Goal: Task Accomplishment & Management: Complete application form

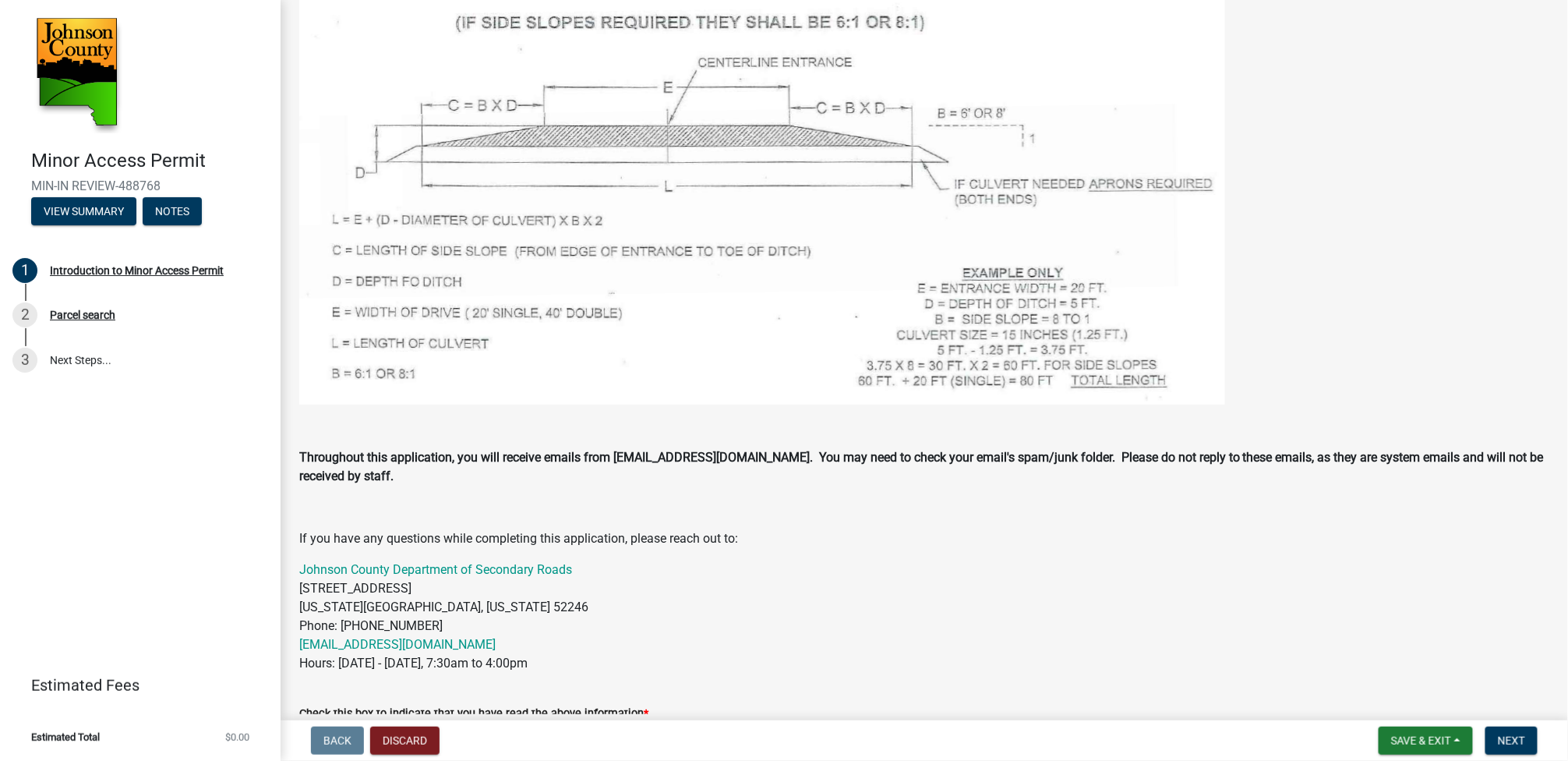
scroll to position [754, 0]
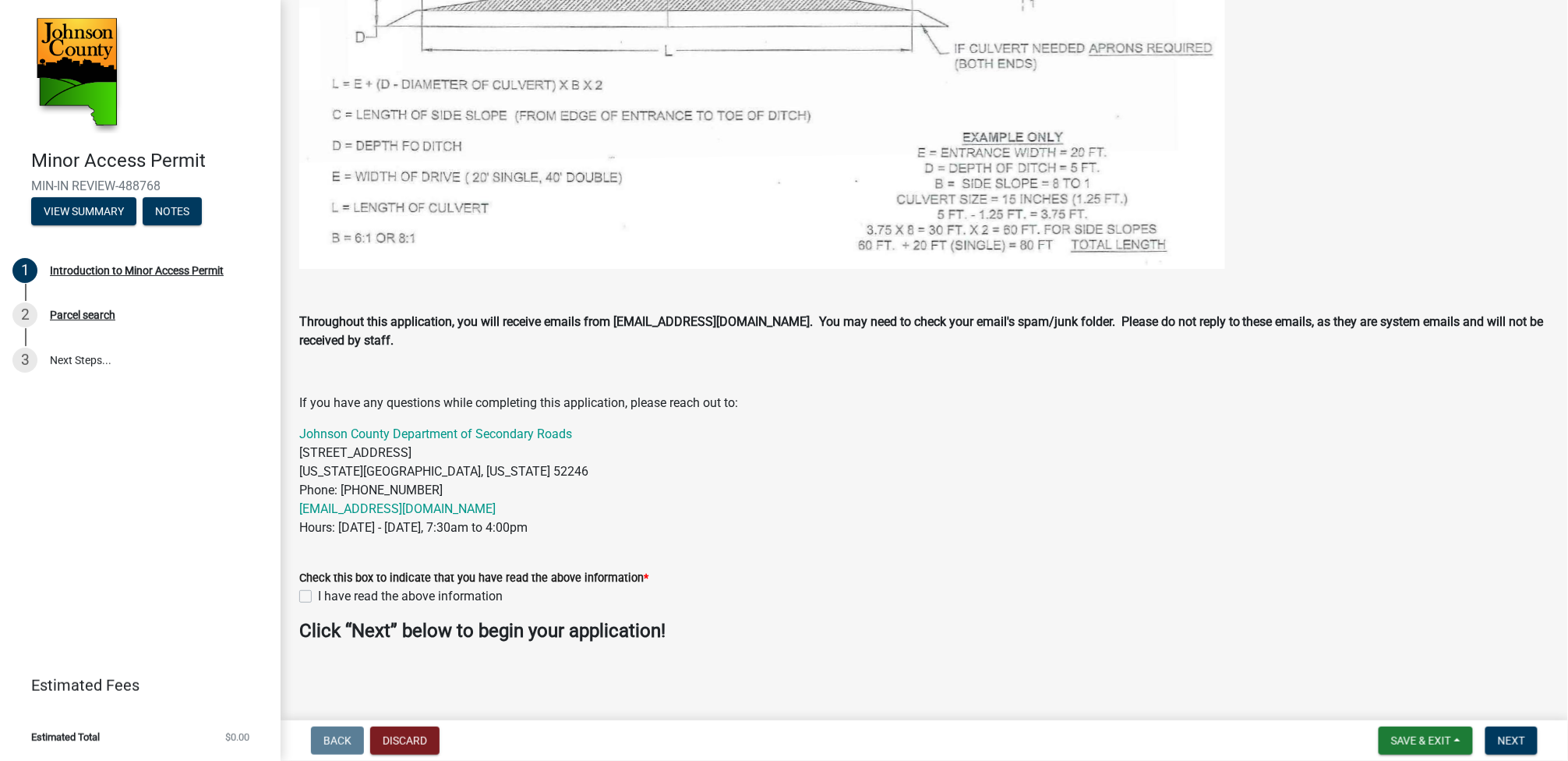
click at [318, 593] on label "I have read the above information" at bounding box center [410, 596] width 185 height 18
click at [318, 593] on input "I have read the above information" at bounding box center [323, 592] width 10 height 10
checkbox input "true"
click at [1510, 741] on span "Next" at bounding box center [1511, 740] width 28 height 13
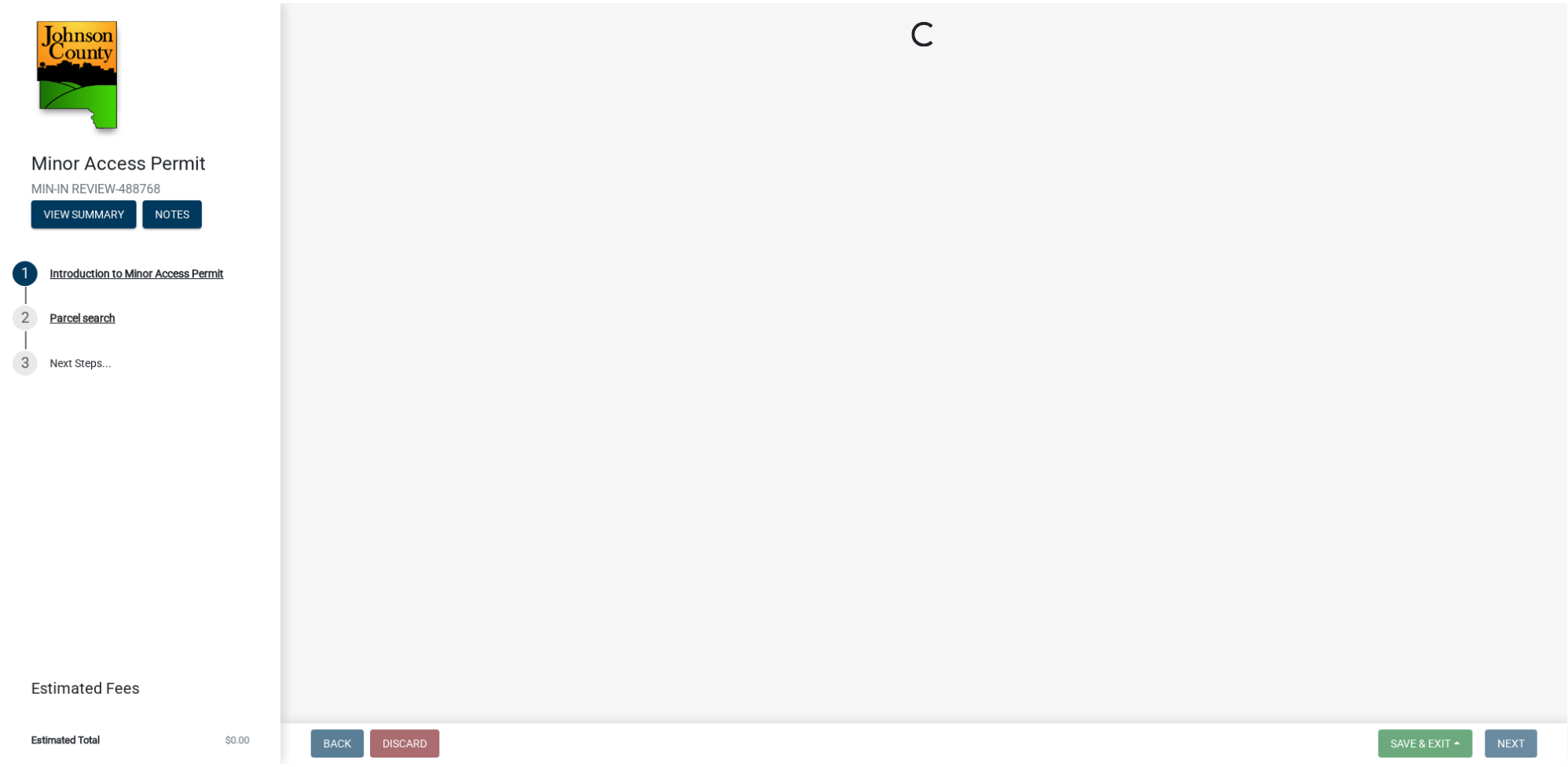
scroll to position [0, 0]
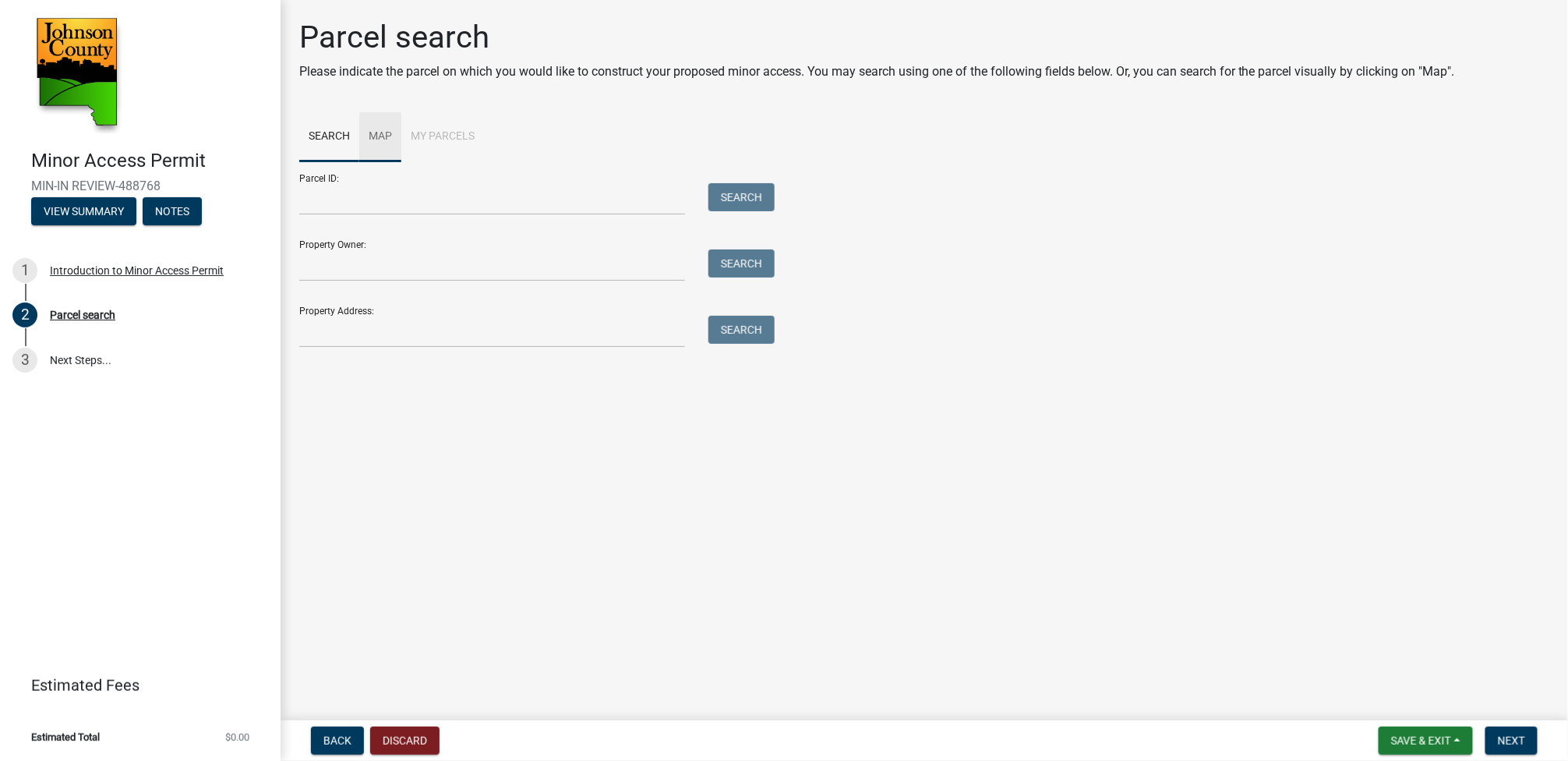
click at [379, 135] on link "Map" at bounding box center [380, 137] width 42 height 50
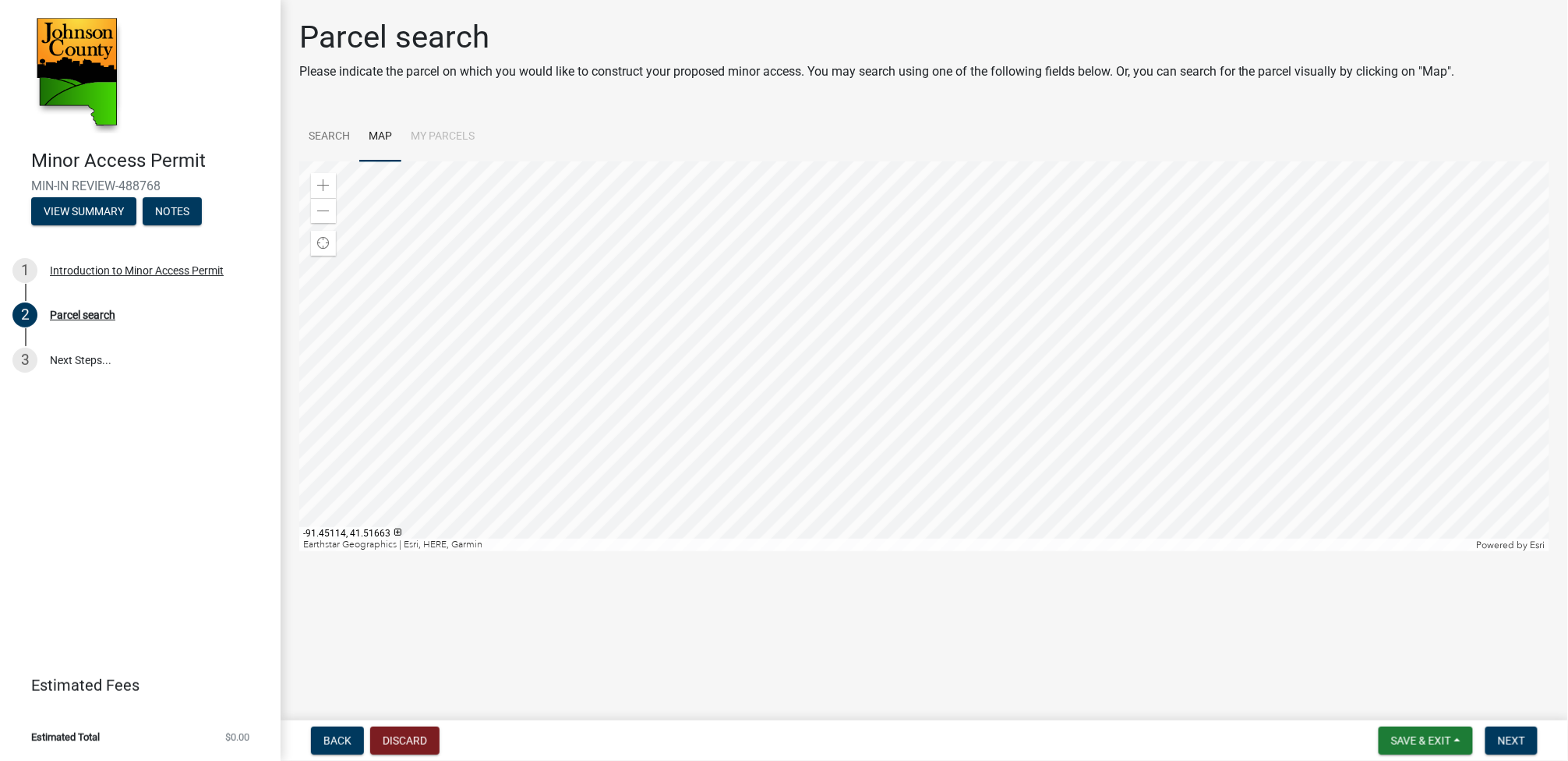
click at [1031, 456] on div at bounding box center [923, 356] width 1250 height 390
click at [706, 195] on div at bounding box center [923, 356] width 1250 height 390
click at [645, 538] on div at bounding box center [923, 356] width 1250 height 390
click at [828, 373] on div at bounding box center [923, 356] width 1250 height 390
click at [832, 369] on div at bounding box center [923, 356] width 1250 height 390
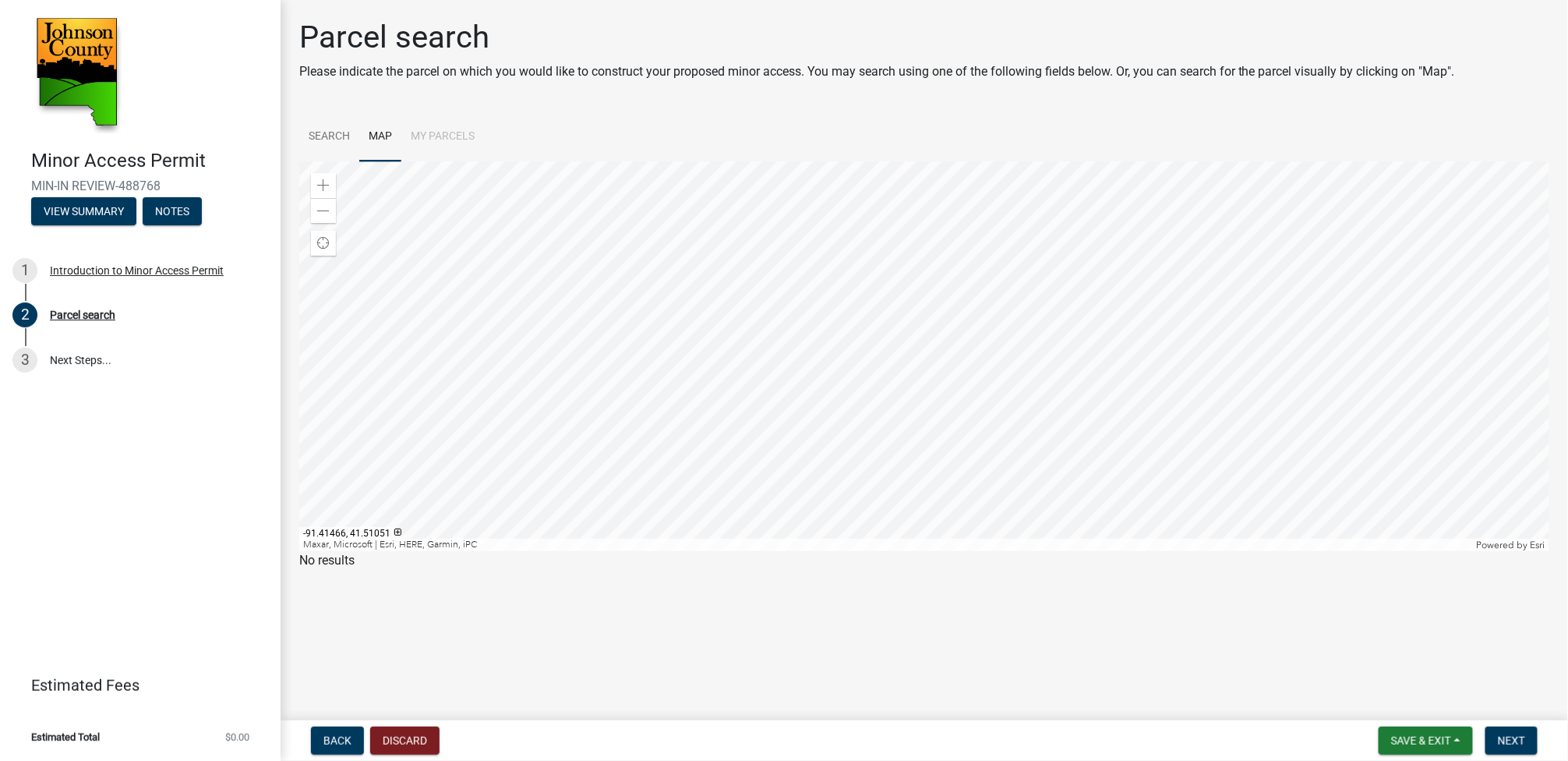
click at [911, 242] on div at bounding box center [923, 356] width 1250 height 390
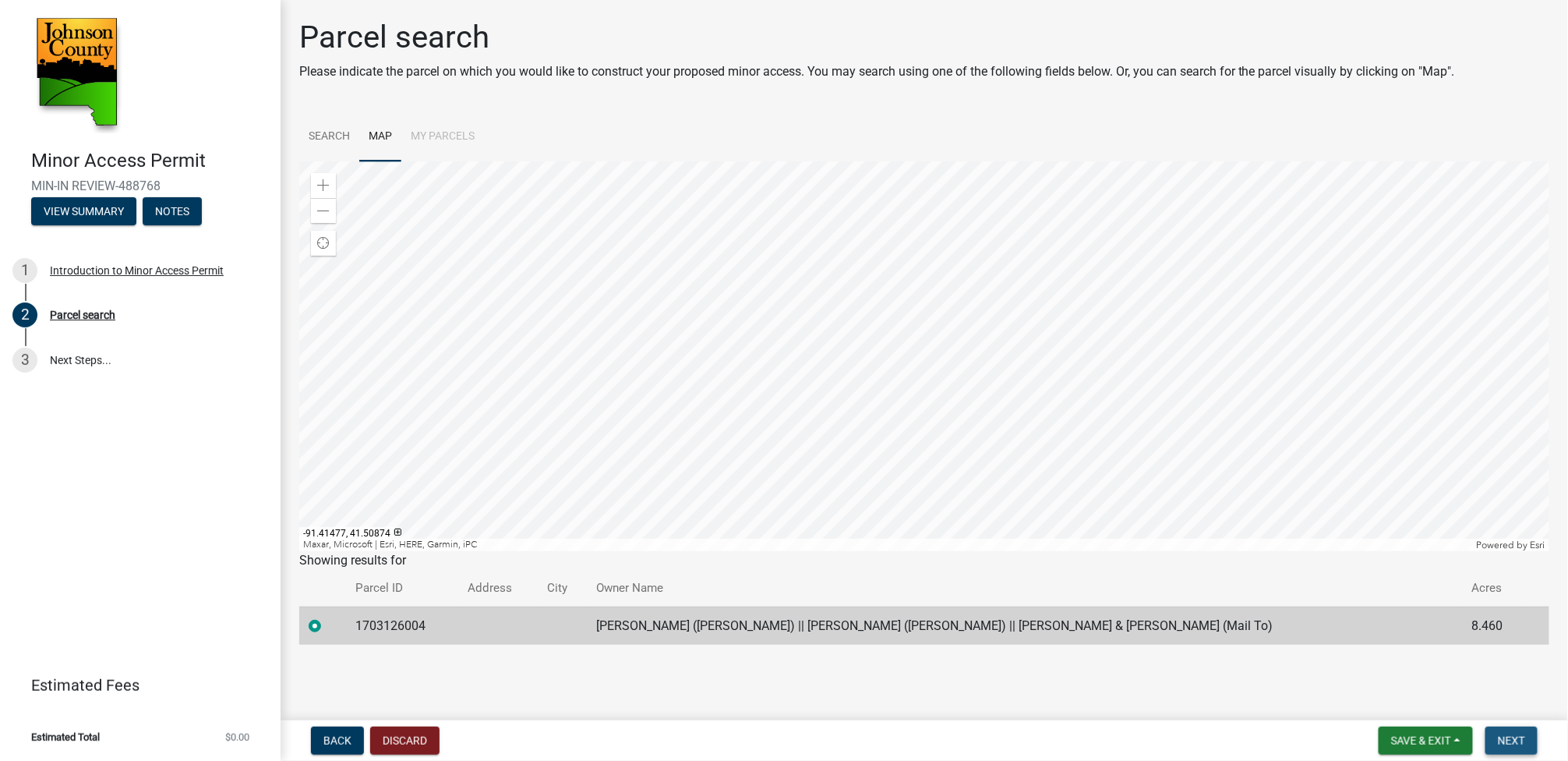
click at [1509, 734] on span "Next" at bounding box center [1511, 740] width 28 height 13
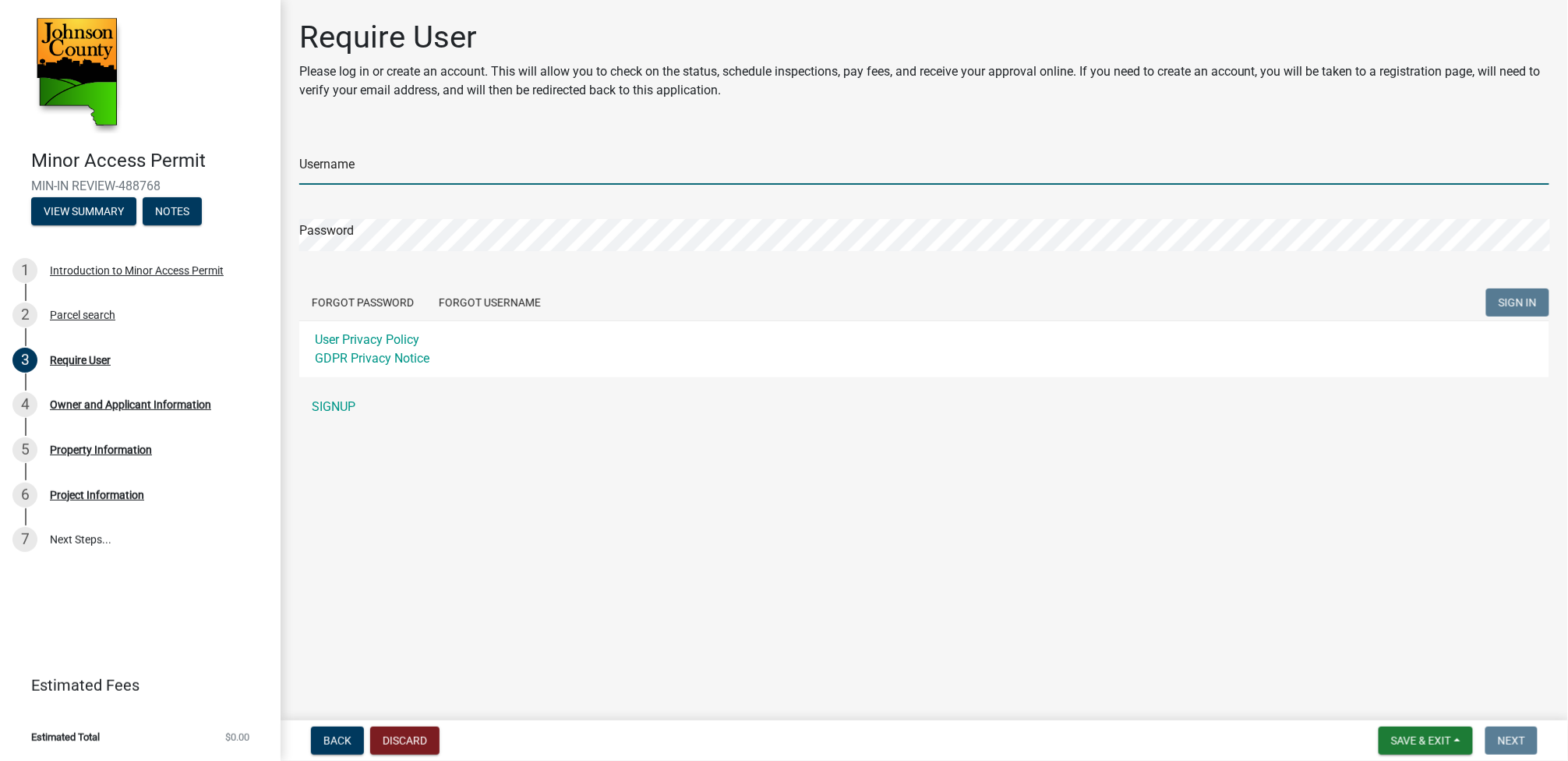
click at [362, 172] on input "Username" at bounding box center [923, 169] width 1250 height 32
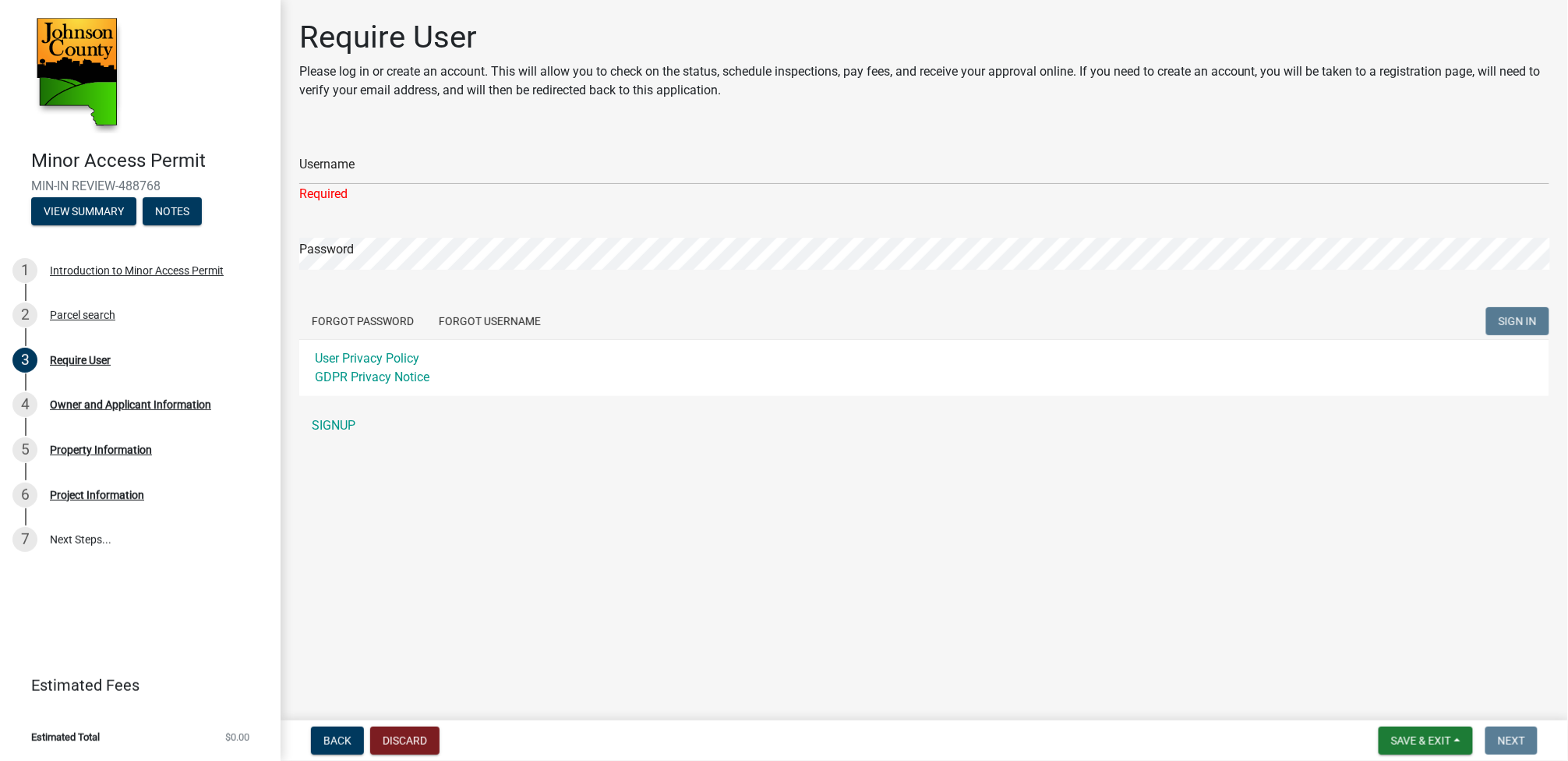
click at [336, 406] on div "Username Required Password Forgot Password Forgot Username SIGN IN User Privacy…" at bounding box center [923, 286] width 1250 height 310
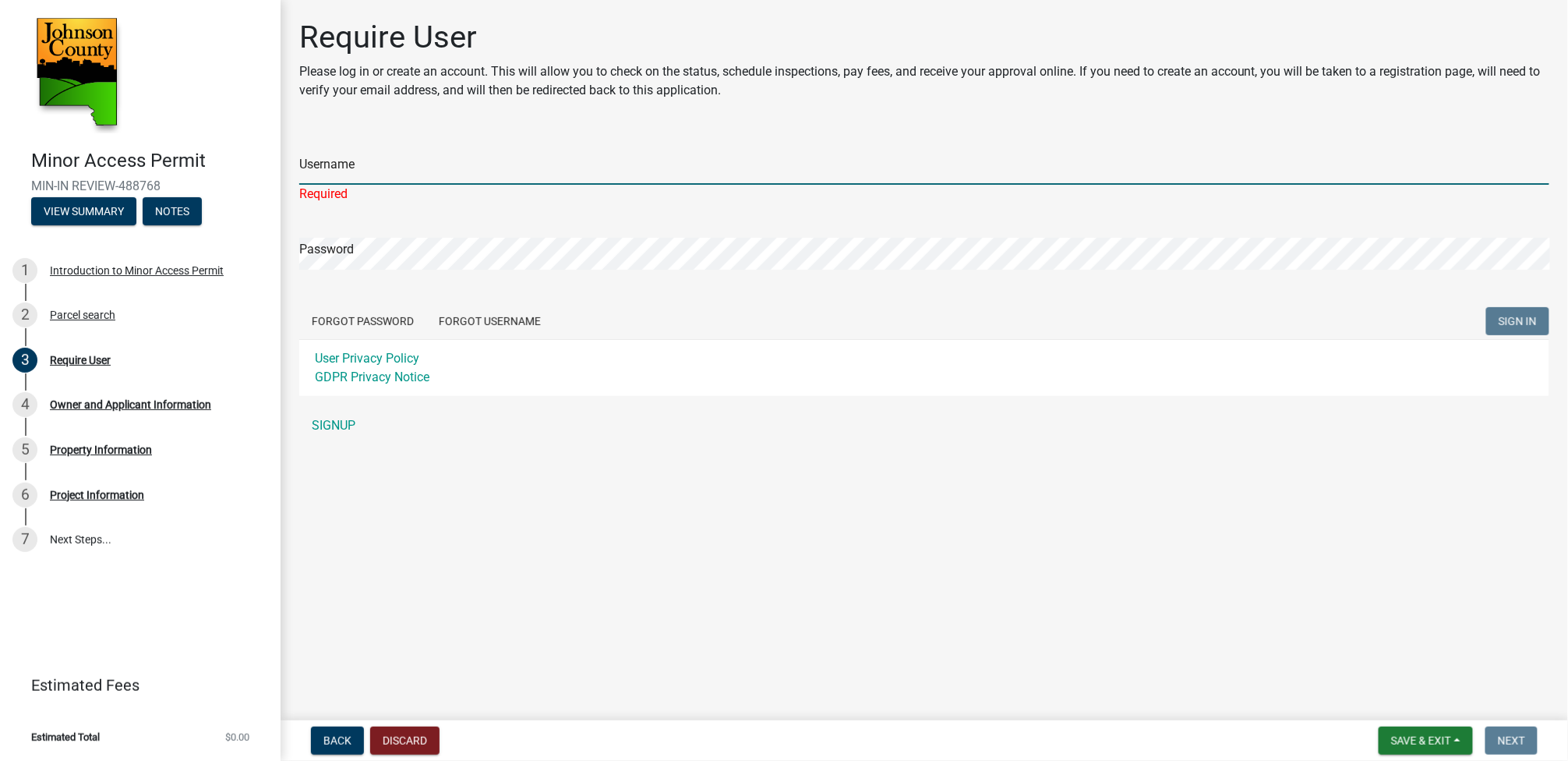
click at [331, 179] on input "Username" at bounding box center [923, 169] width 1250 height 32
click at [350, 422] on link "SIGNUP" at bounding box center [923, 425] width 1250 height 31
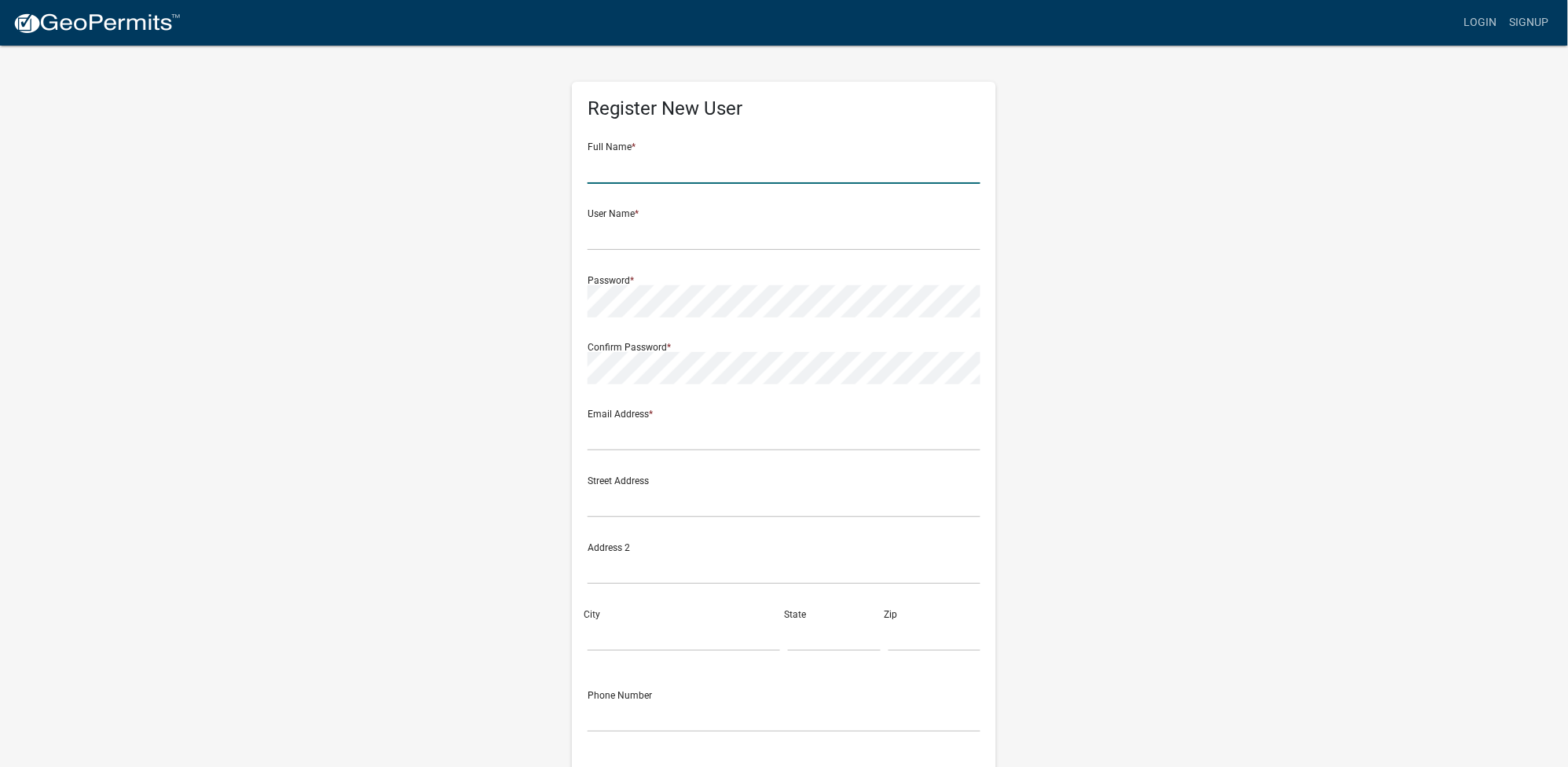
click at [700, 167] on input "text" at bounding box center [784, 168] width 393 height 32
type input "G"
type input "Victor Monroe Gingerich"
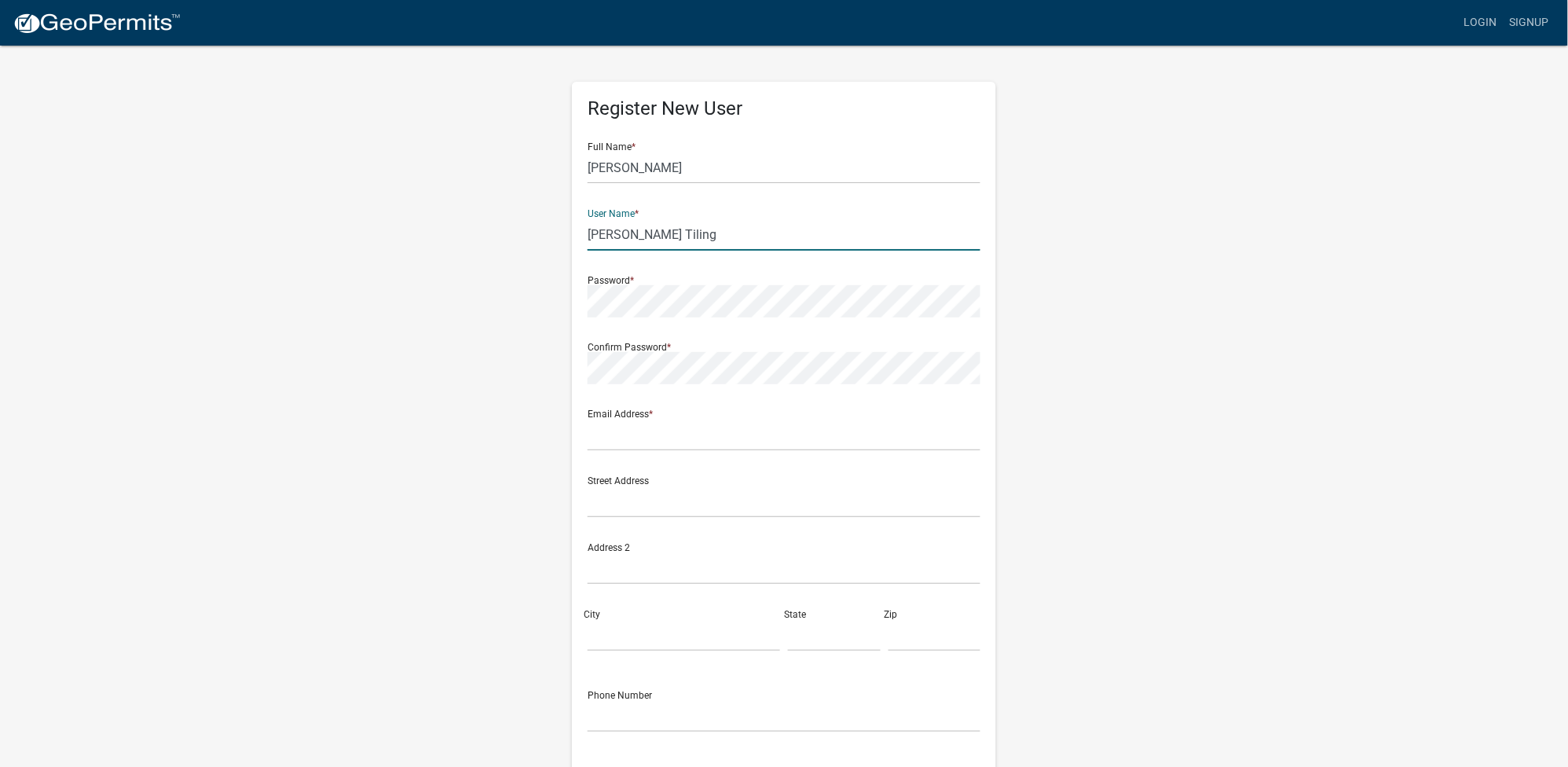
type input "Gingerich Tiling"
click at [816, 444] on input "text" at bounding box center [784, 434] width 393 height 32
type input "office@gingerich-tiling.com"
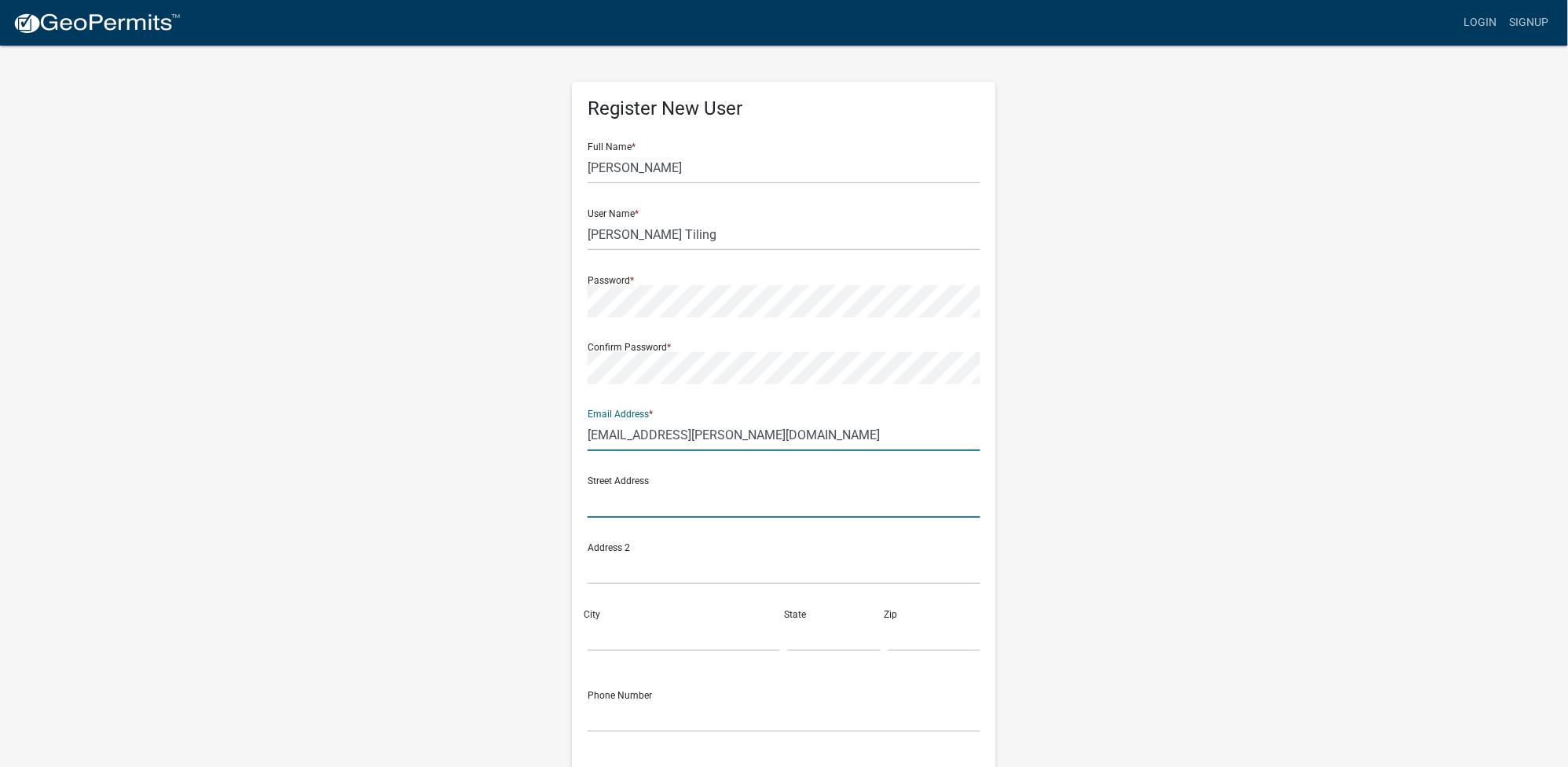
click at [683, 506] on input "text" at bounding box center [784, 502] width 393 height 32
click at [700, 496] on input "text" at bounding box center [784, 502] width 393 height 32
type input "2461 Hwy 22"
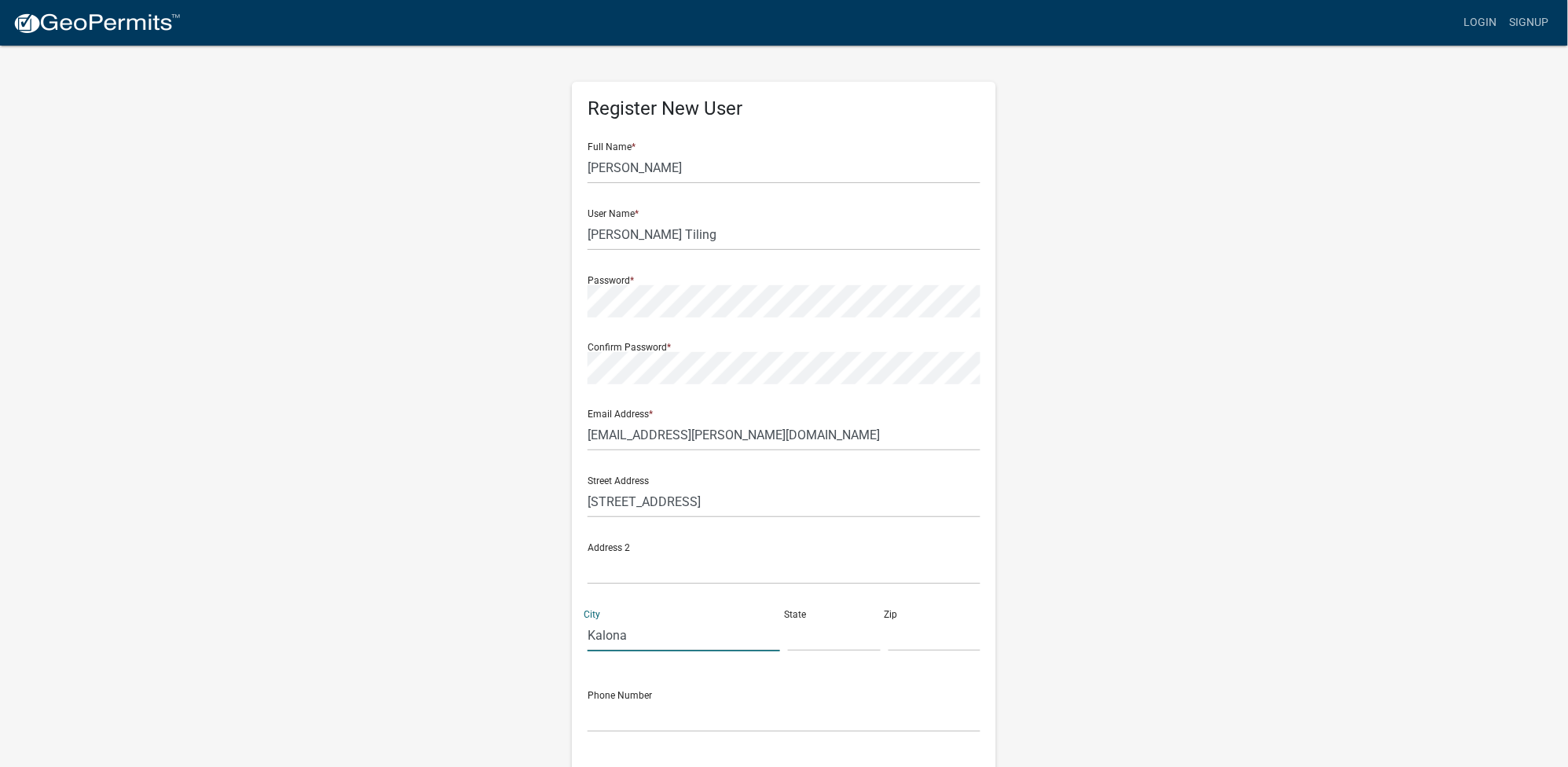
type input "Kalona"
type input "Iowa"
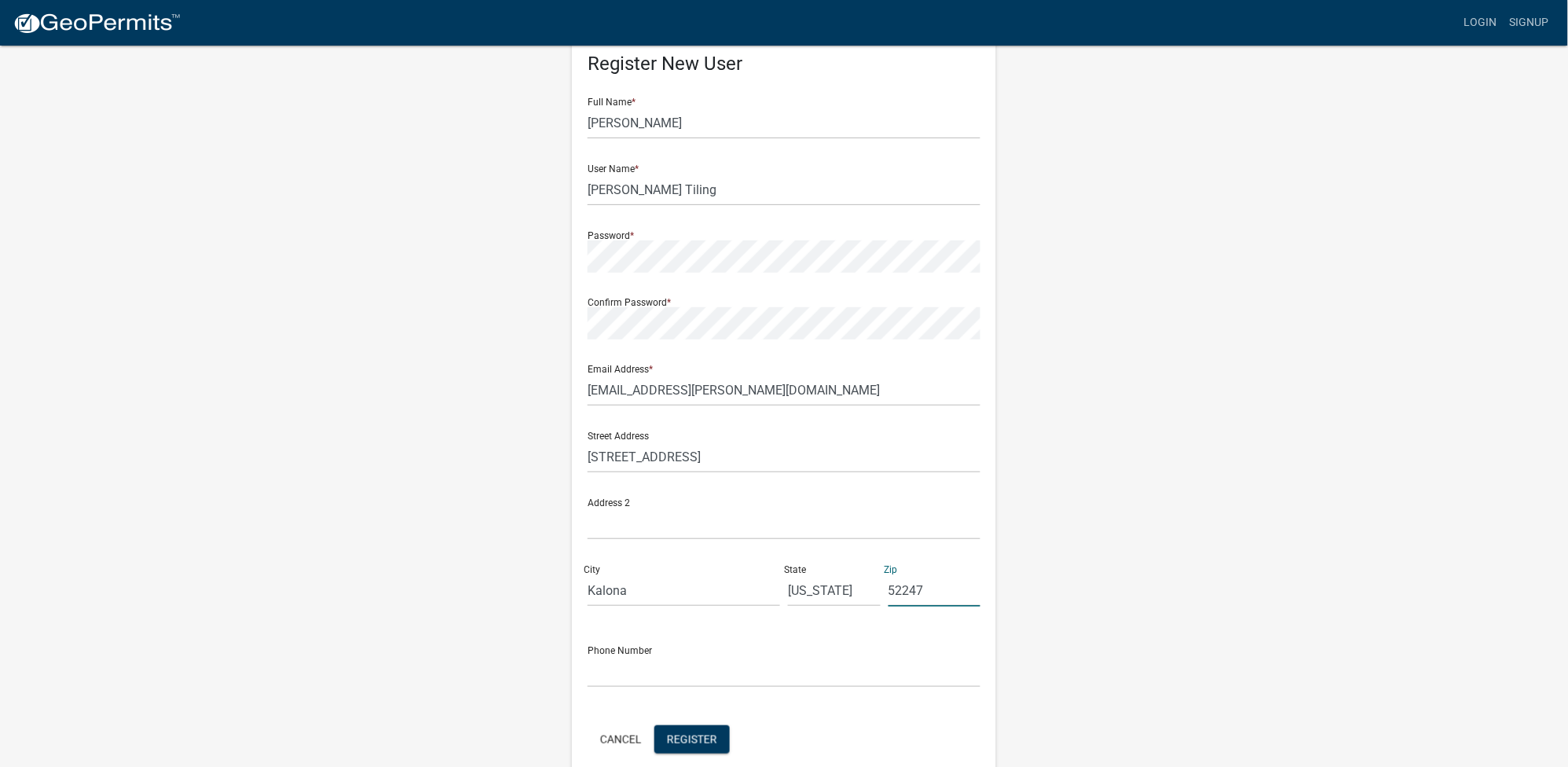
scroll to position [116, 0]
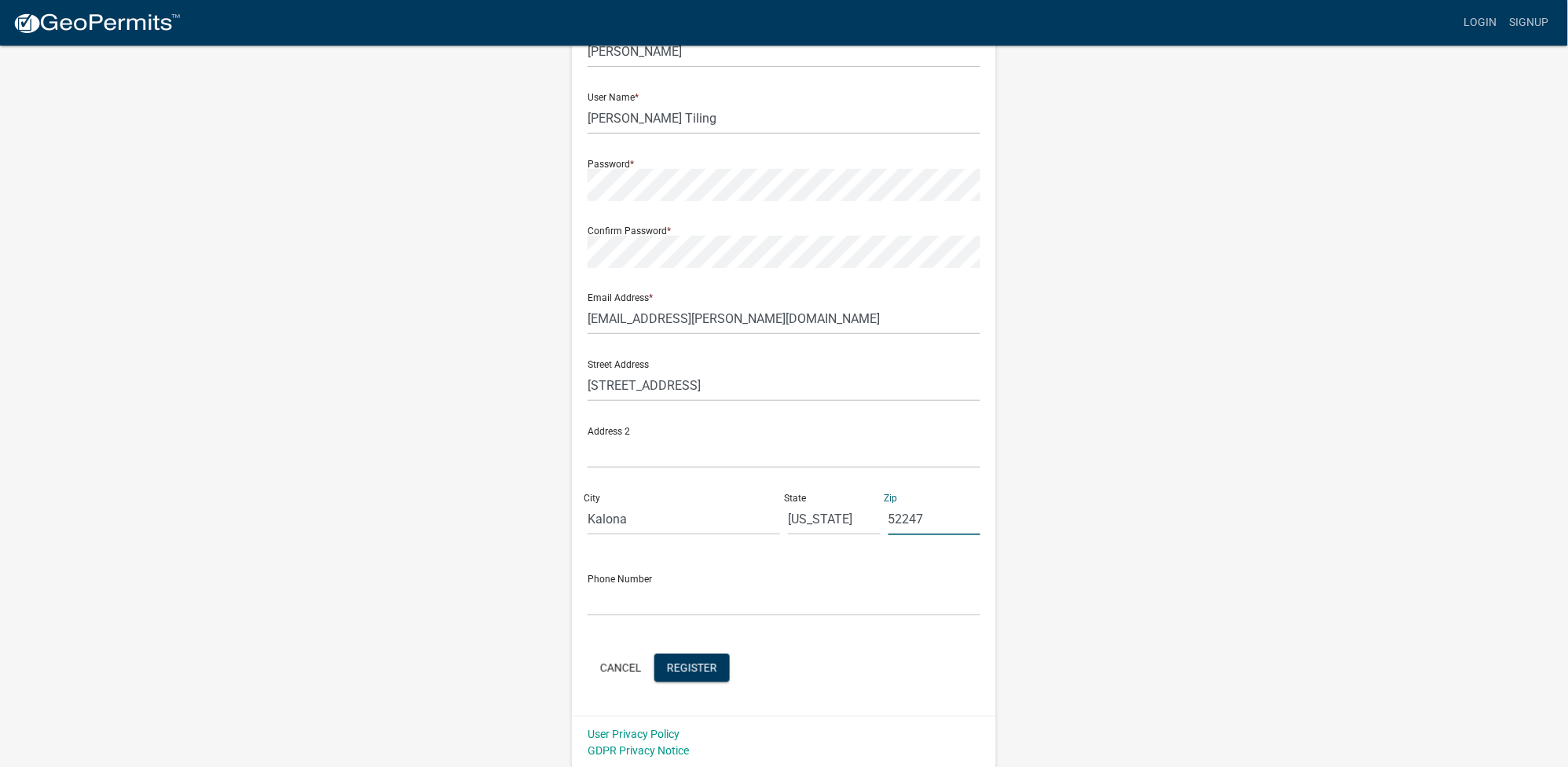
type input "52247"
click at [669, 603] on input "text" at bounding box center [784, 599] width 393 height 32
type input "3196564507"
click at [712, 667] on span "Register" at bounding box center [692, 667] width 50 height 13
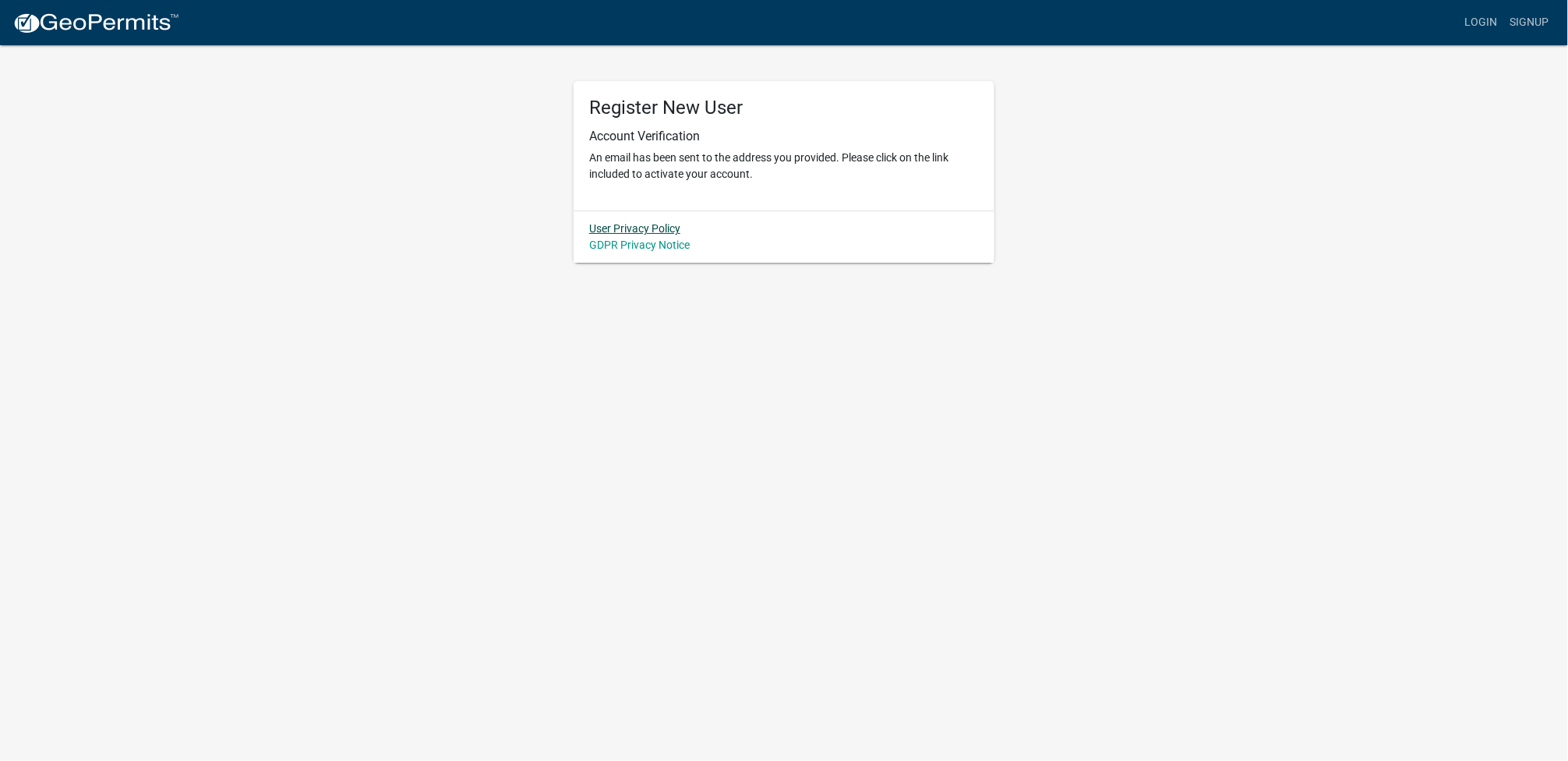
click at [633, 228] on link "User Privacy Policy" at bounding box center [635, 228] width 91 height 13
click at [1477, 23] on link "Login" at bounding box center [1481, 22] width 45 height 29
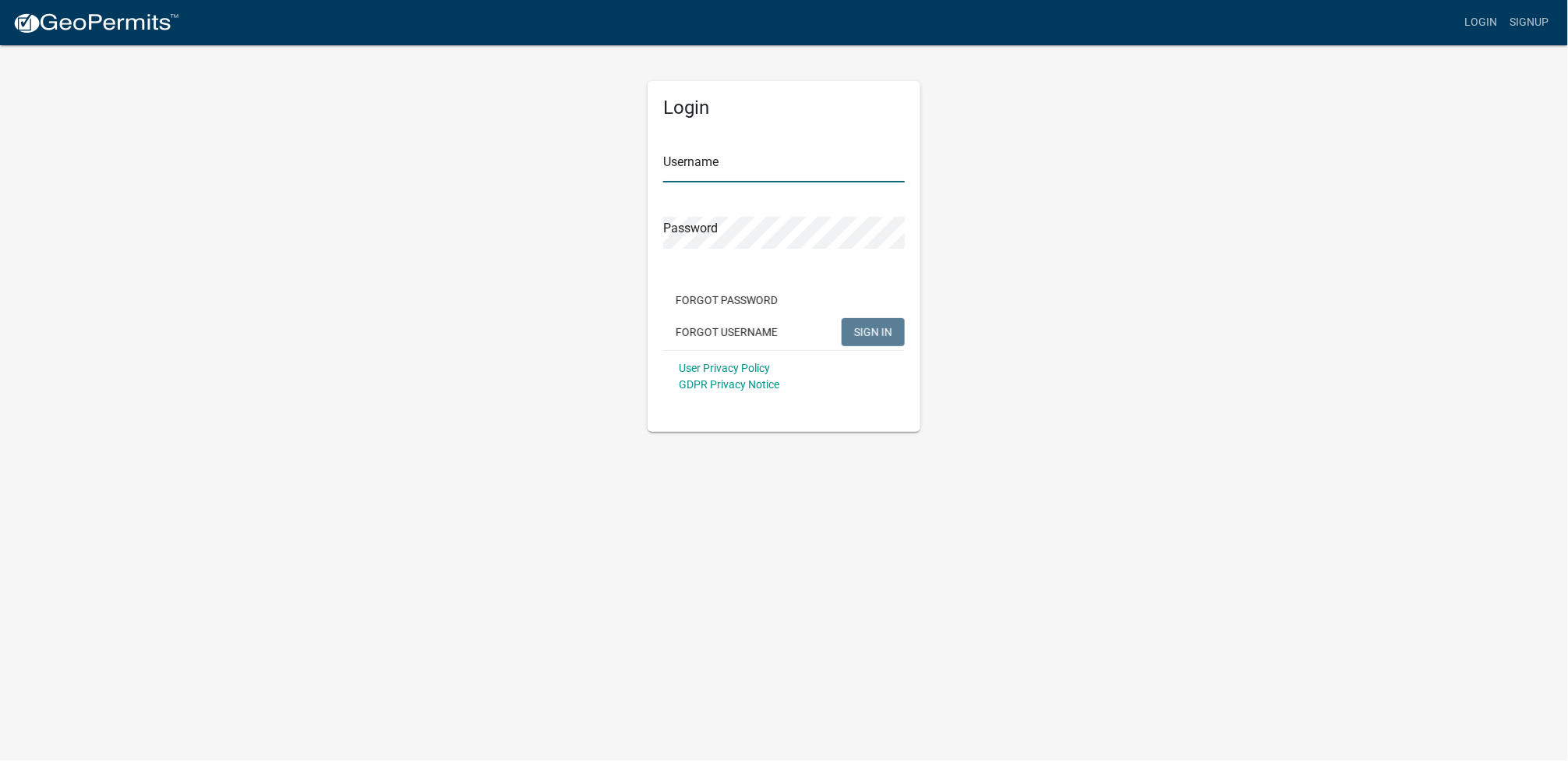
type input "Gingerich Tiling"
click at [874, 331] on span "SIGN IN" at bounding box center [873, 331] width 38 height 13
click at [842, 318] on button "SIGN IN" at bounding box center [873, 332] width 63 height 28
click at [720, 171] on input "Gingerich Tiling" at bounding box center [783, 166] width 241 height 32
click at [847, 329] on button "SIGN IN" at bounding box center [873, 332] width 63 height 28
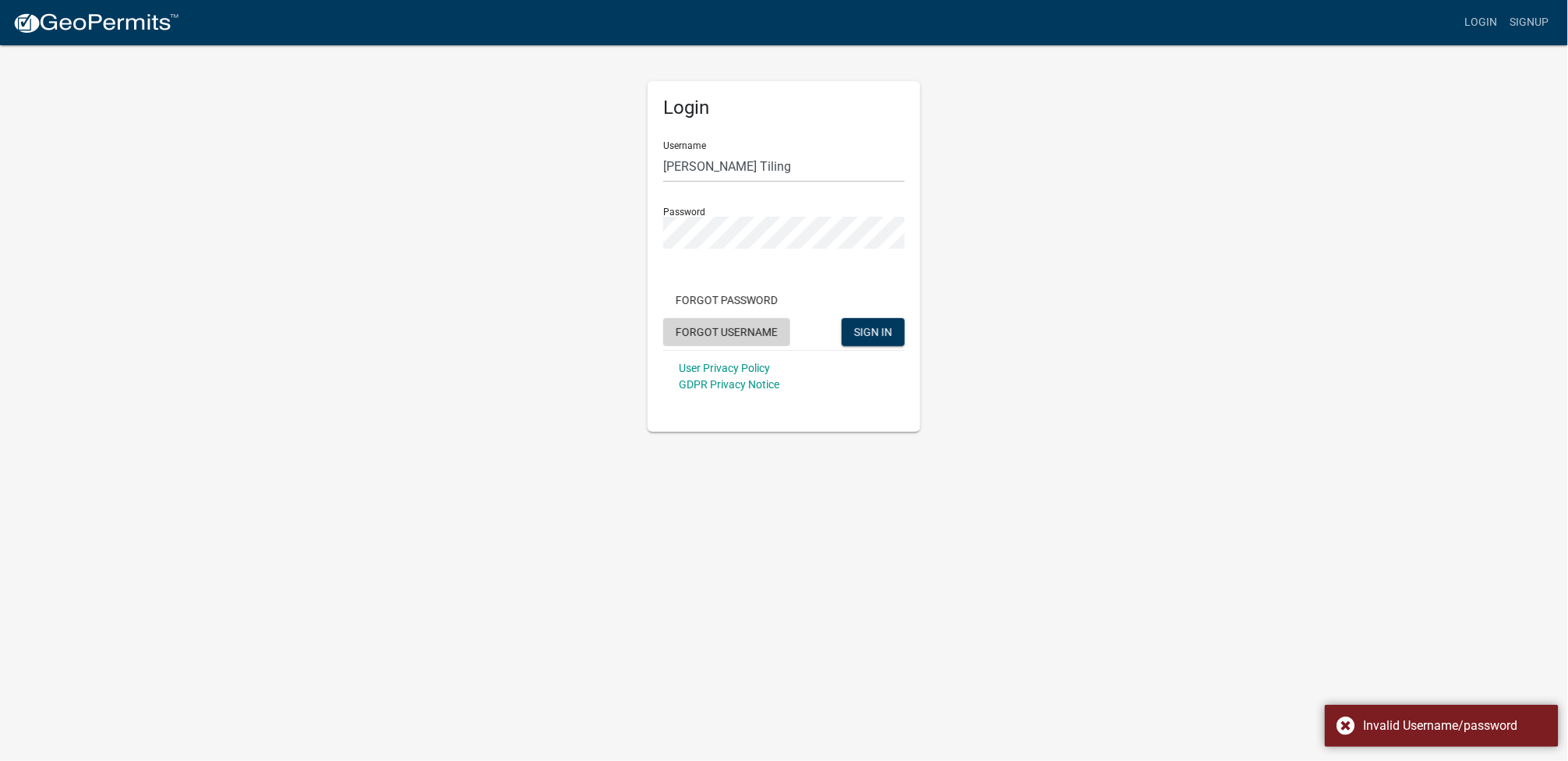
click at [736, 334] on button "Forgot Username" at bounding box center [726, 332] width 127 height 28
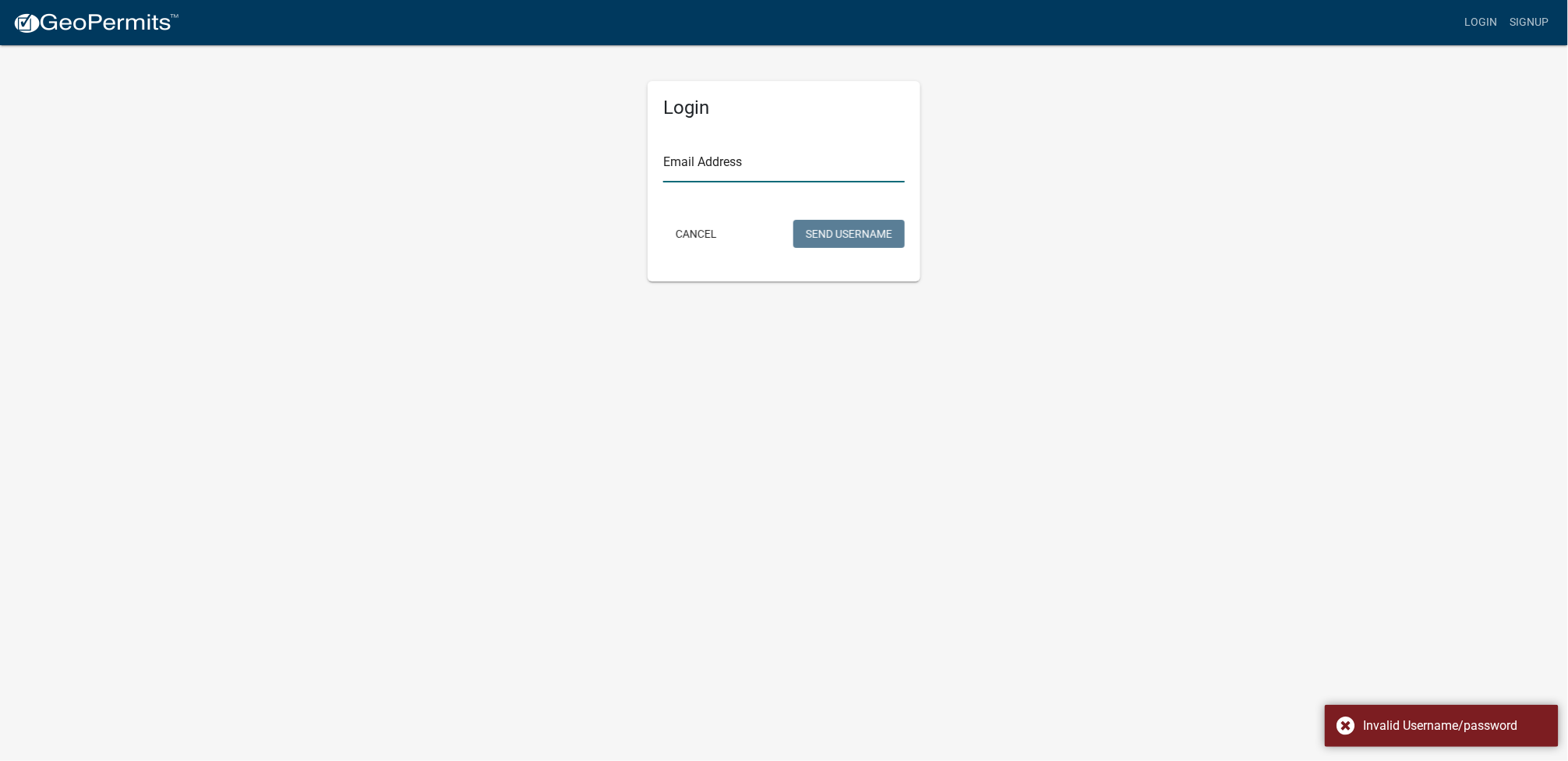
drag, startPoint x: 706, startPoint y: 164, endPoint x: 721, endPoint y: 165, distance: 15.0
click at [706, 164] on input "Email Address" at bounding box center [783, 166] width 241 height 32
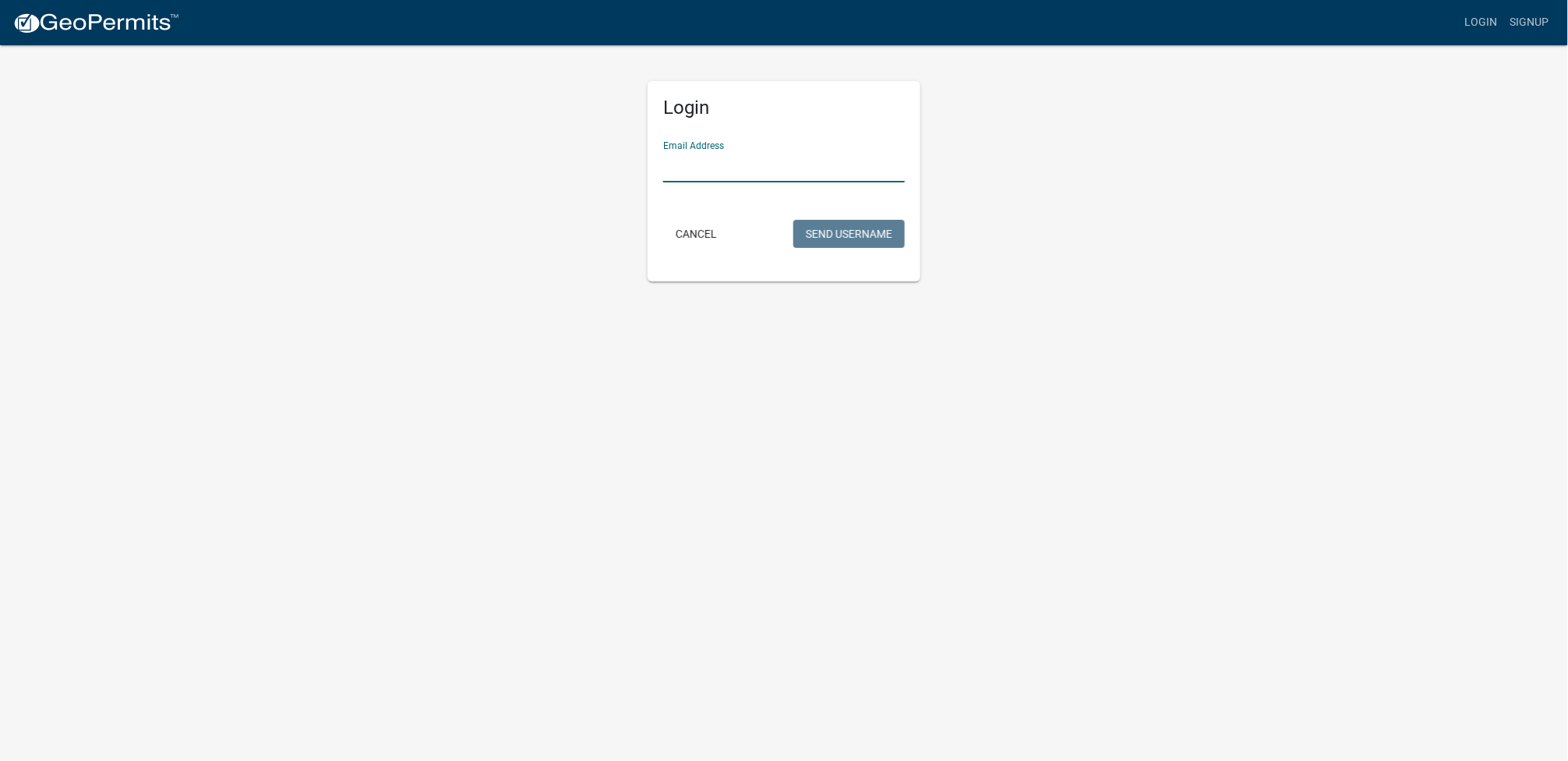
type input "office@gingerich-tiling.com"
click at [822, 229] on button "Send Username" at bounding box center [848, 234] width 111 height 28
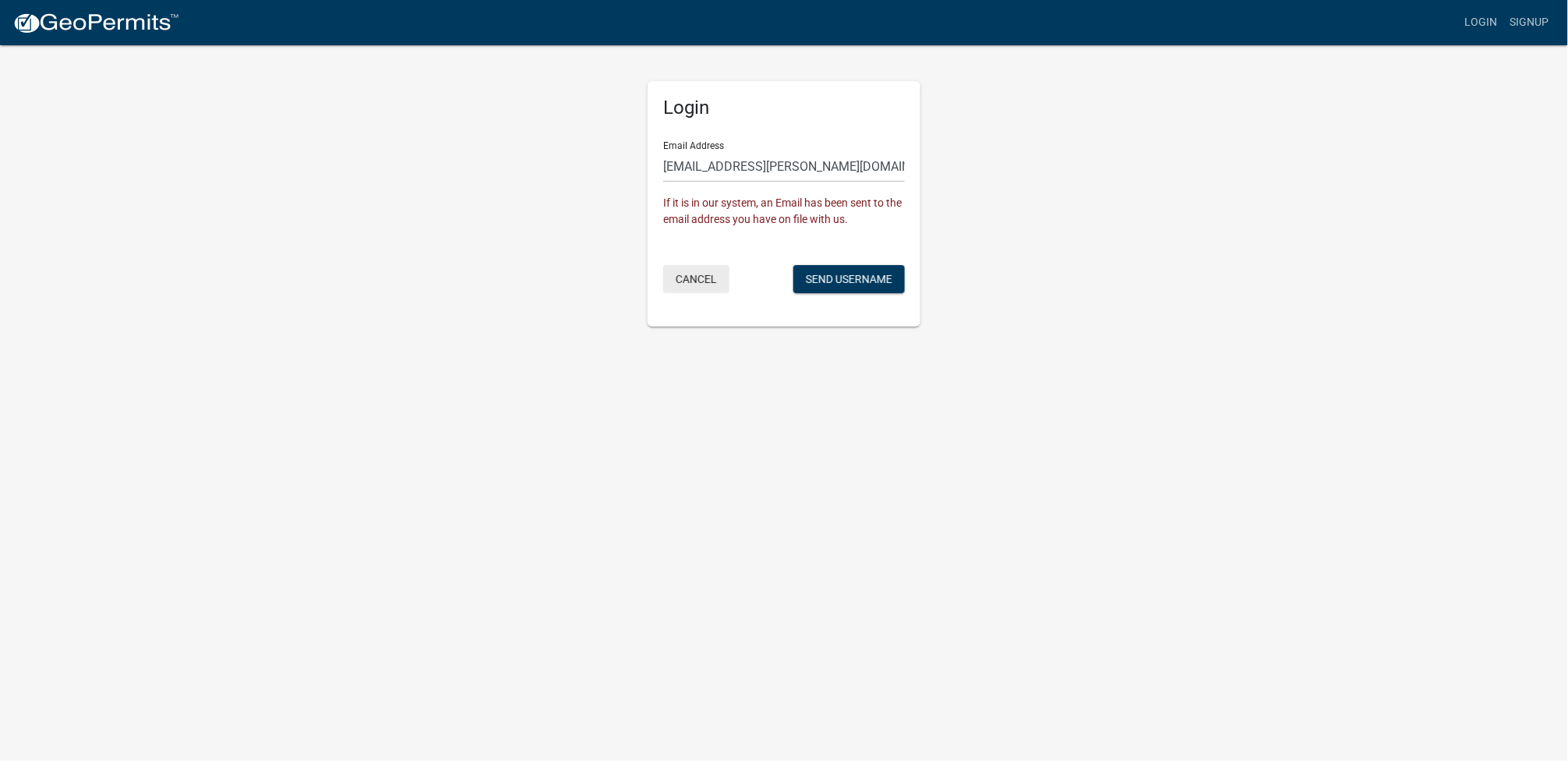
click at [706, 276] on button "Cancel" at bounding box center [695, 279] width 66 height 28
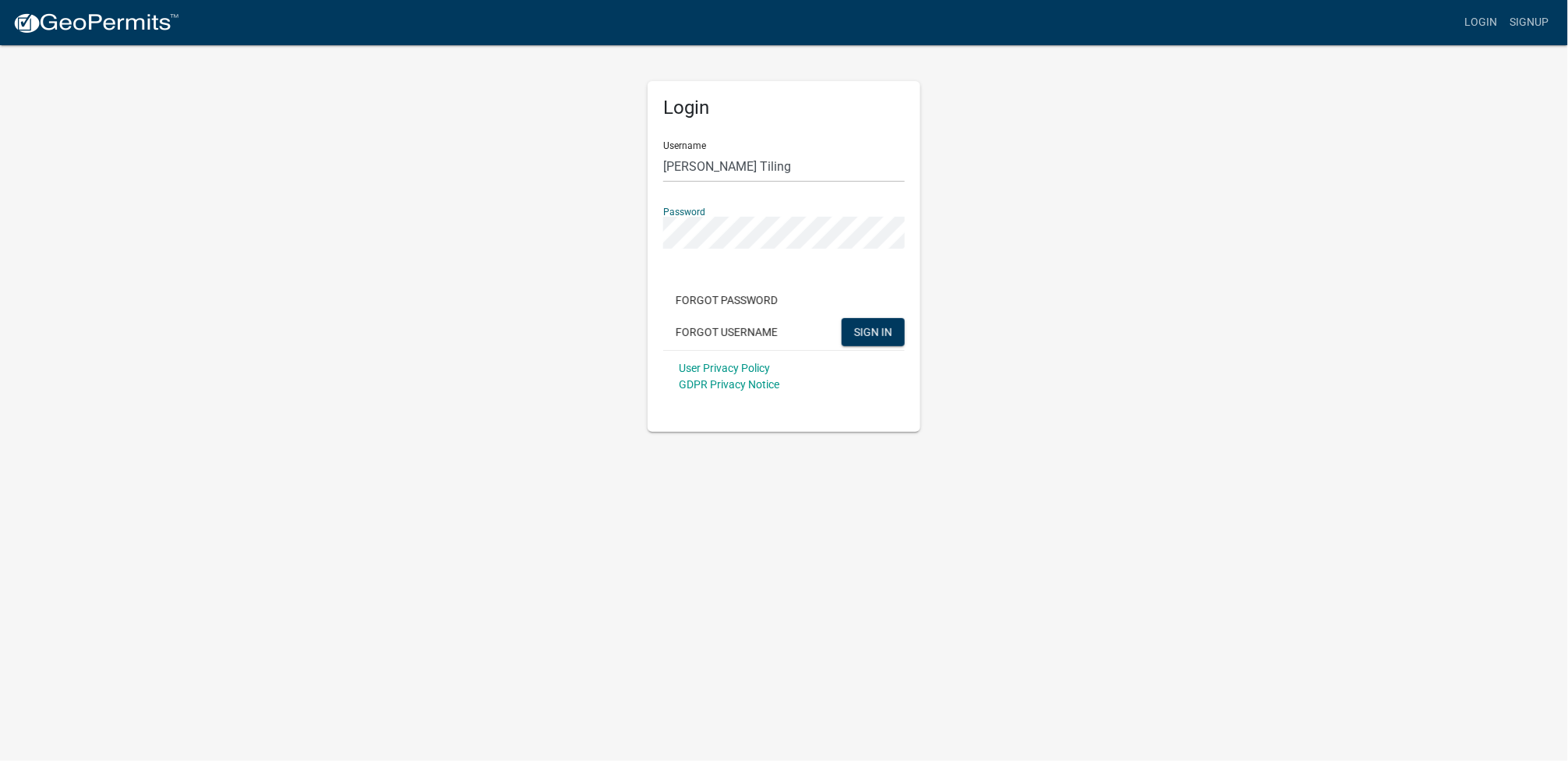
click at [842, 318] on button "SIGN IN" at bounding box center [873, 332] width 63 height 28
click at [1348, 729] on div "Invalid Username/password" at bounding box center [1442, 726] width 234 height 42
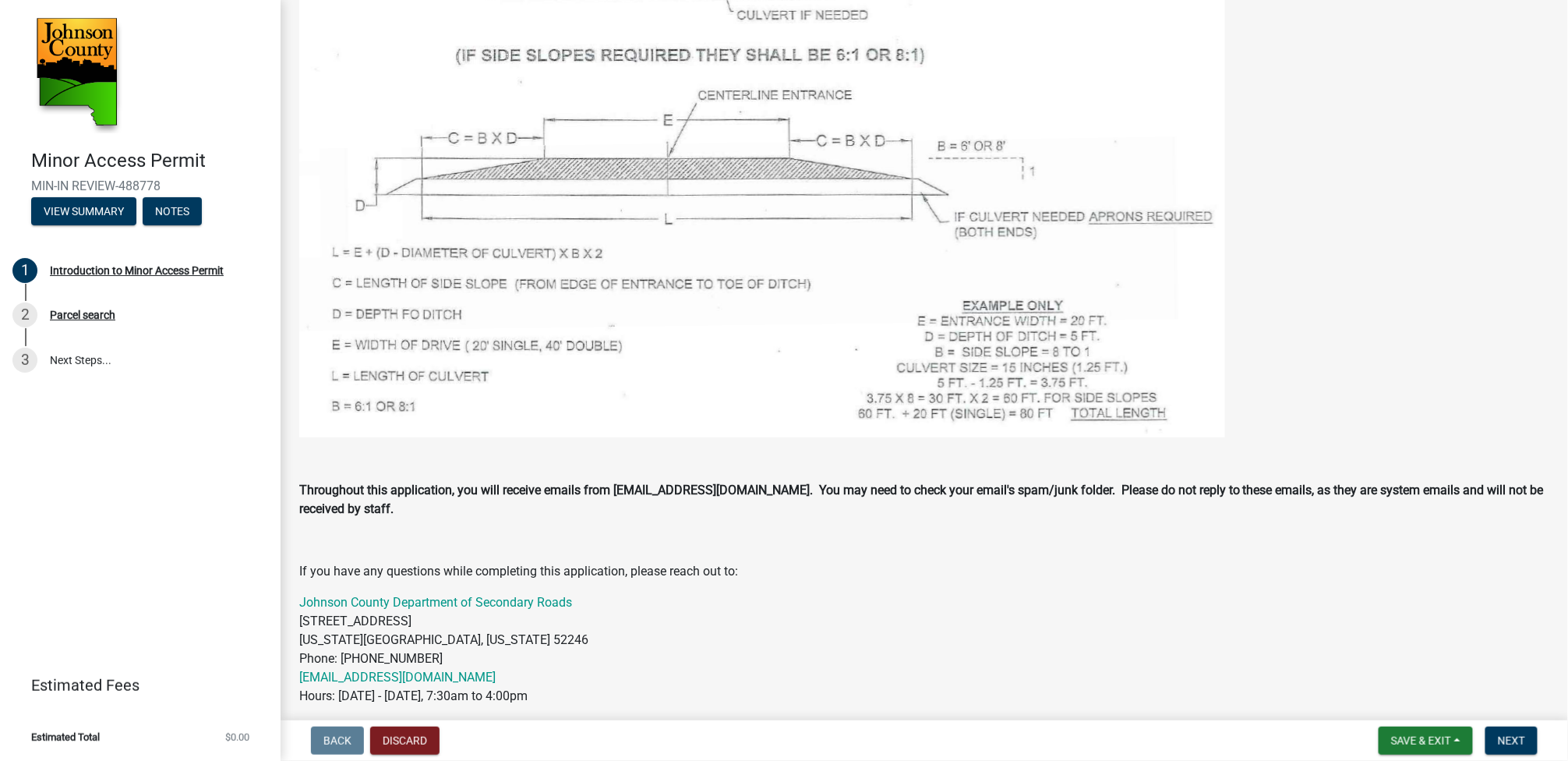
scroll to position [754, 0]
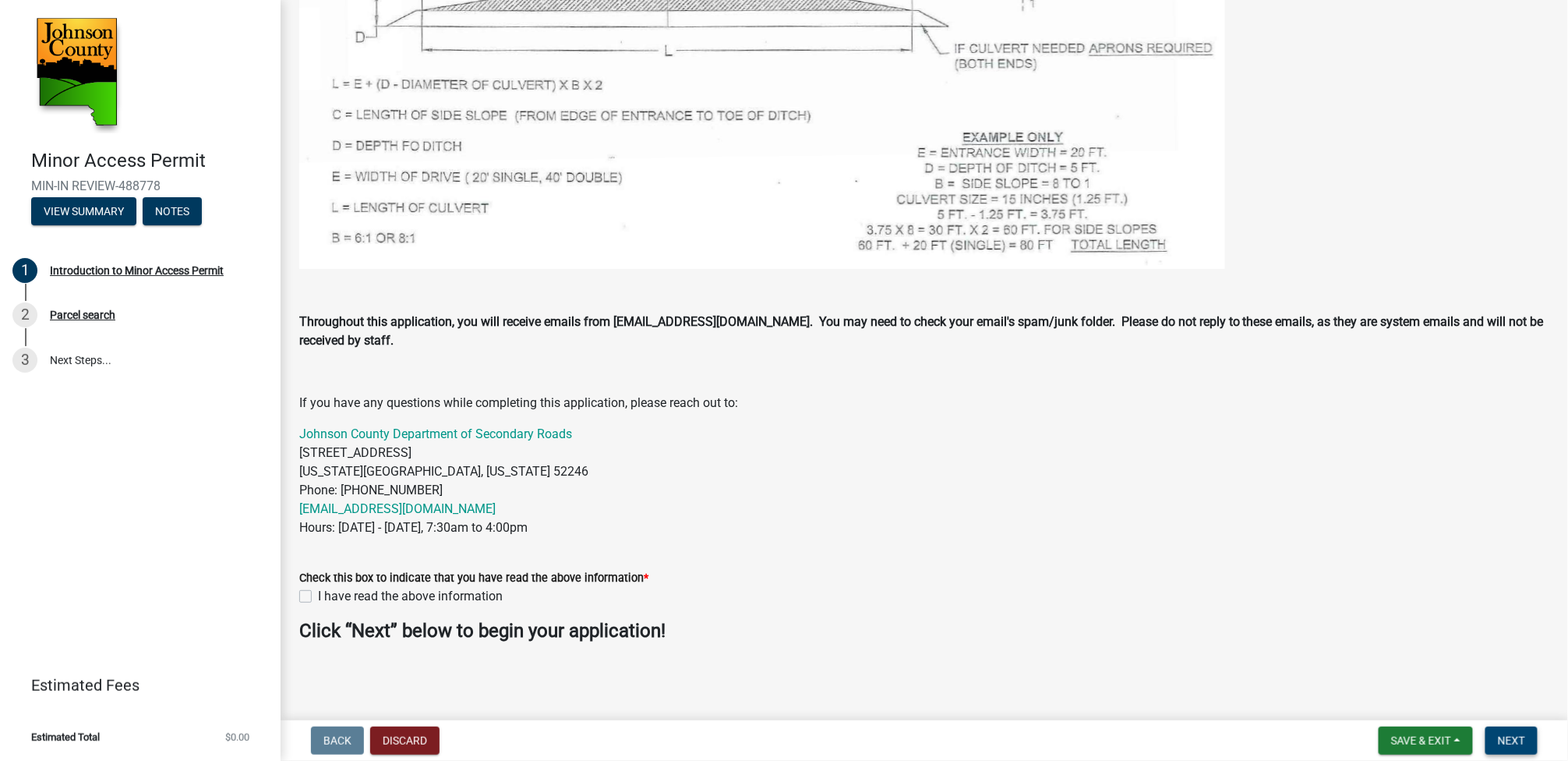
click at [1506, 741] on span "Next" at bounding box center [1511, 740] width 28 height 13
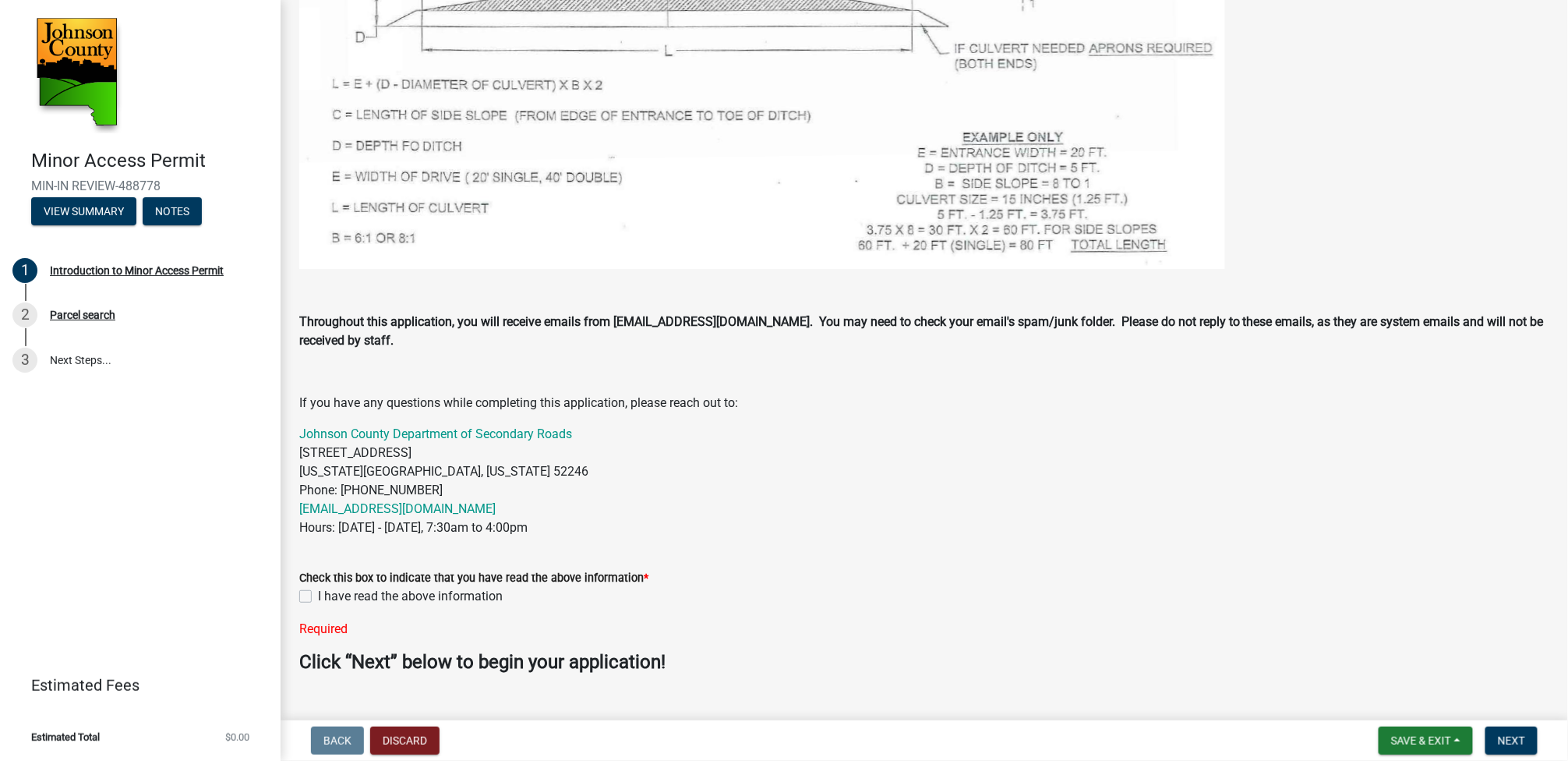
click at [318, 589] on label "I have read the above information" at bounding box center [410, 596] width 185 height 18
click at [318, 589] on input "I have read the above information" at bounding box center [323, 592] width 10 height 10
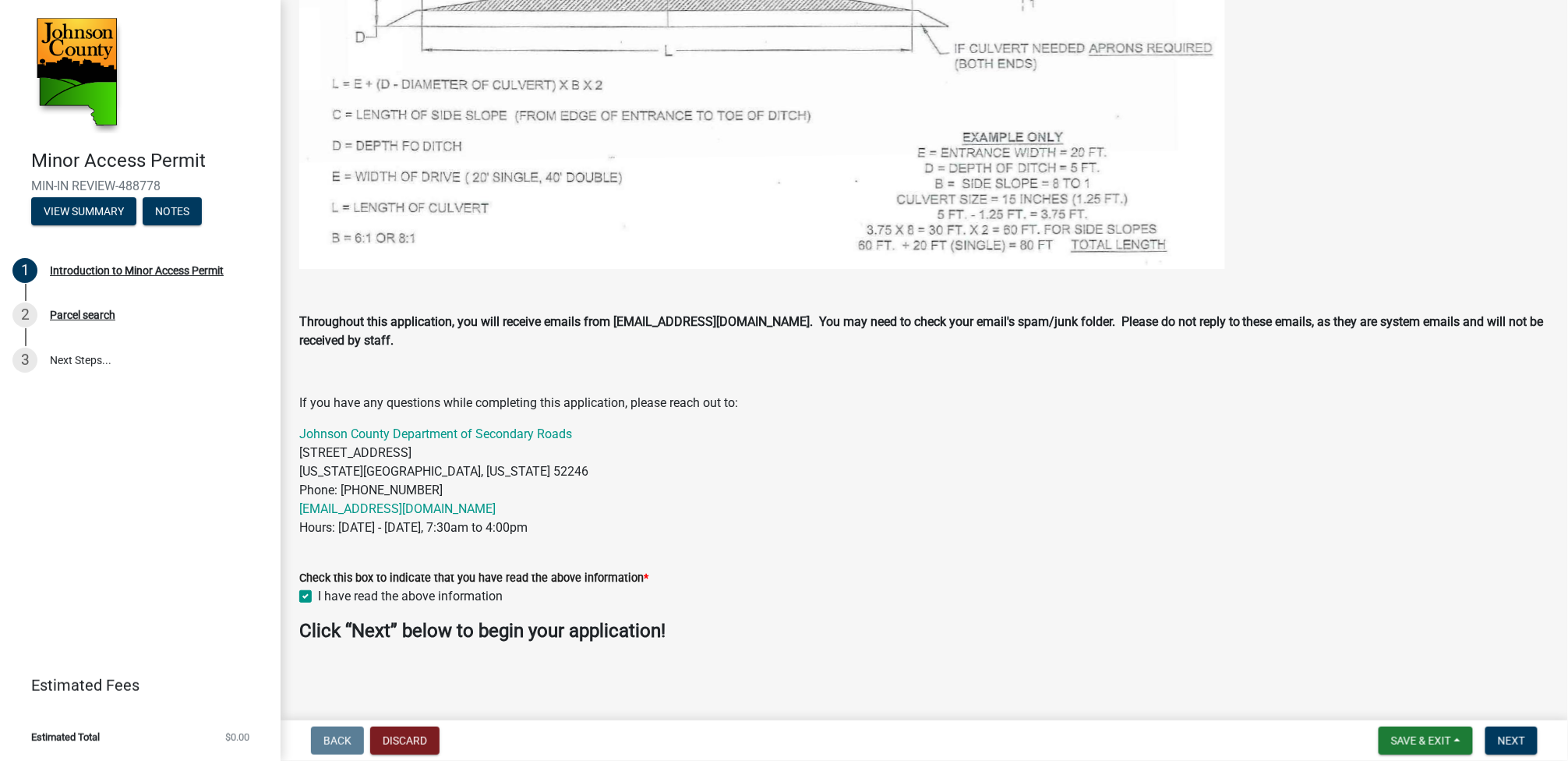
checkbox input "true"
click at [1510, 746] on span "Next" at bounding box center [1511, 740] width 28 height 13
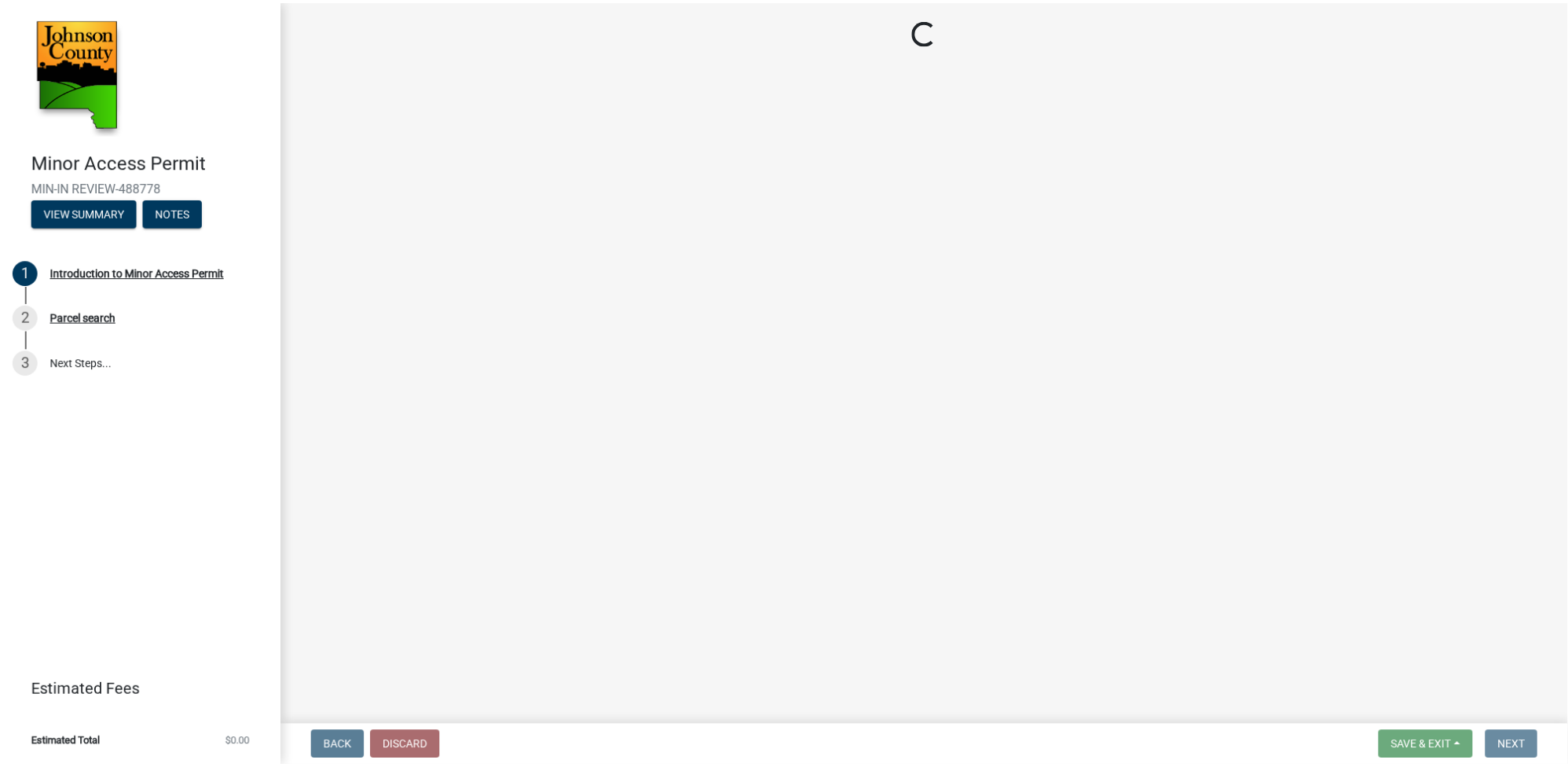
scroll to position [0, 0]
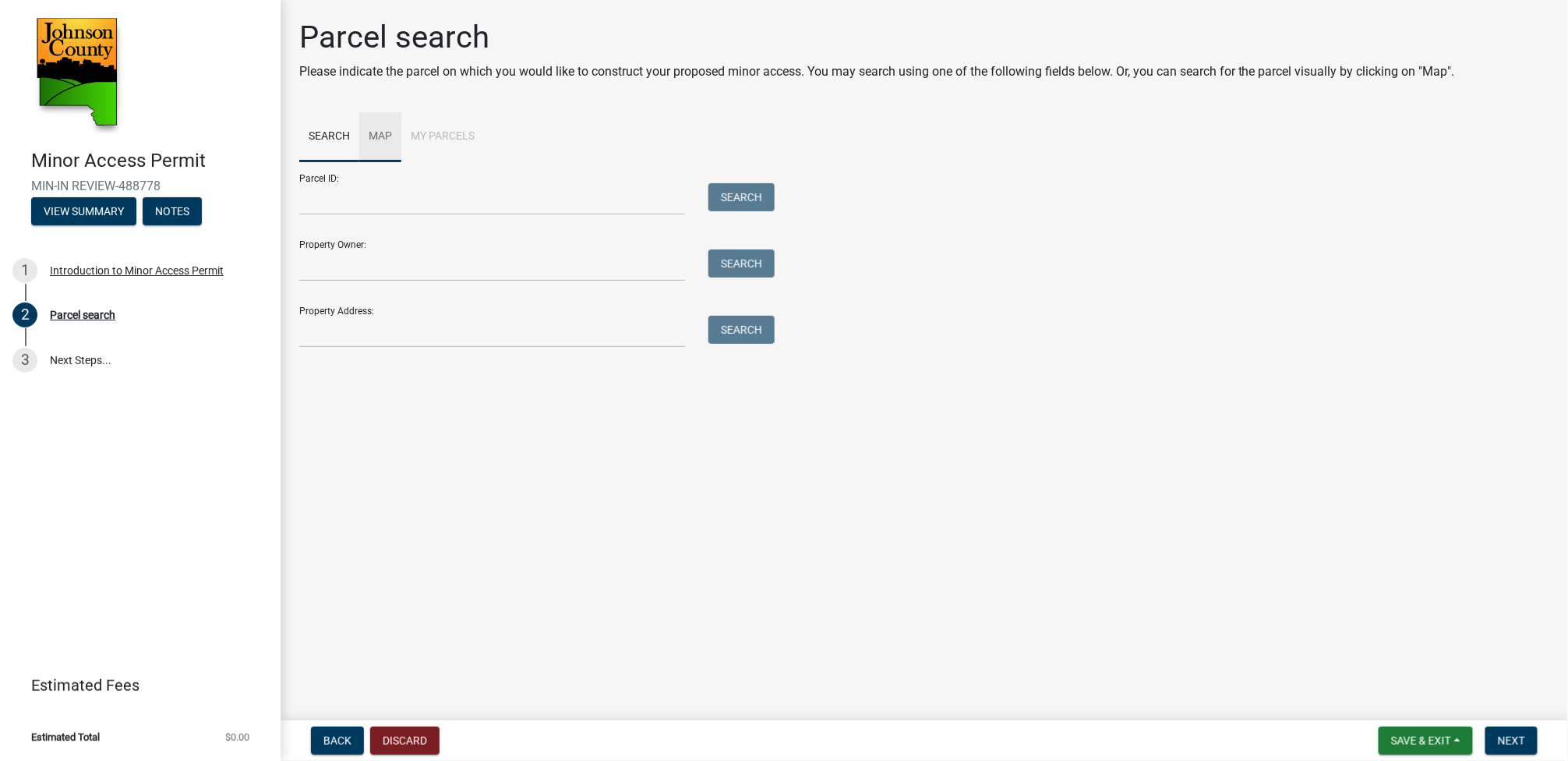
click at [376, 133] on link "Map" at bounding box center [380, 137] width 42 height 50
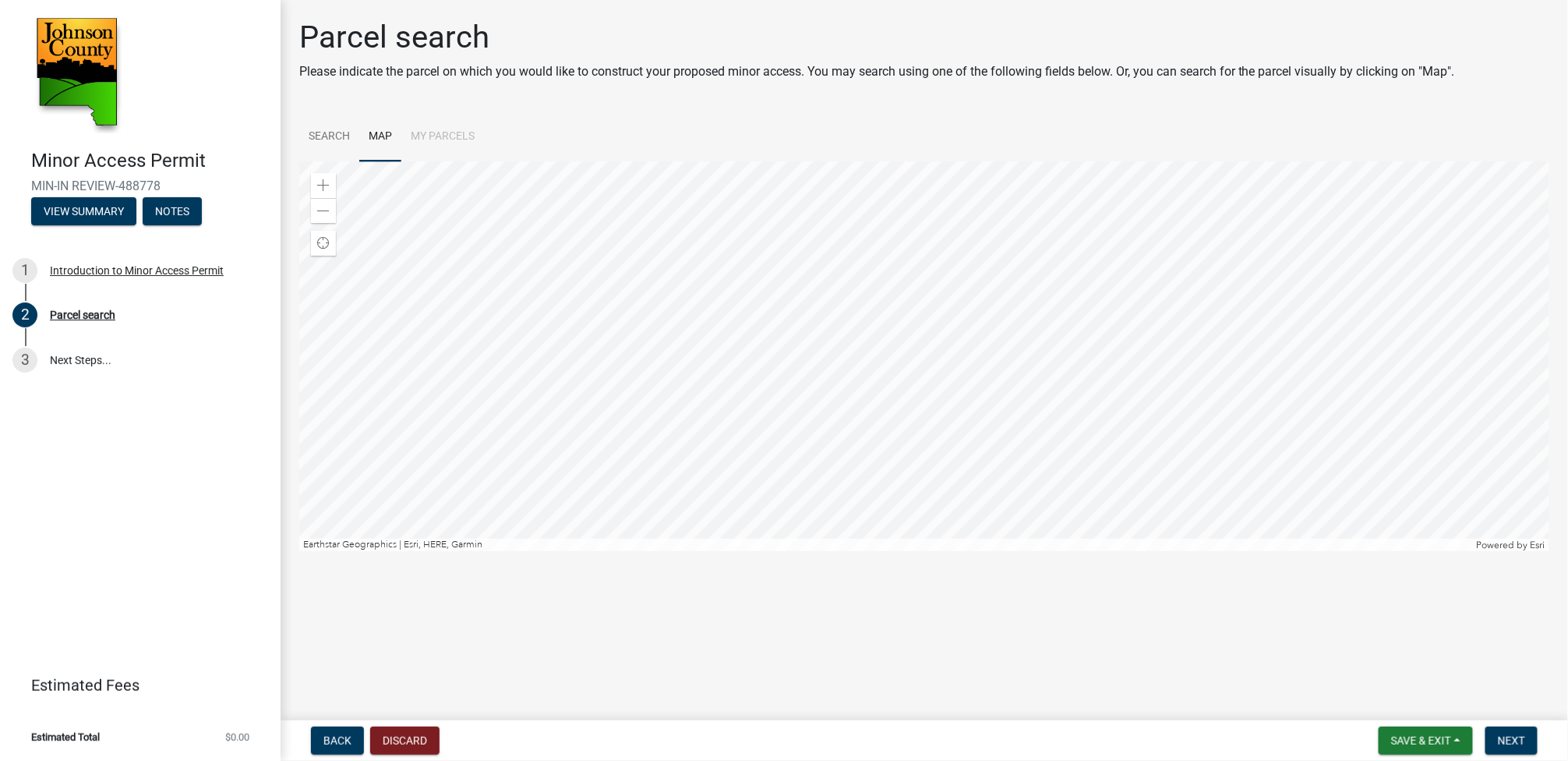
click at [1043, 474] on div at bounding box center [923, 356] width 1250 height 390
click at [833, 550] on div at bounding box center [923, 356] width 1250 height 390
click at [935, 361] on div at bounding box center [923, 356] width 1250 height 390
click at [898, 356] on div at bounding box center [923, 356] width 1250 height 390
click at [838, 439] on div at bounding box center [923, 356] width 1250 height 390
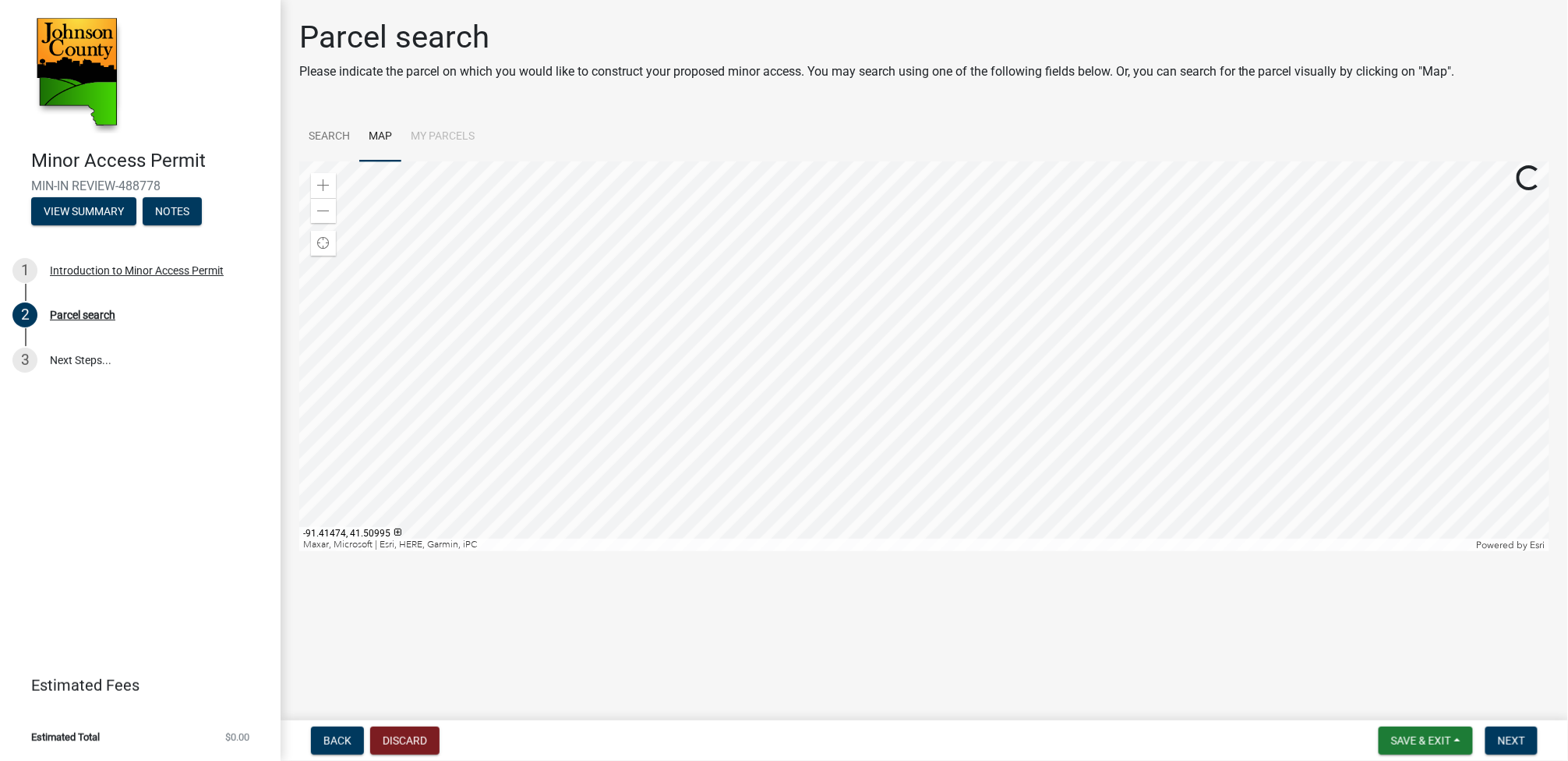
click at [845, 391] on div at bounding box center [923, 356] width 1250 height 390
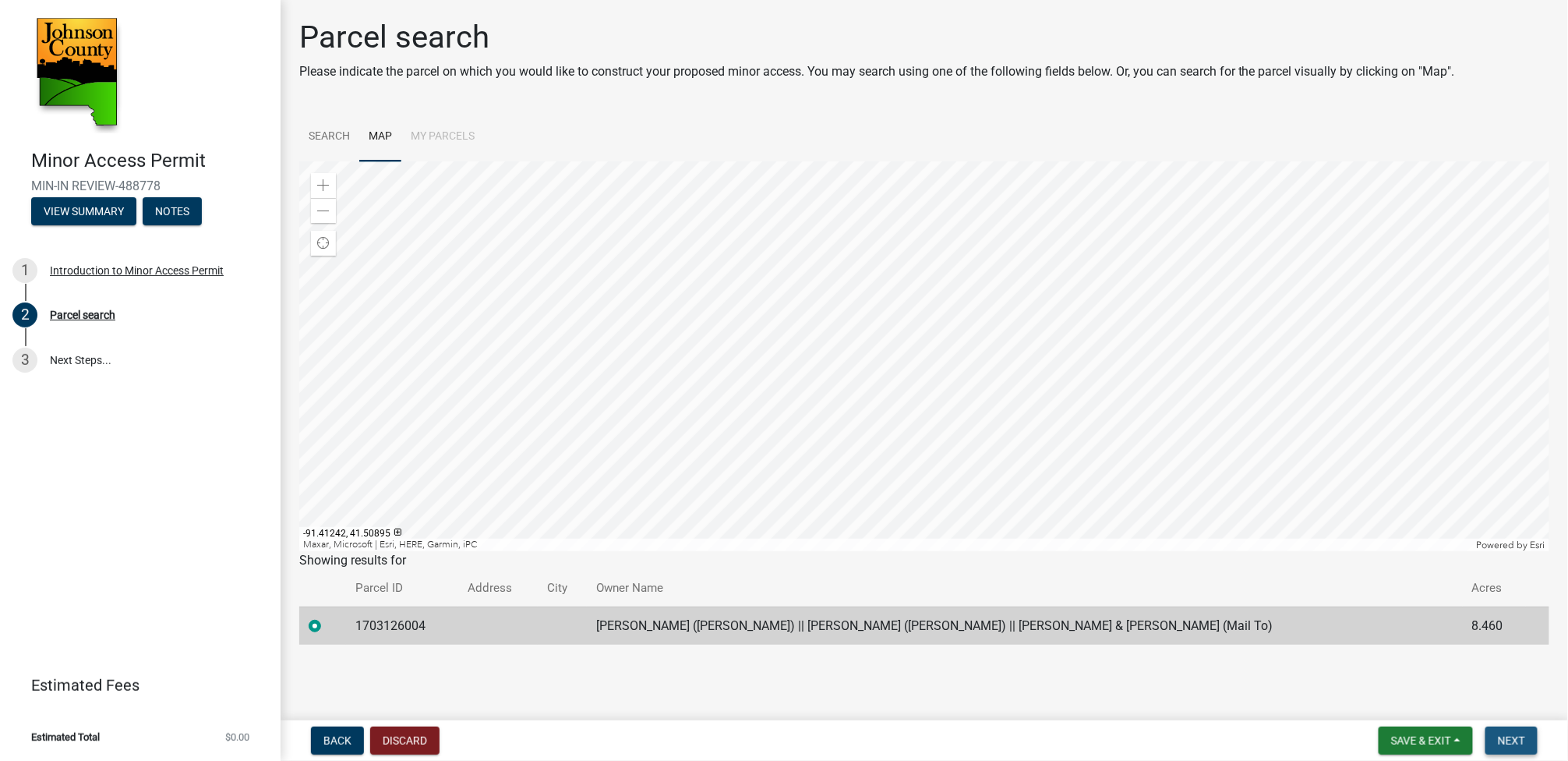
click at [1505, 737] on span "Next" at bounding box center [1511, 740] width 28 height 13
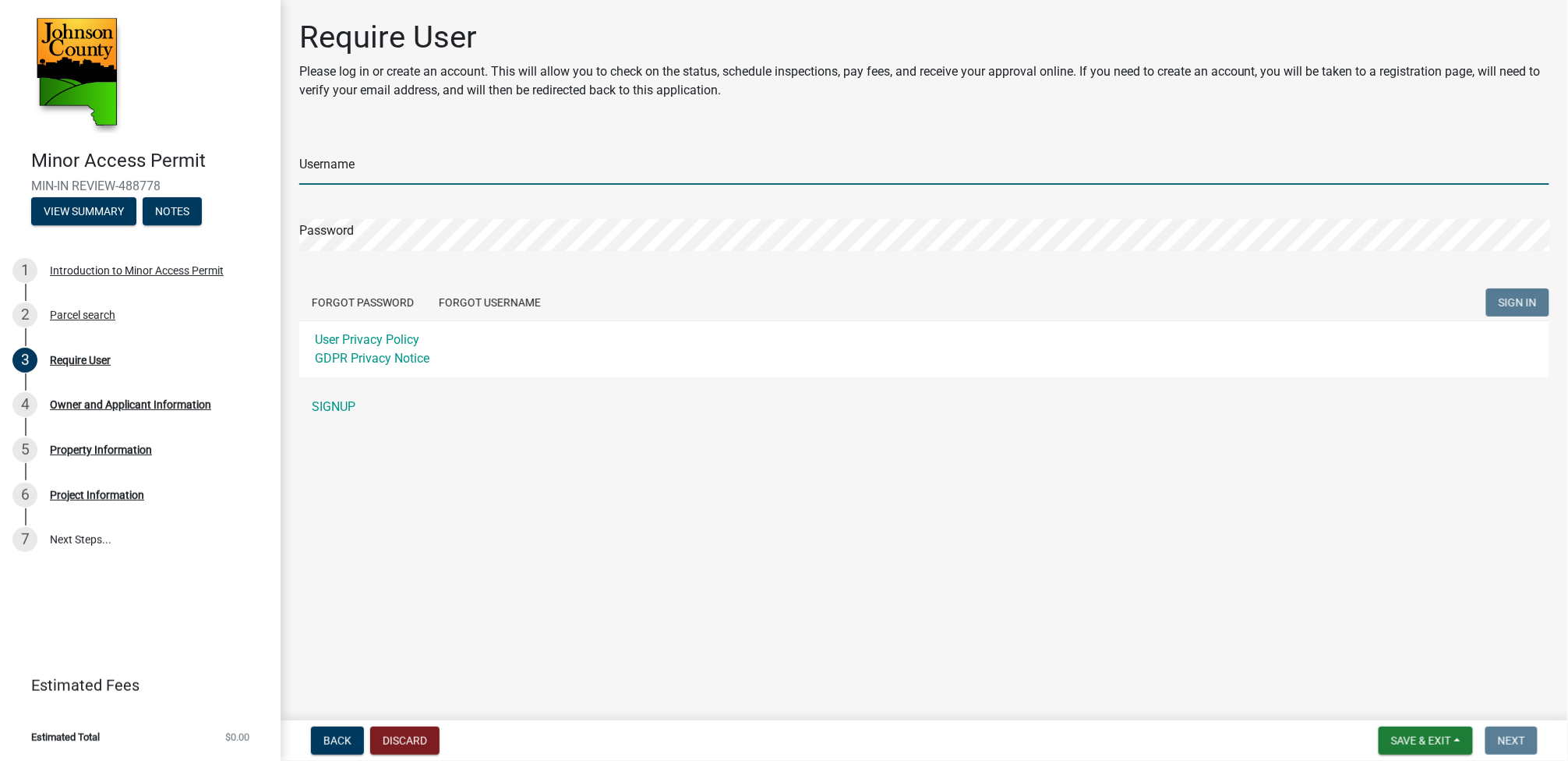
type input "Gingerich Tiling"
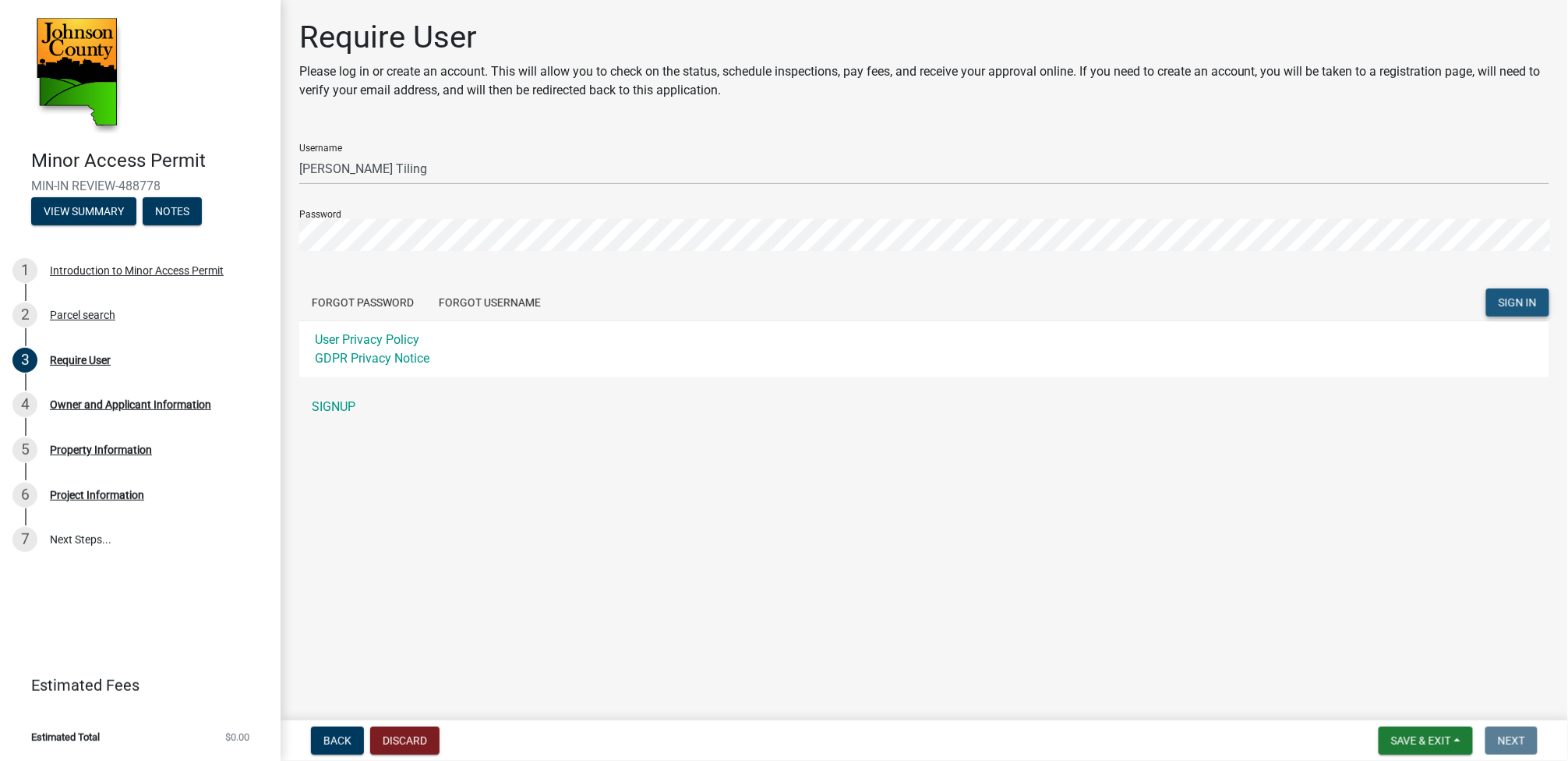
click at [1521, 303] on span "SIGN IN" at bounding box center [1518, 302] width 38 height 13
click at [347, 407] on link "SIGNUP" at bounding box center [923, 406] width 1250 height 31
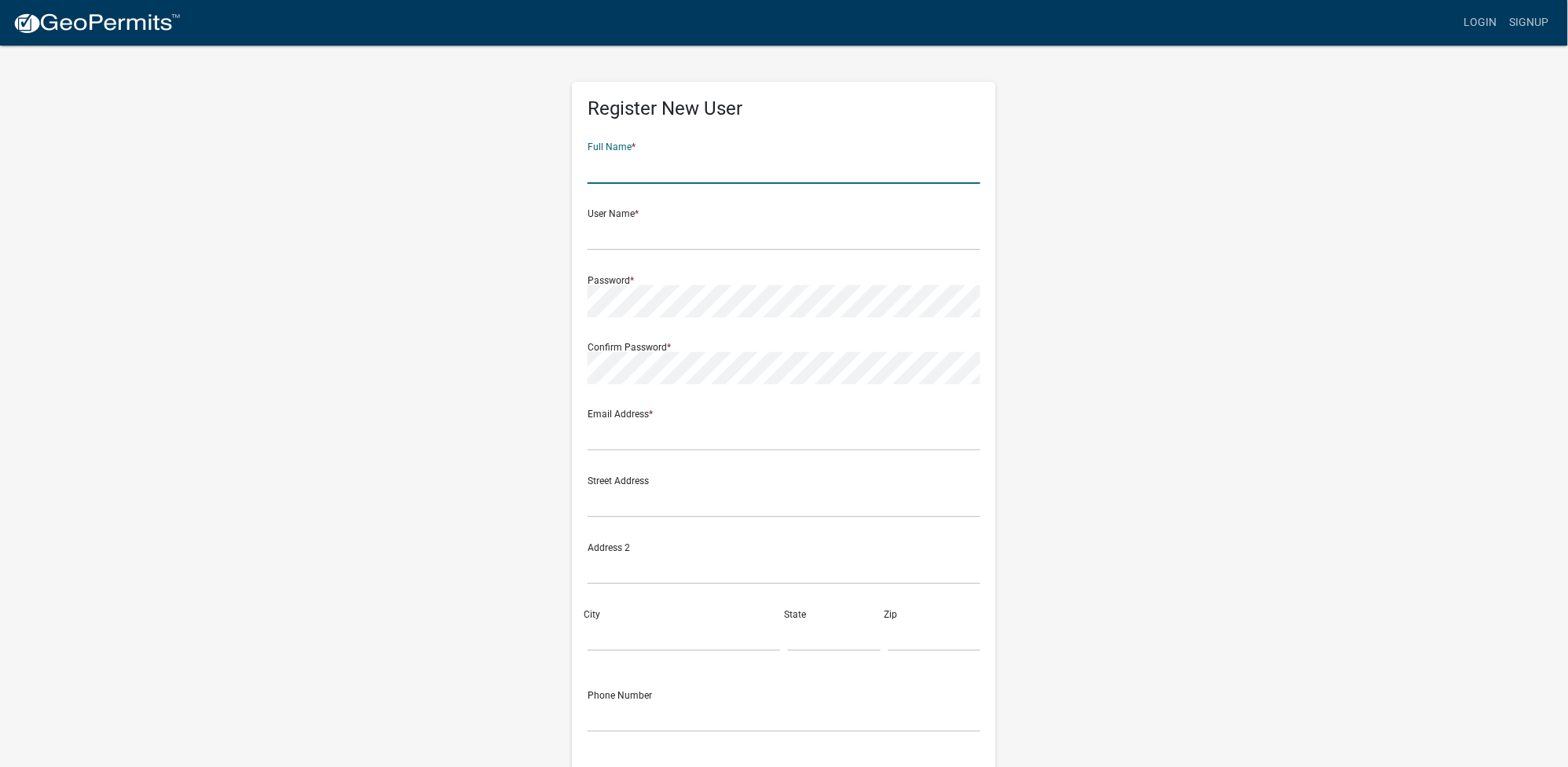
click at [624, 169] on input "text" at bounding box center [784, 168] width 393 height 32
type input "Victor Monroe Gingerich"
type input "Gingerich Tiling"
type input "office@gingerich-tiling.com"
type input "2461 Hwy 22"
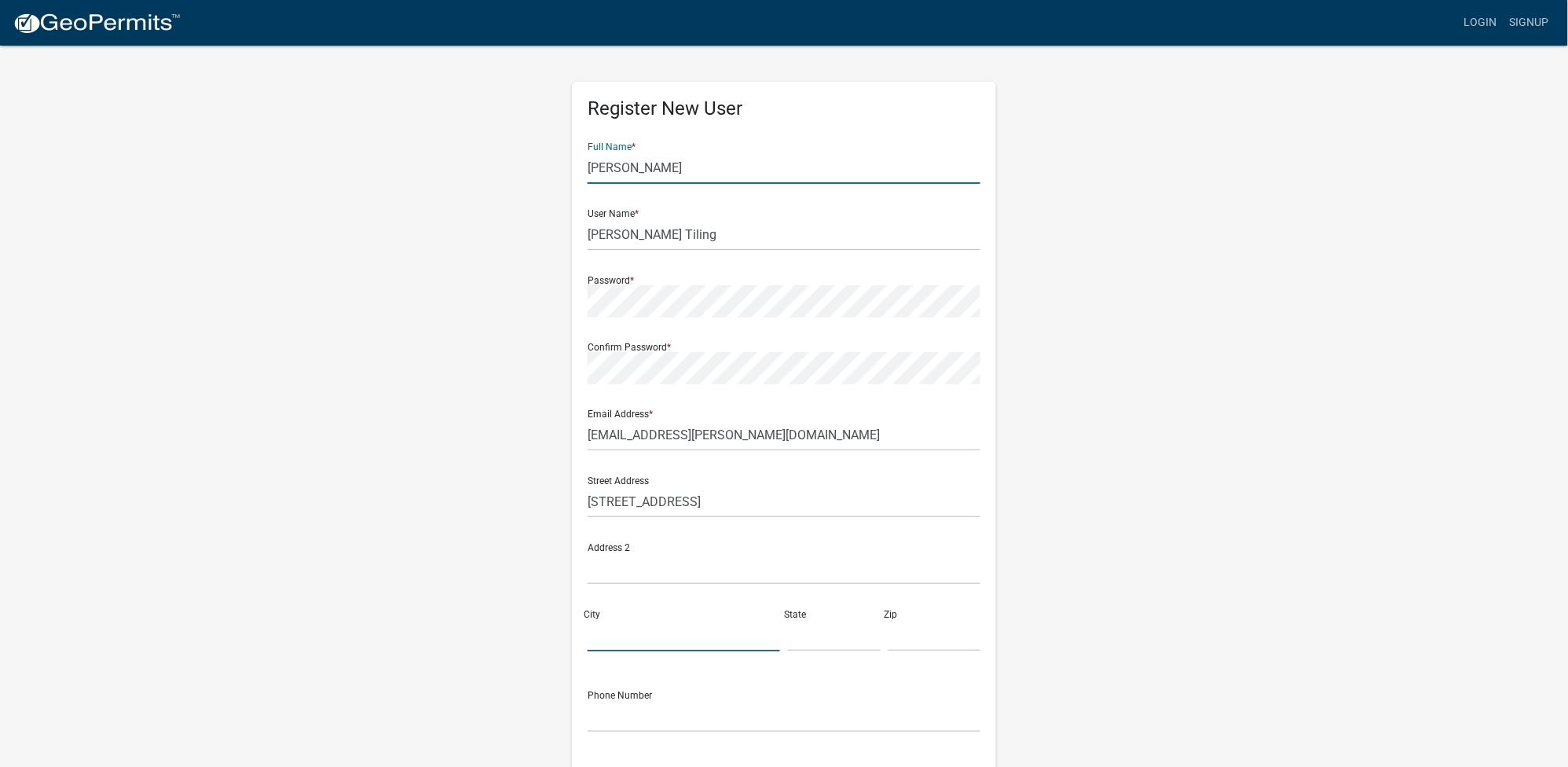
type input "Kalona"
type input "Iowa"
type input "52247"
type input "3196564507"
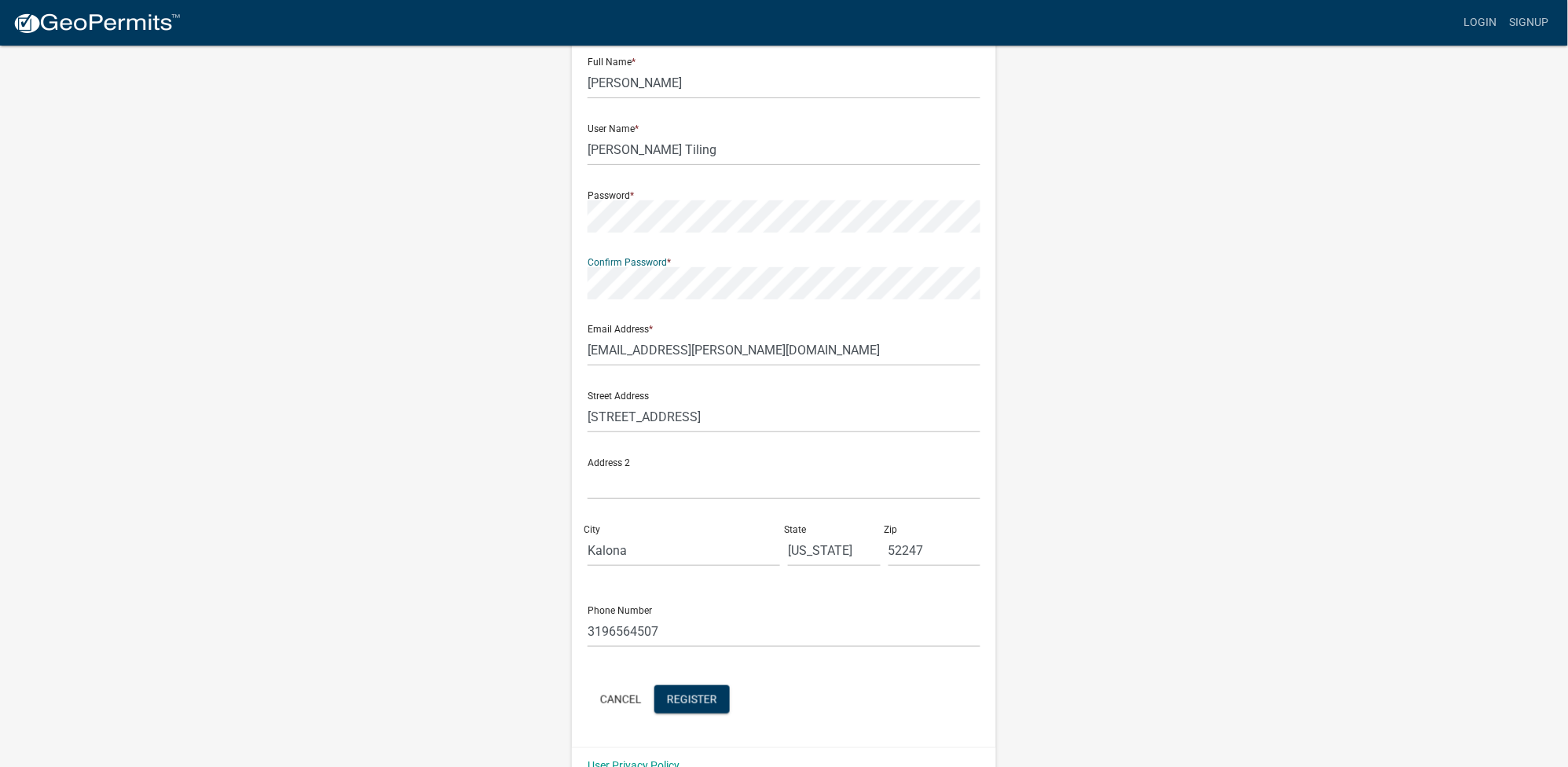
scroll to position [116, 0]
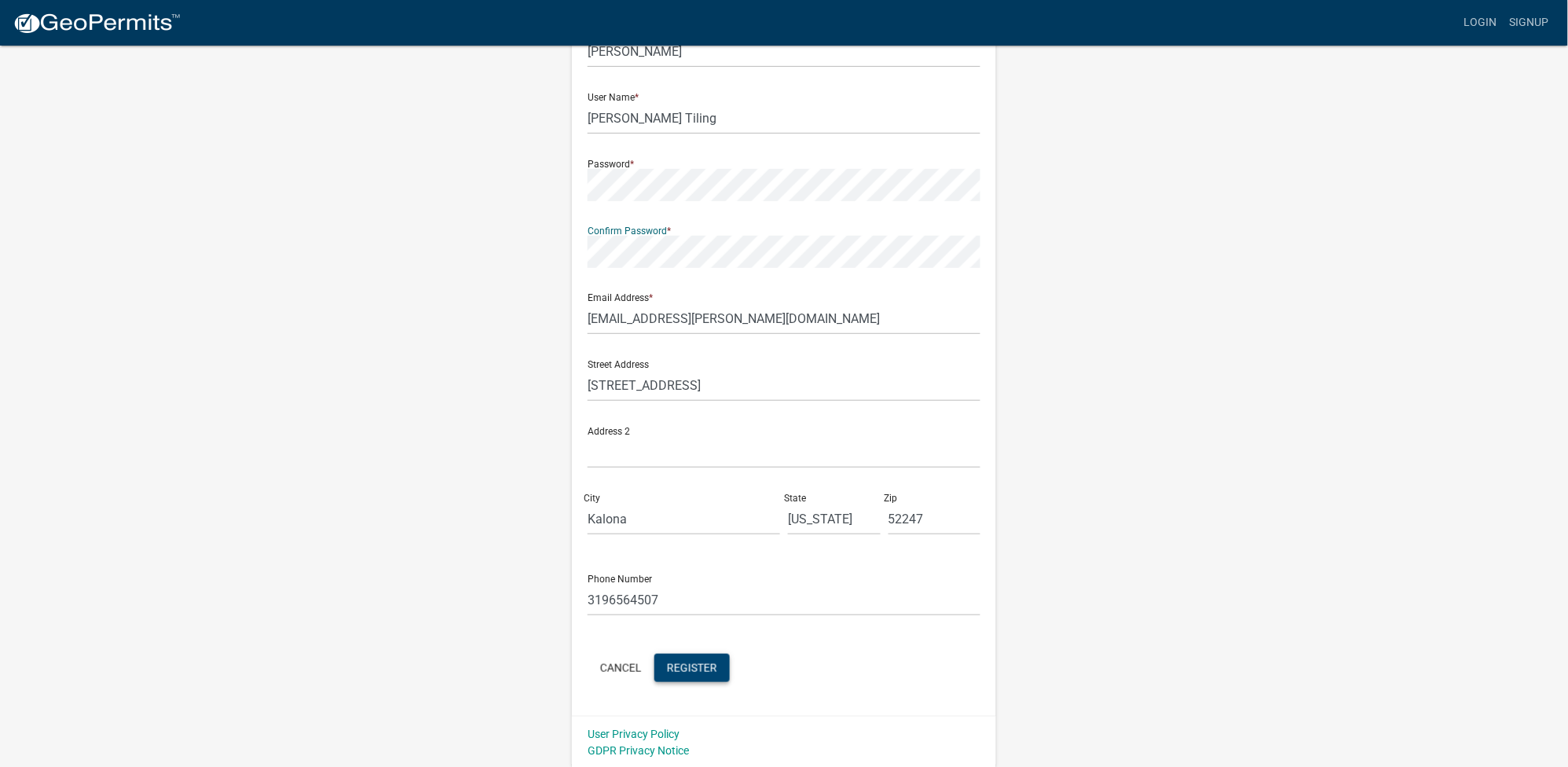
click at [679, 668] on span "Register" at bounding box center [692, 667] width 50 height 13
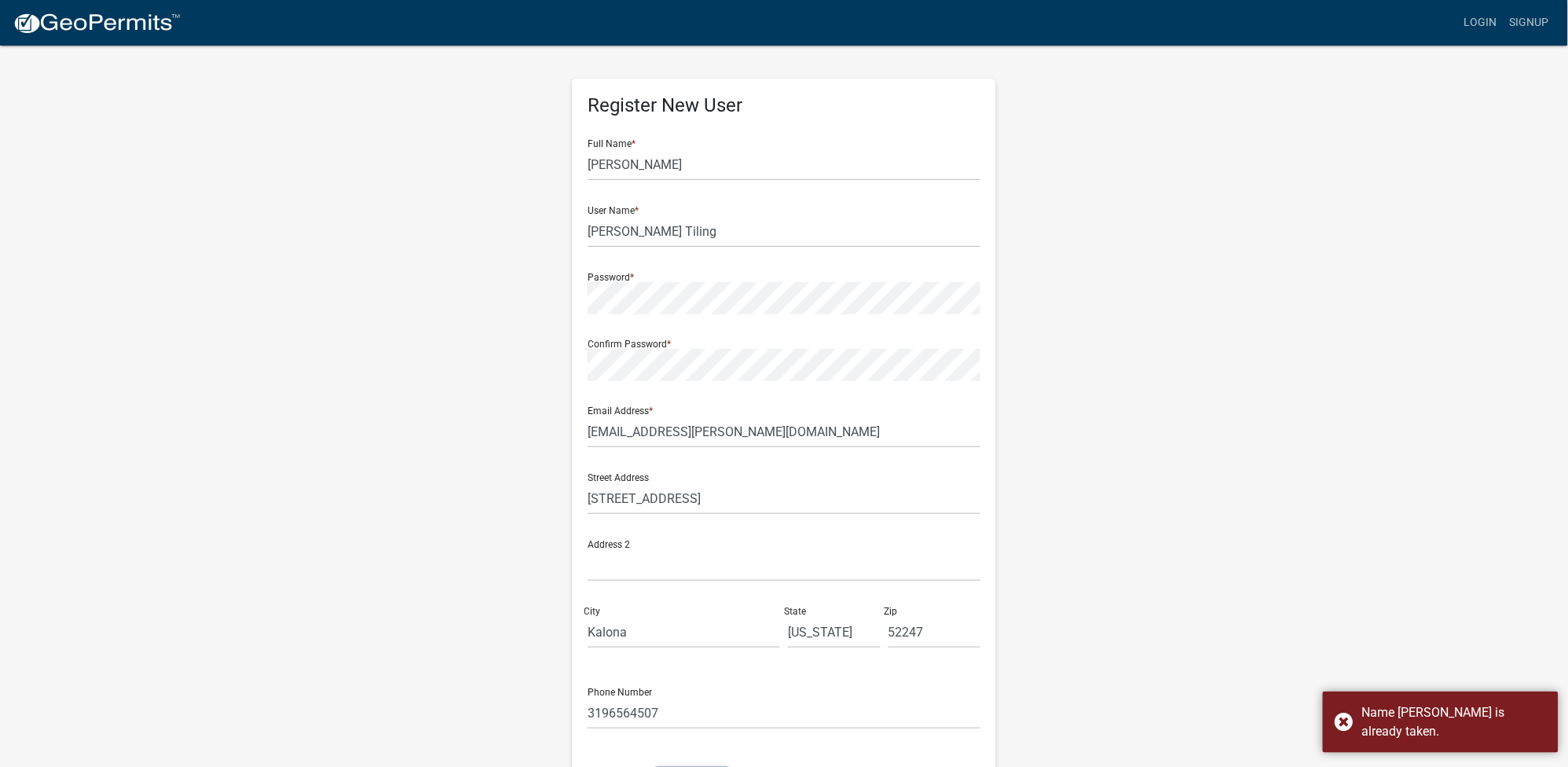
scroll to position [0, 0]
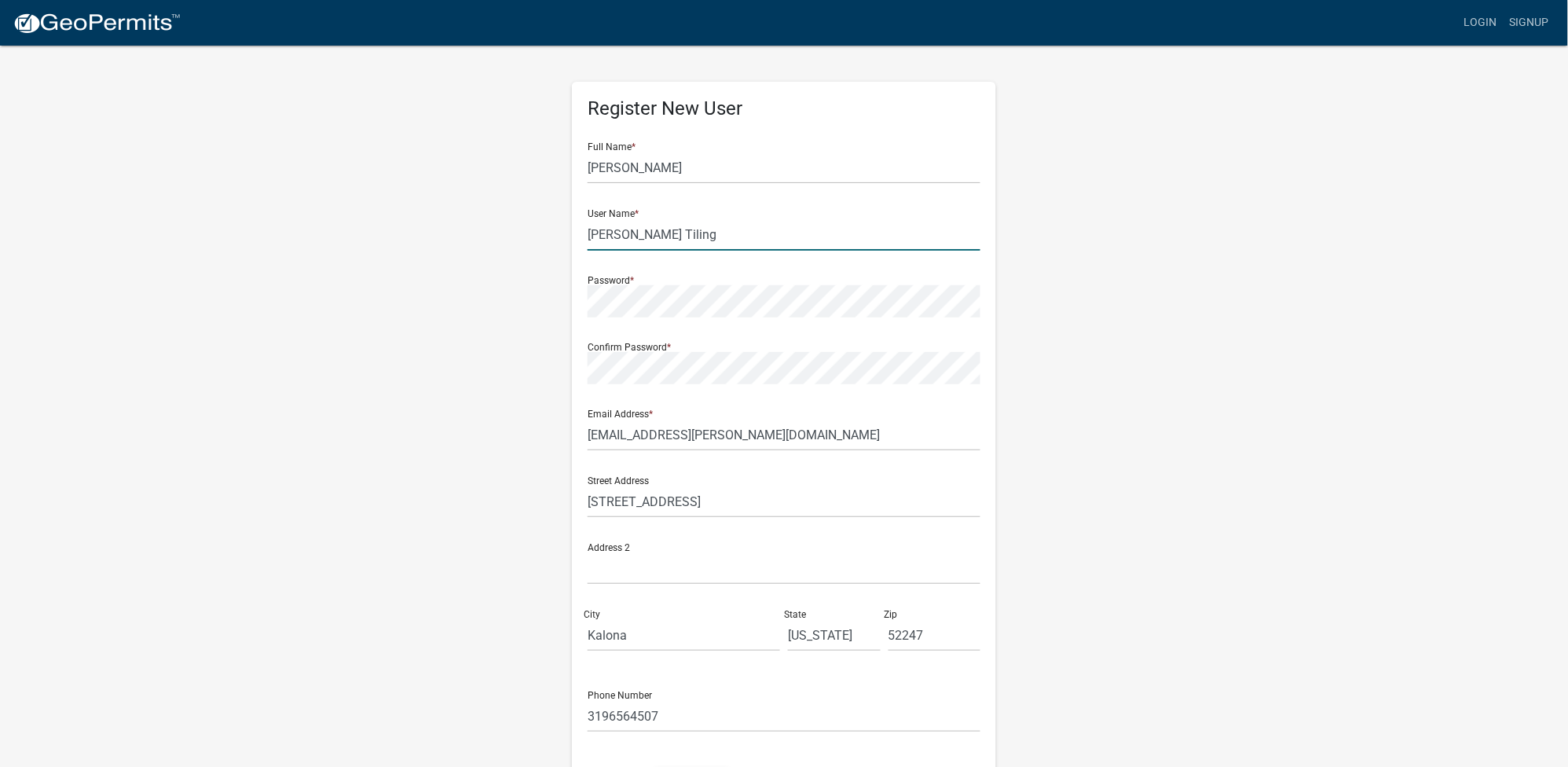
click at [683, 242] on input "Gingerich Tiling" at bounding box center [784, 234] width 393 height 32
click at [695, 240] on input "Gingerich Tiling" at bounding box center [784, 234] width 393 height 32
type input "Gingerich Tiling & Earthmoving"
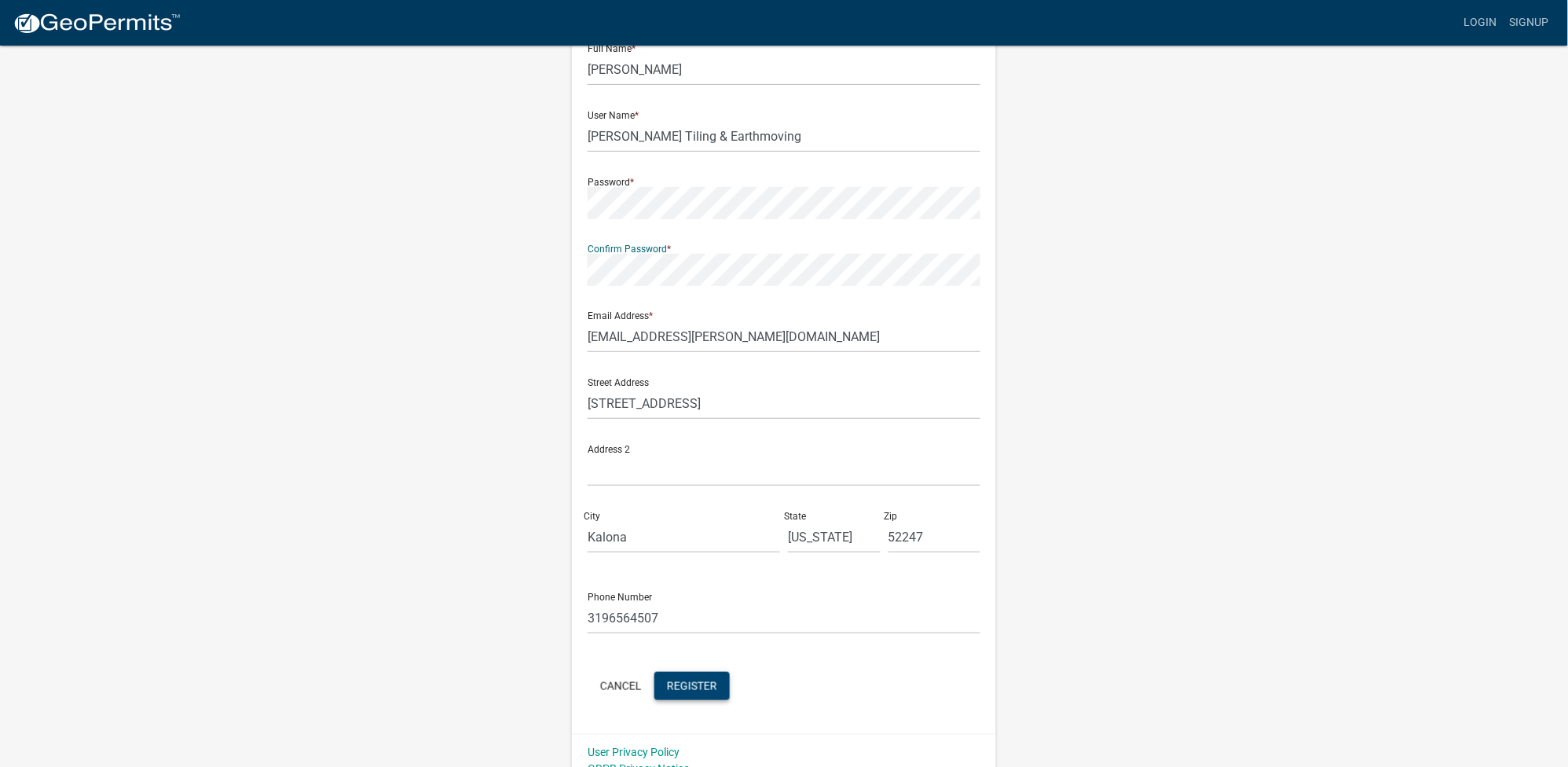
scroll to position [116, 0]
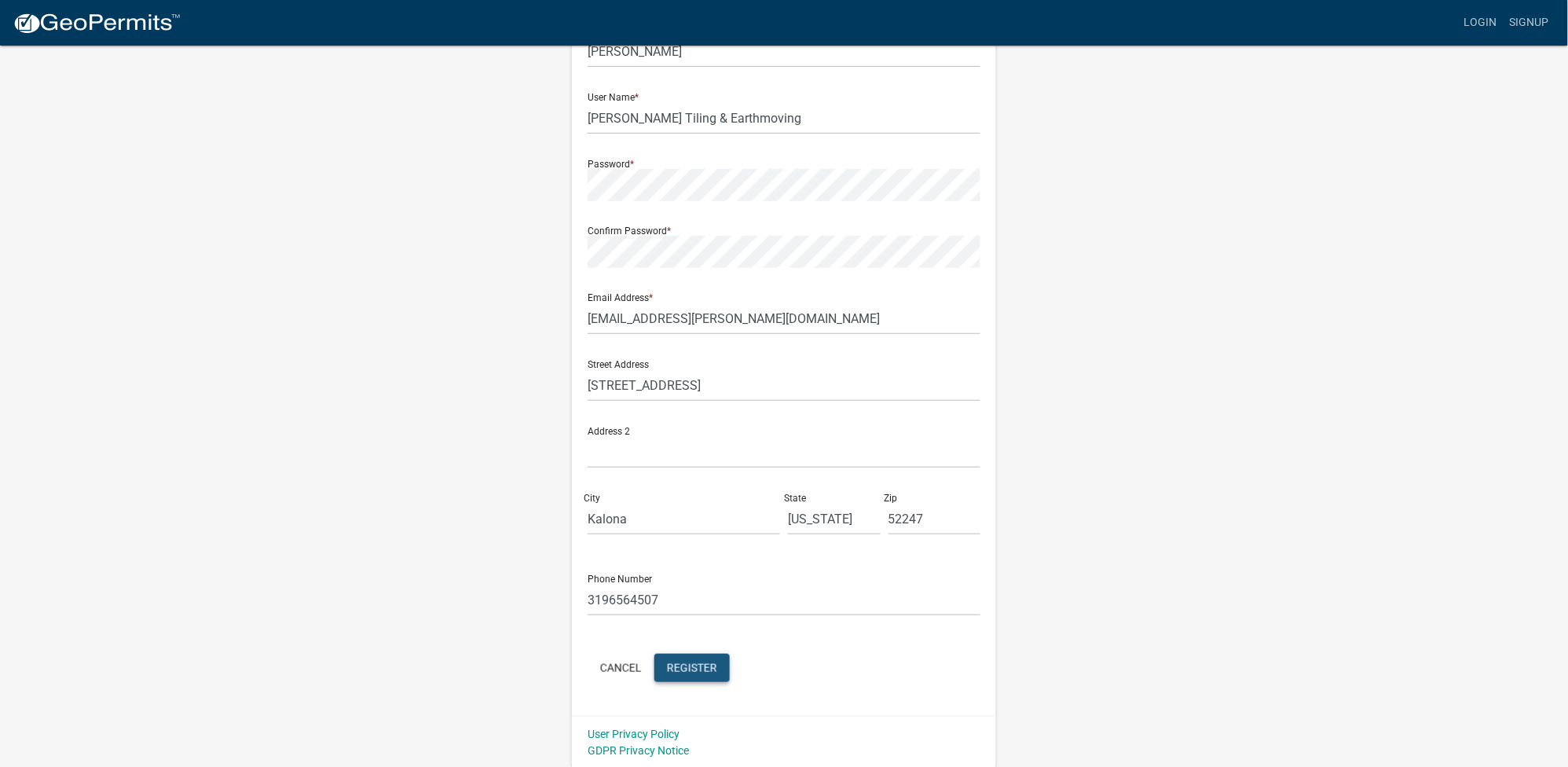
click at [708, 665] on span "Register" at bounding box center [692, 667] width 50 height 13
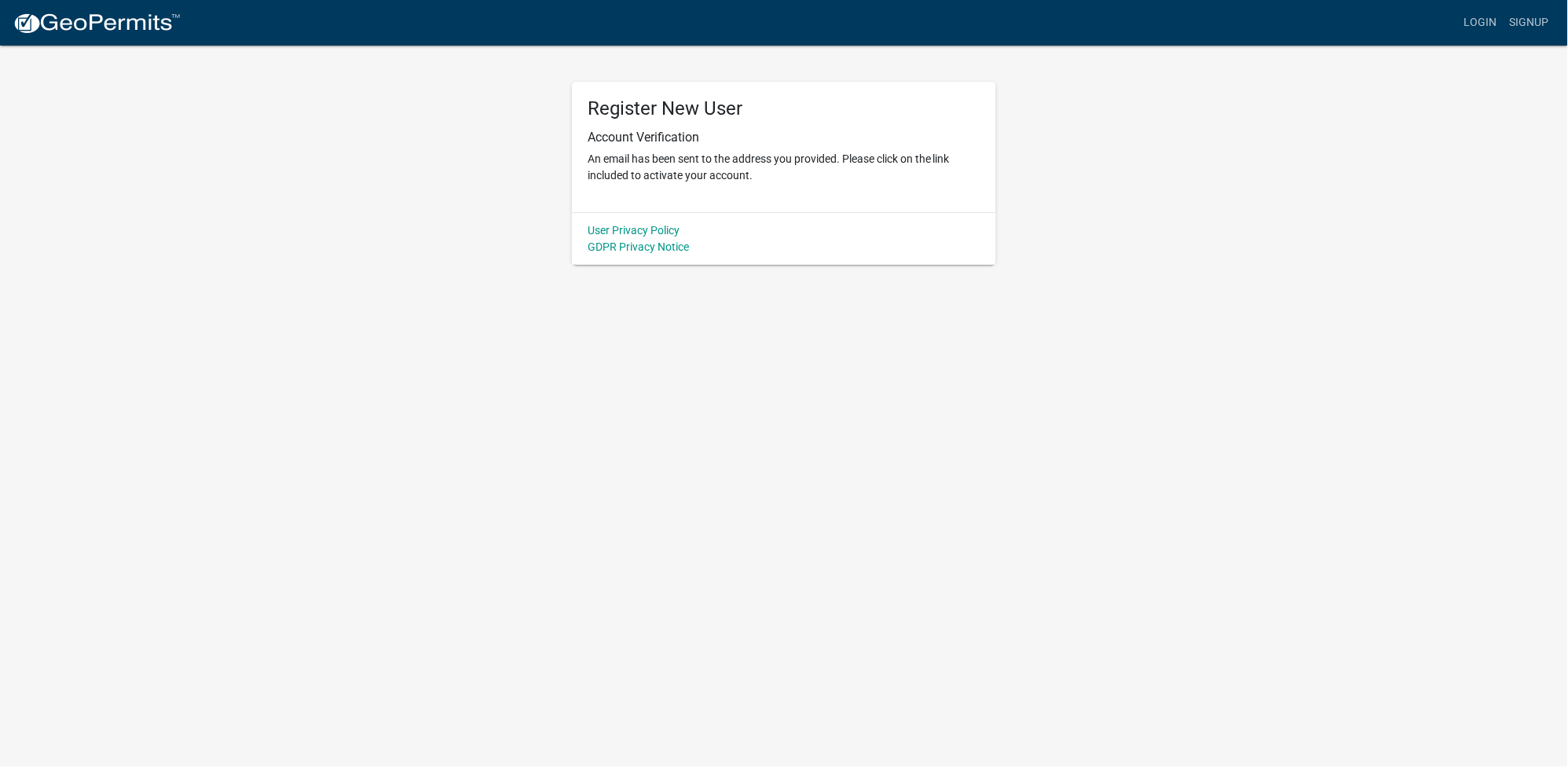
scroll to position [0, 0]
click at [1494, 20] on link "Login" at bounding box center [1493, 22] width 45 height 29
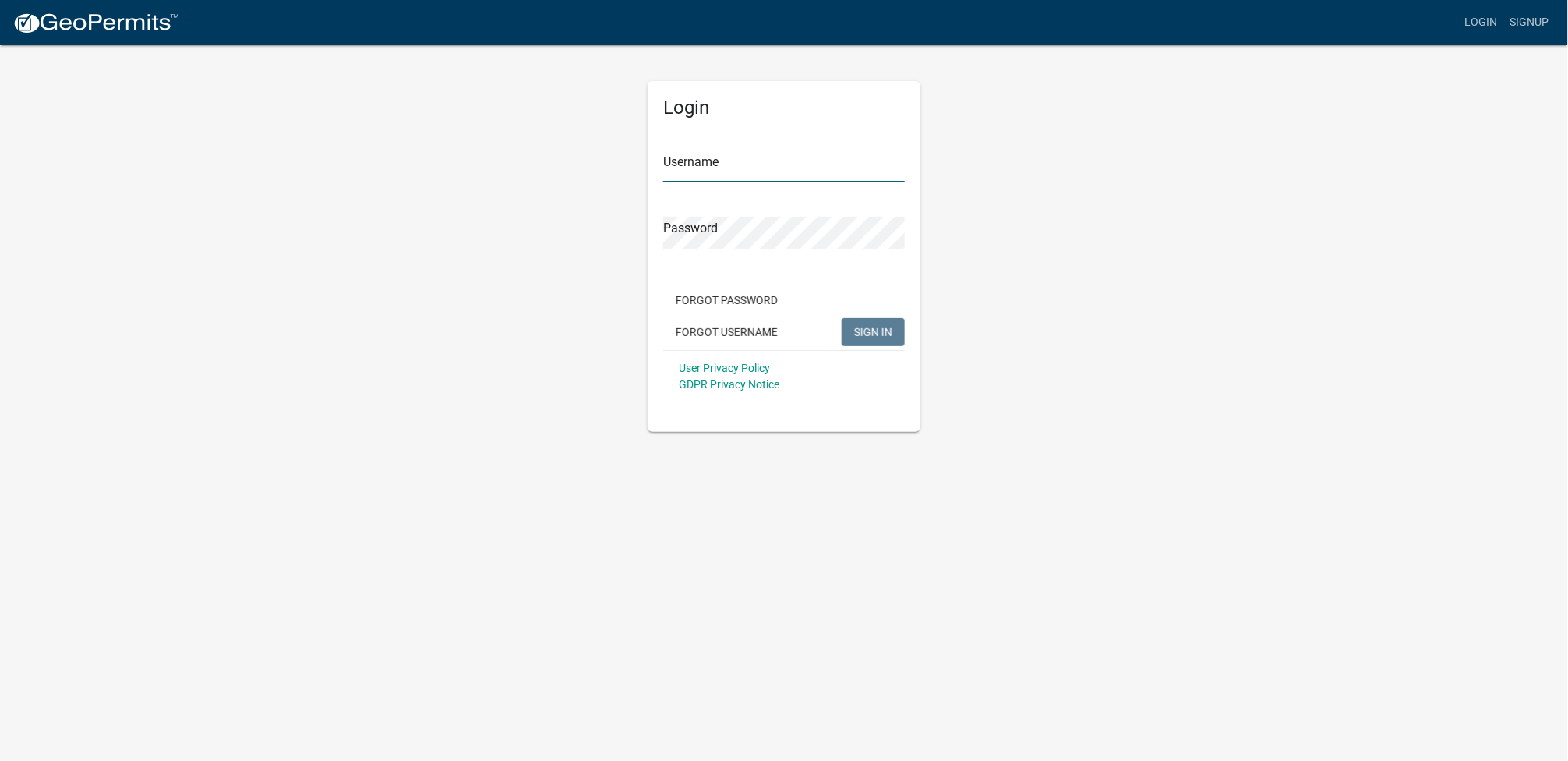
type input "Gingerich Tiling & Earthmoving"
click at [857, 331] on span "SIGN IN" at bounding box center [873, 331] width 38 height 13
click at [842, 318] on button "SIGN IN" at bounding box center [873, 332] width 63 height 28
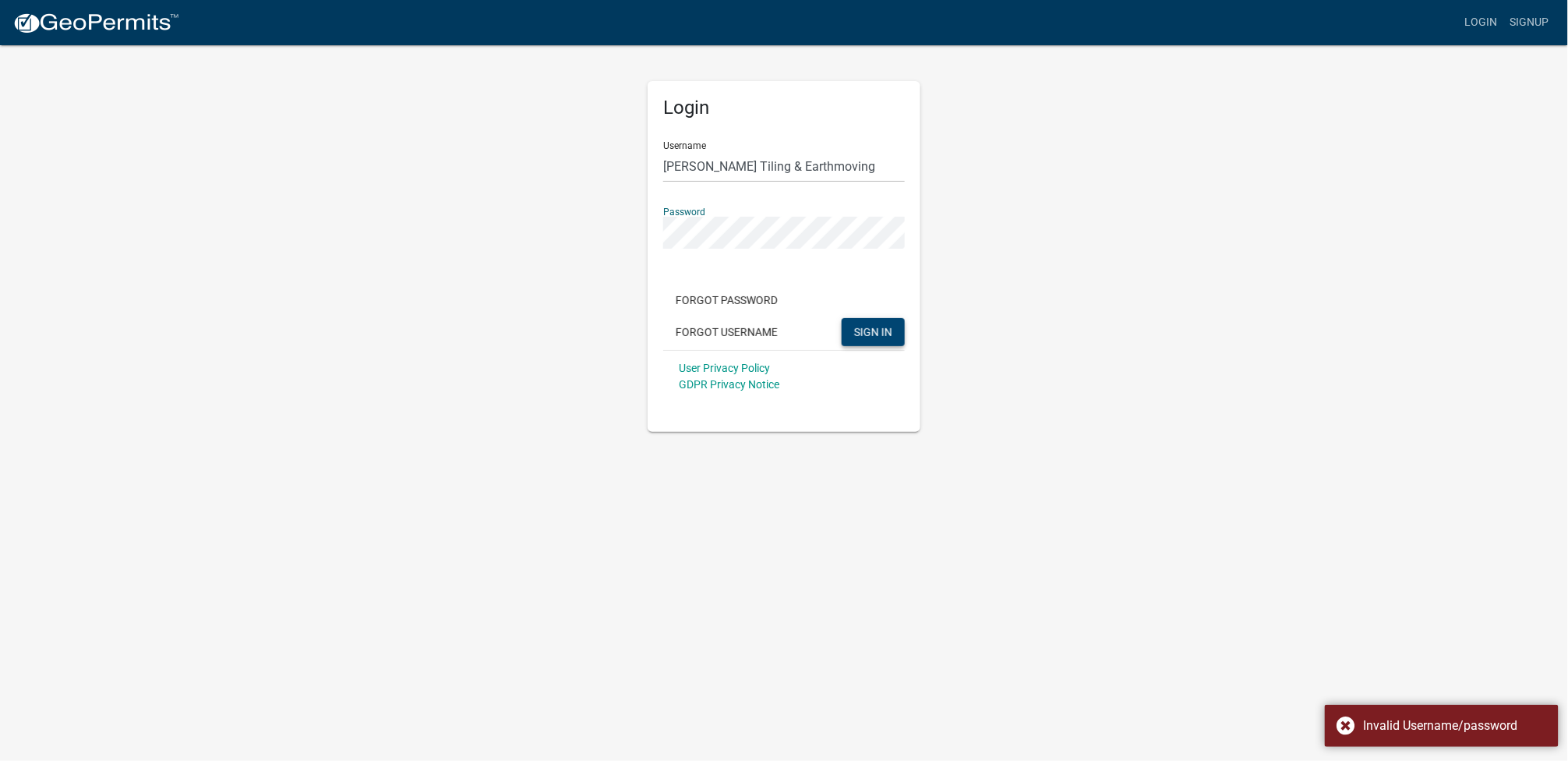
click at [1055, 247] on div "Login Username Gingerich Tiling & Earthmoving Password Forgot Password Forgot U…" at bounding box center [784, 237] width 888 height 388
click at [1337, 725] on div "Invalid Username/password" at bounding box center [1442, 726] width 234 height 42
click at [866, 334] on span "SIGN IN" at bounding box center [873, 331] width 38 height 13
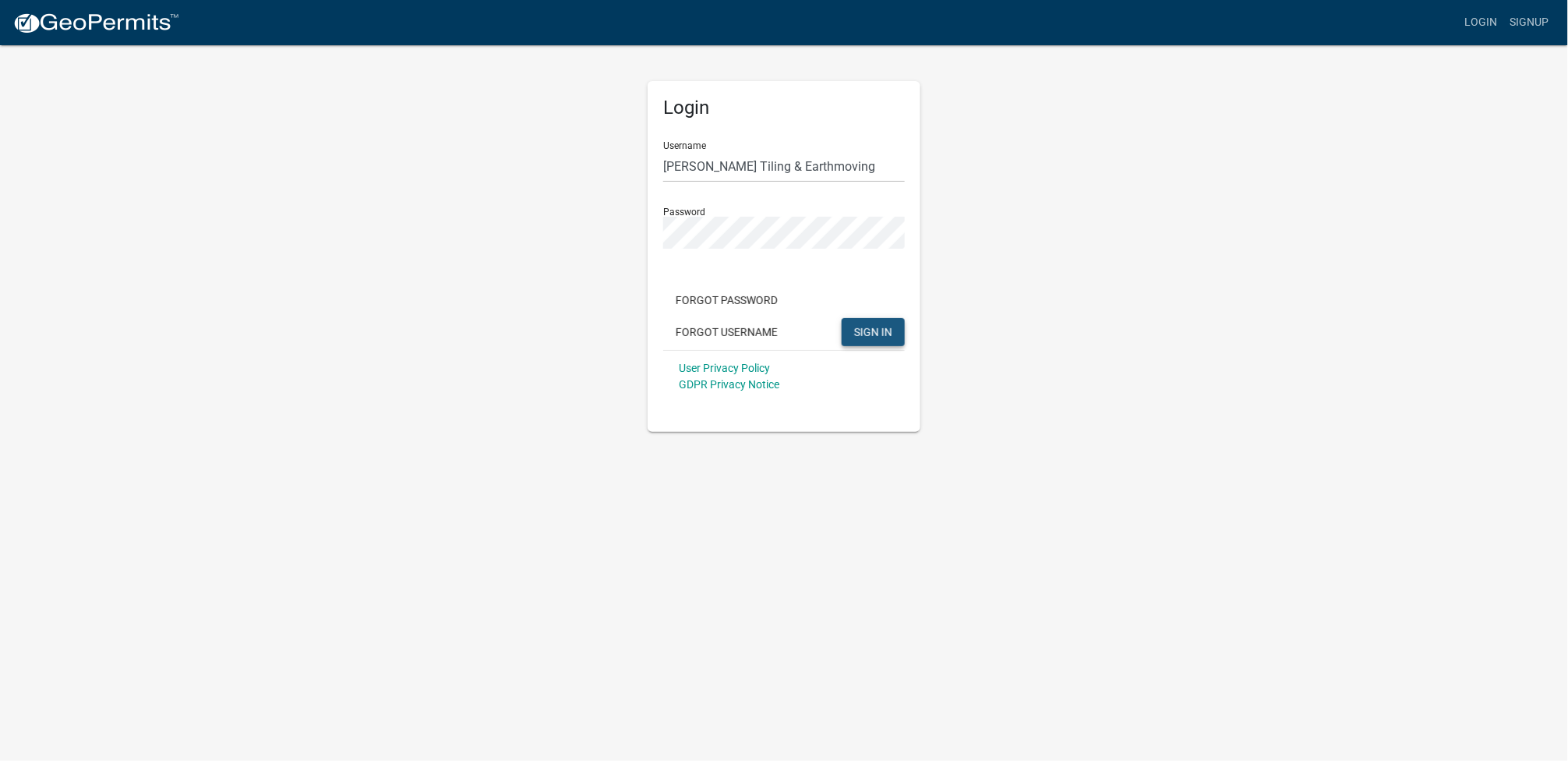
click at [851, 329] on button "SIGN IN" at bounding box center [873, 332] width 63 height 28
click at [1522, 22] on link "Signup" at bounding box center [1530, 22] width 52 height 29
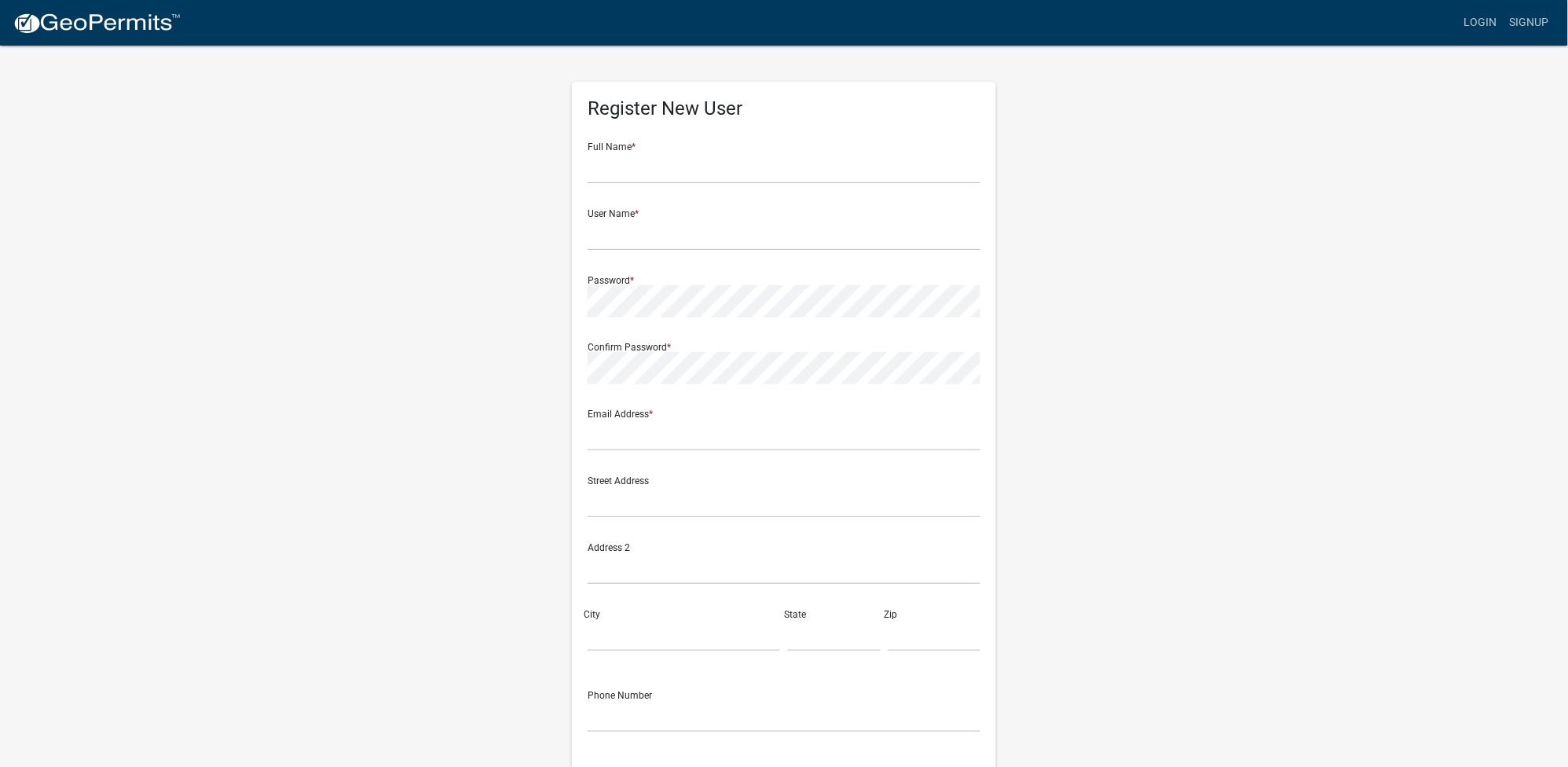
drag, startPoint x: 671, startPoint y: 134, endPoint x: 676, endPoint y: 147, distance: 13.9
click at [671, 146] on div "Full Name *" at bounding box center [784, 157] width 393 height 54
click at [658, 171] on input "text" at bounding box center [784, 168] width 393 height 32
click at [1179, 213] on div "Register New User Full Name * User Name * Password * Confirm Password * Email A…" at bounding box center [784, 464] width 896 height 841
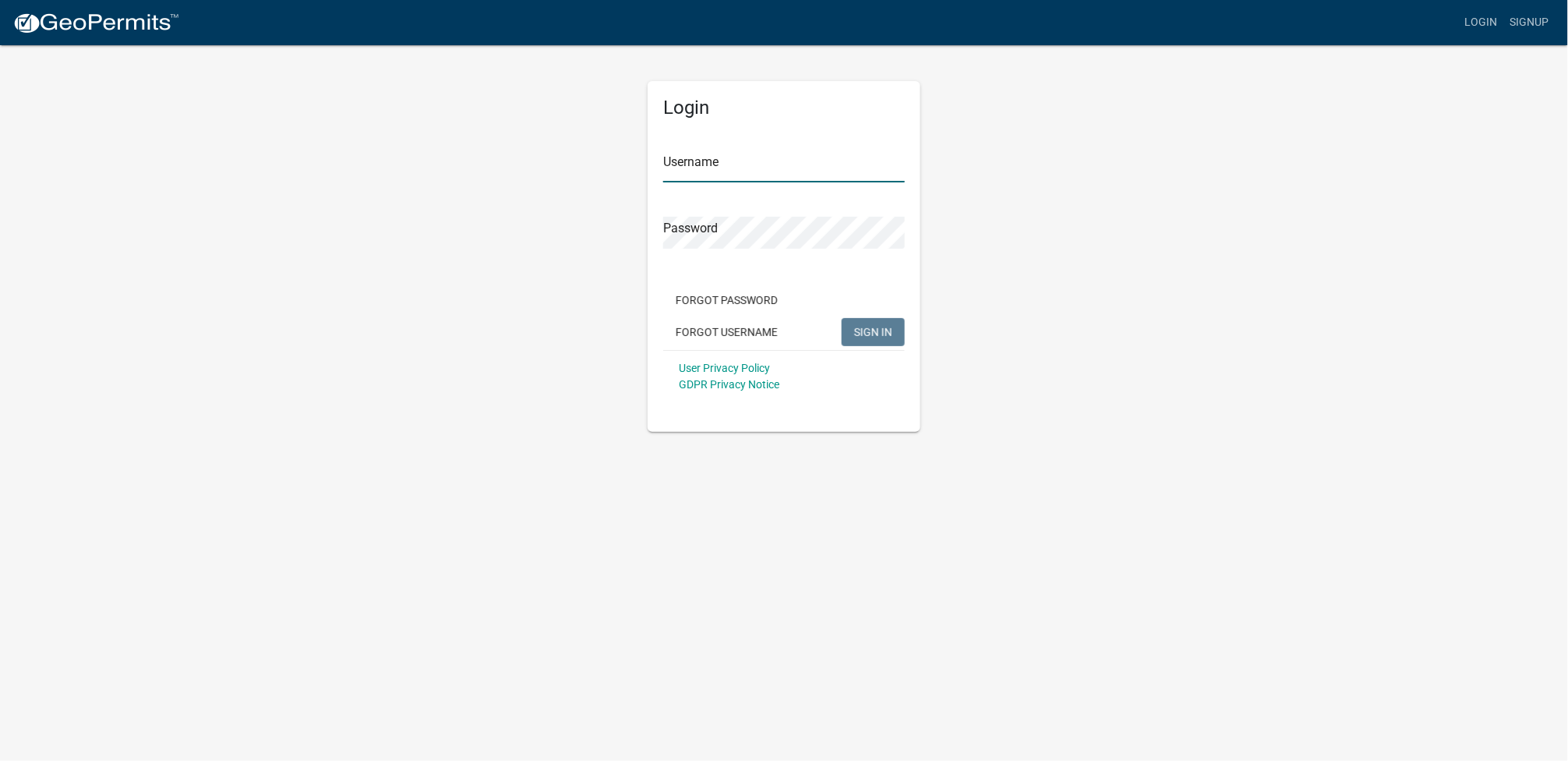
type input "Gingerich Tiling & Earthmoving"
click at [718, 297] on button "Forgot Password" at bounding box center [726, 301] width 127 height 28
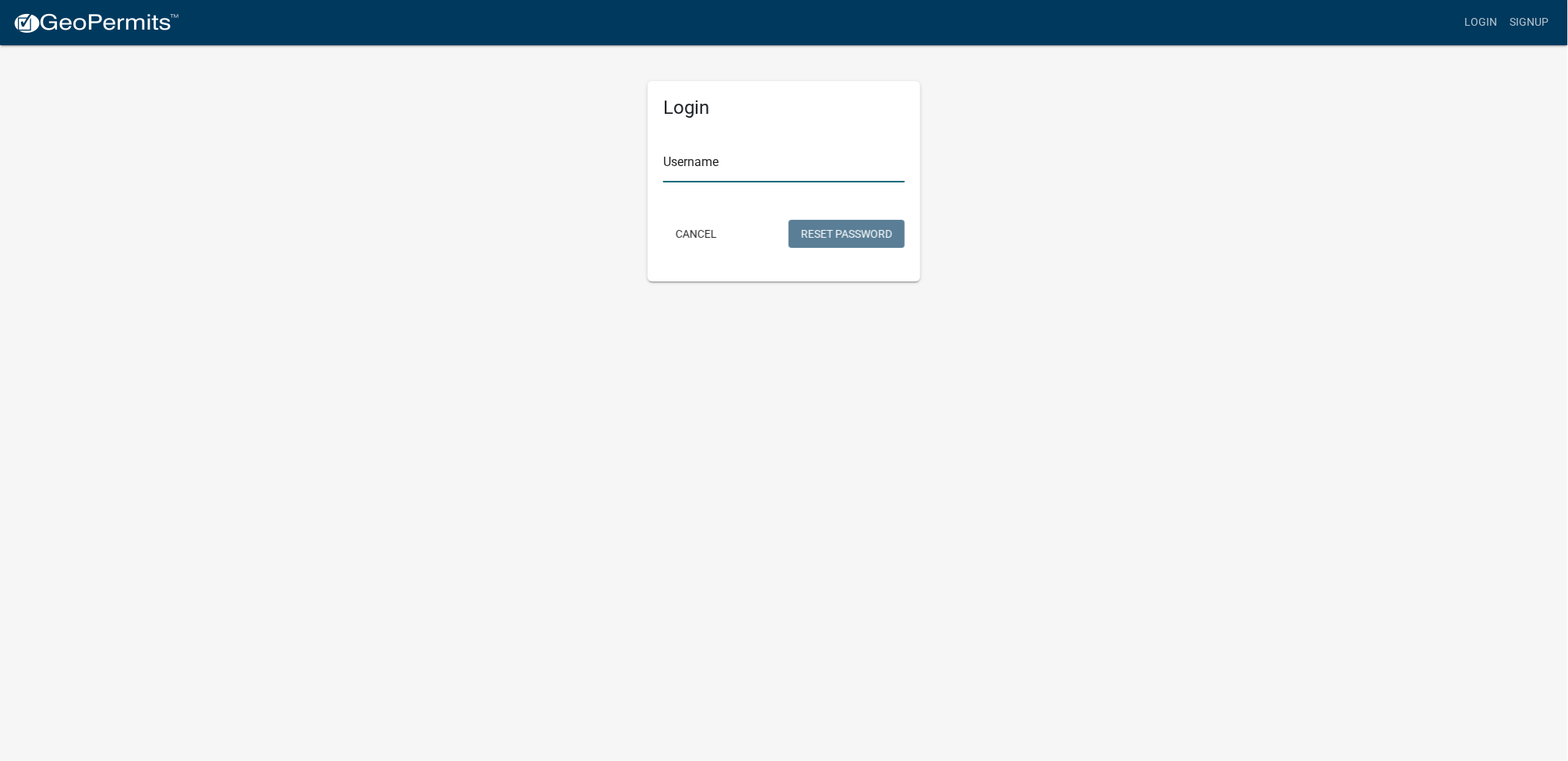
click at [730, 160] on input "Username" at bounding box center [783, 166] width 241 height 32
click at [832, 232] on form "Username Cancel Reset Password" at bounding box center [783, 190] width 241 height 123
click at [739, 168] on input "Username" at bounding box center [783, 166] width 241 height 32
type input "C"
type input "Gingerich Tiling"
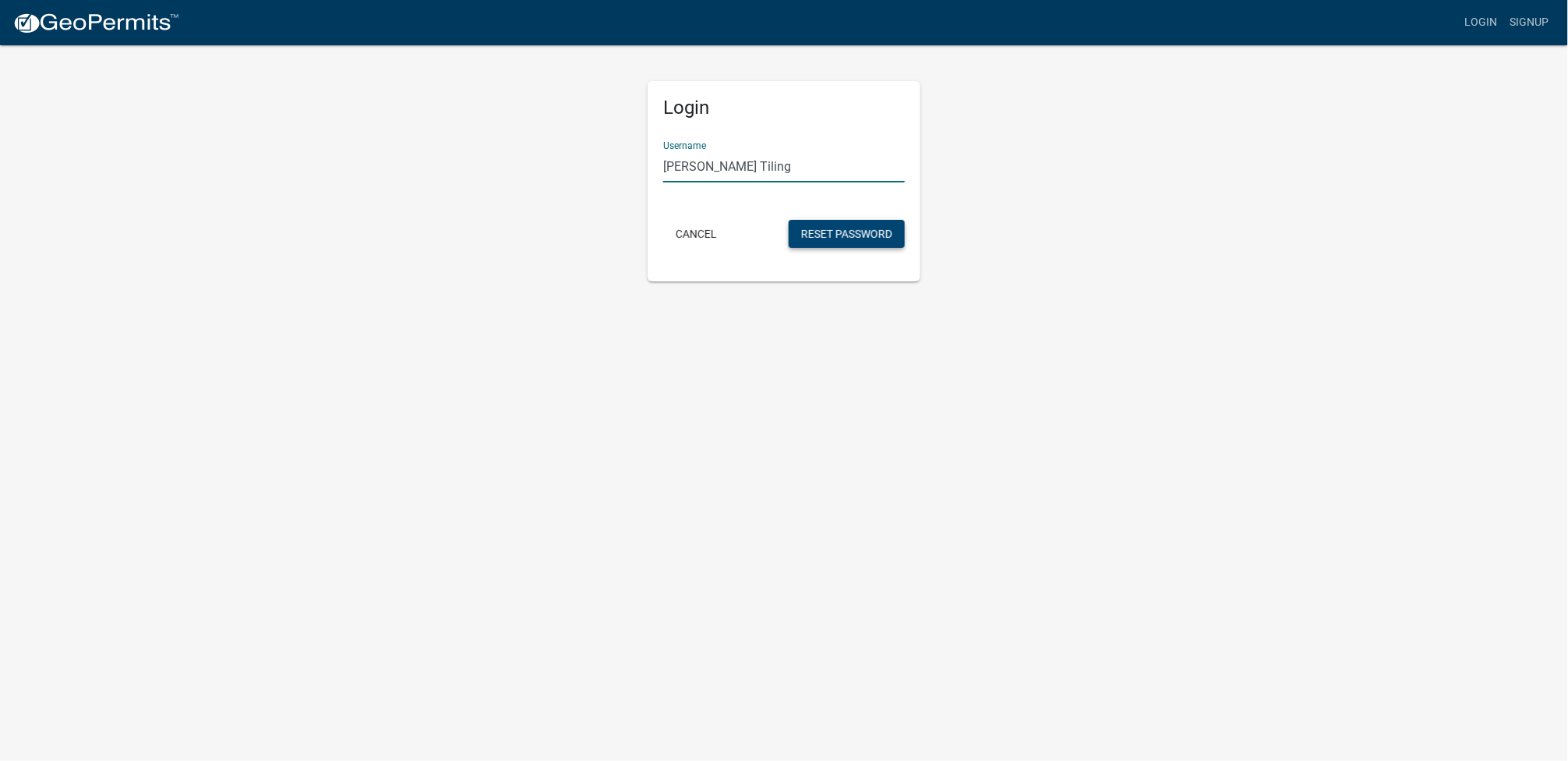
click at [869, 236] on button "Reset Password" at bounding box center [846, 234] width 116 height 28
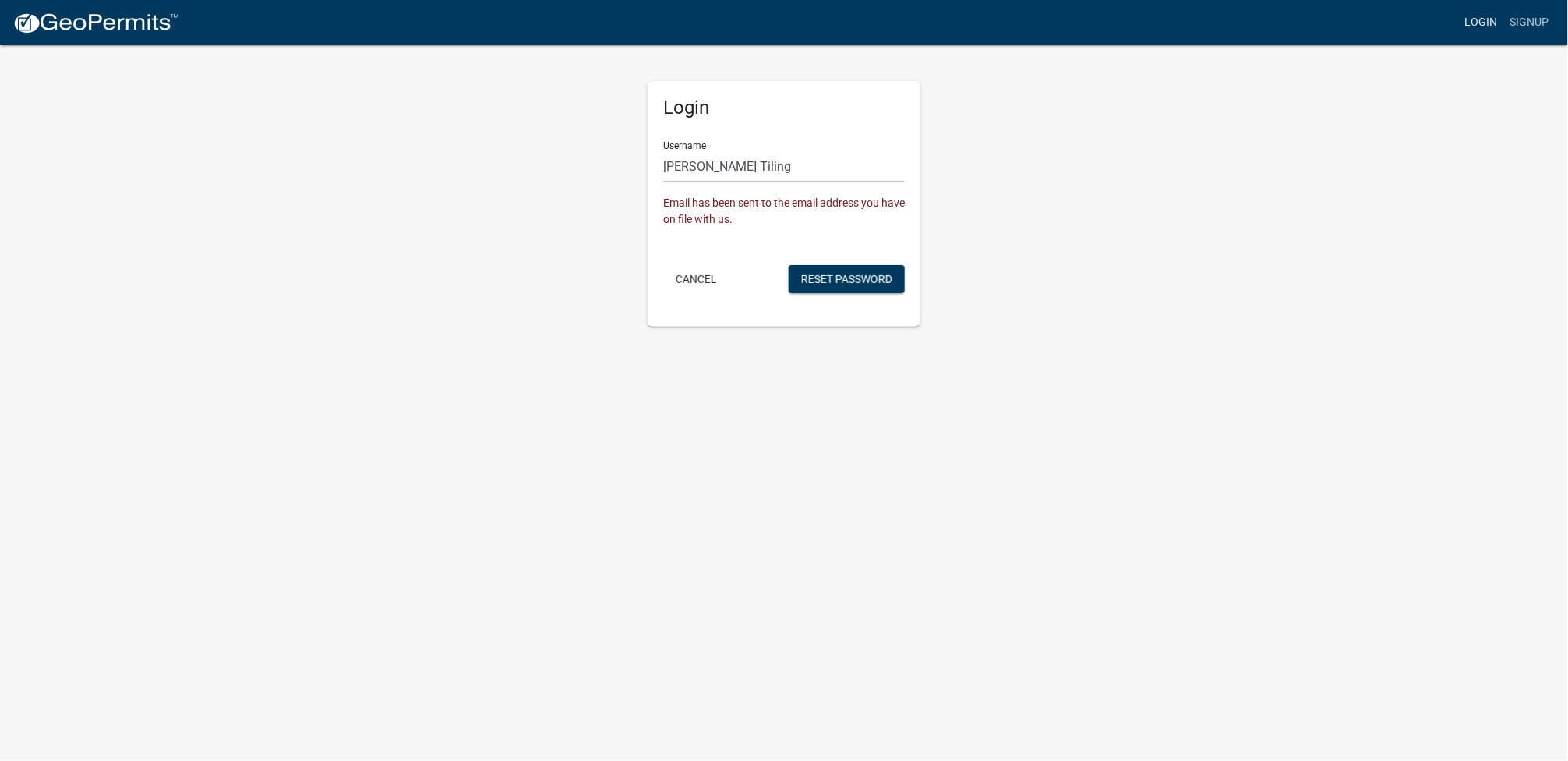
click at [1485, 19] on link "Login" at bounding box center [1481, 22] width 45 height 29
click at [1476, 20] on link "Login" at bounding box center [1481, 22] width 45 height 29
click at [700, 282] on button "Cancel" at bounding box center [695, 279] width 66 height 28
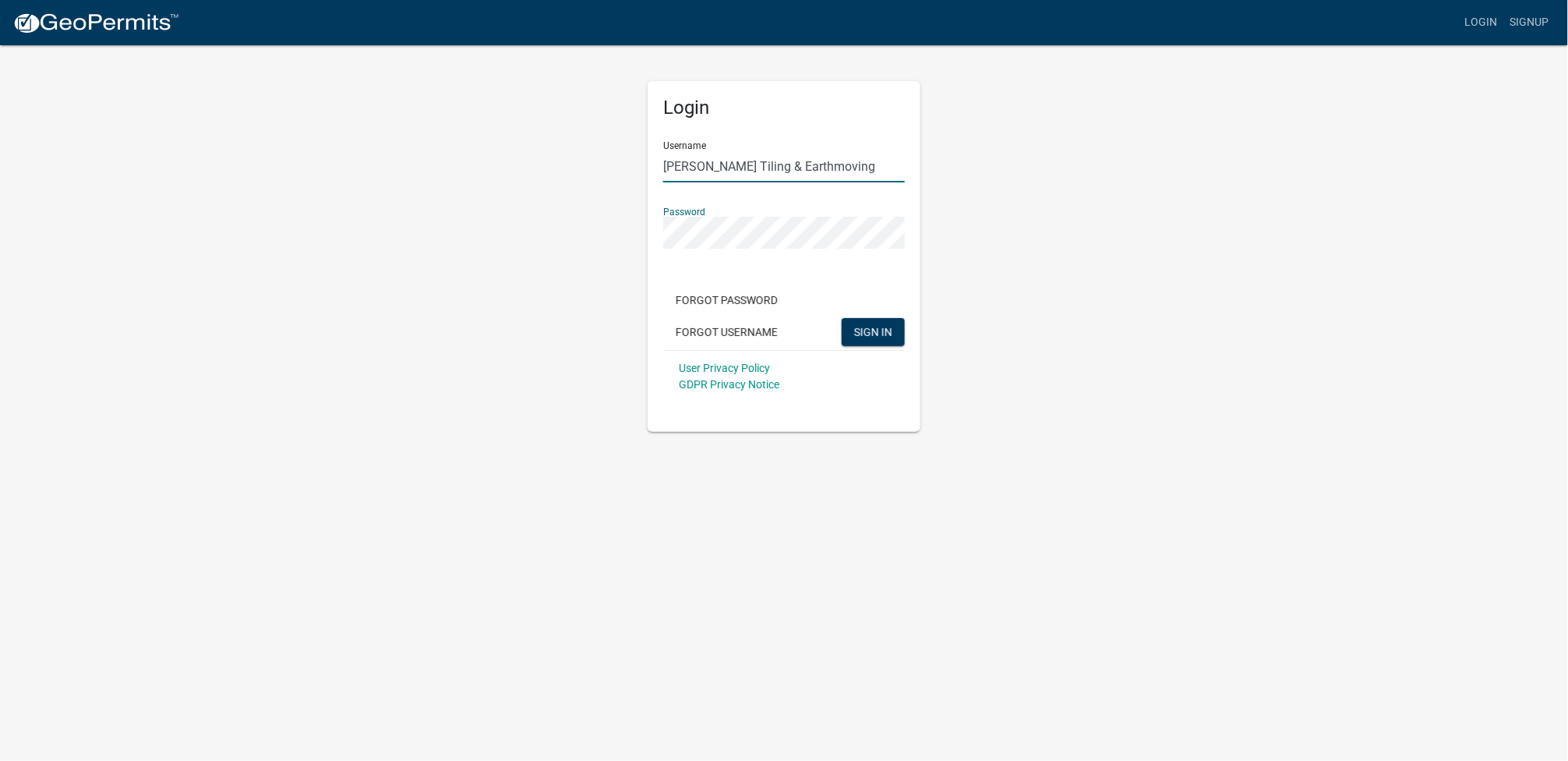
click at [857, 170] on input "Gingerich Tiling & Earthmoving" at bounding box center [783, 166] width 241 height 32
type input "Gingerich Tiling"
click at [842, 318] on button "SIGN IN" at bounding box center [873, 332] width 63 height 28
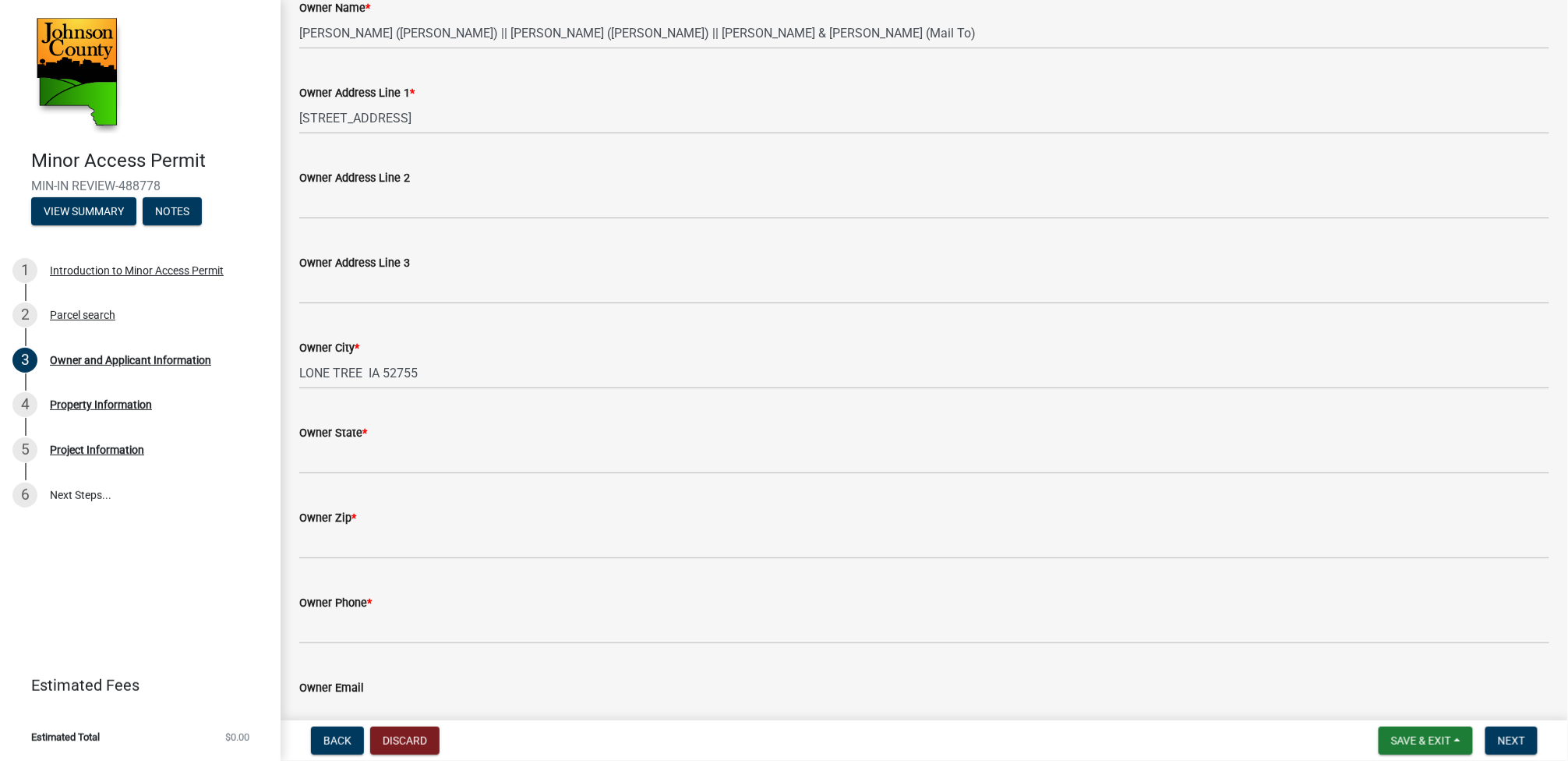
scroll to position [246, 0]
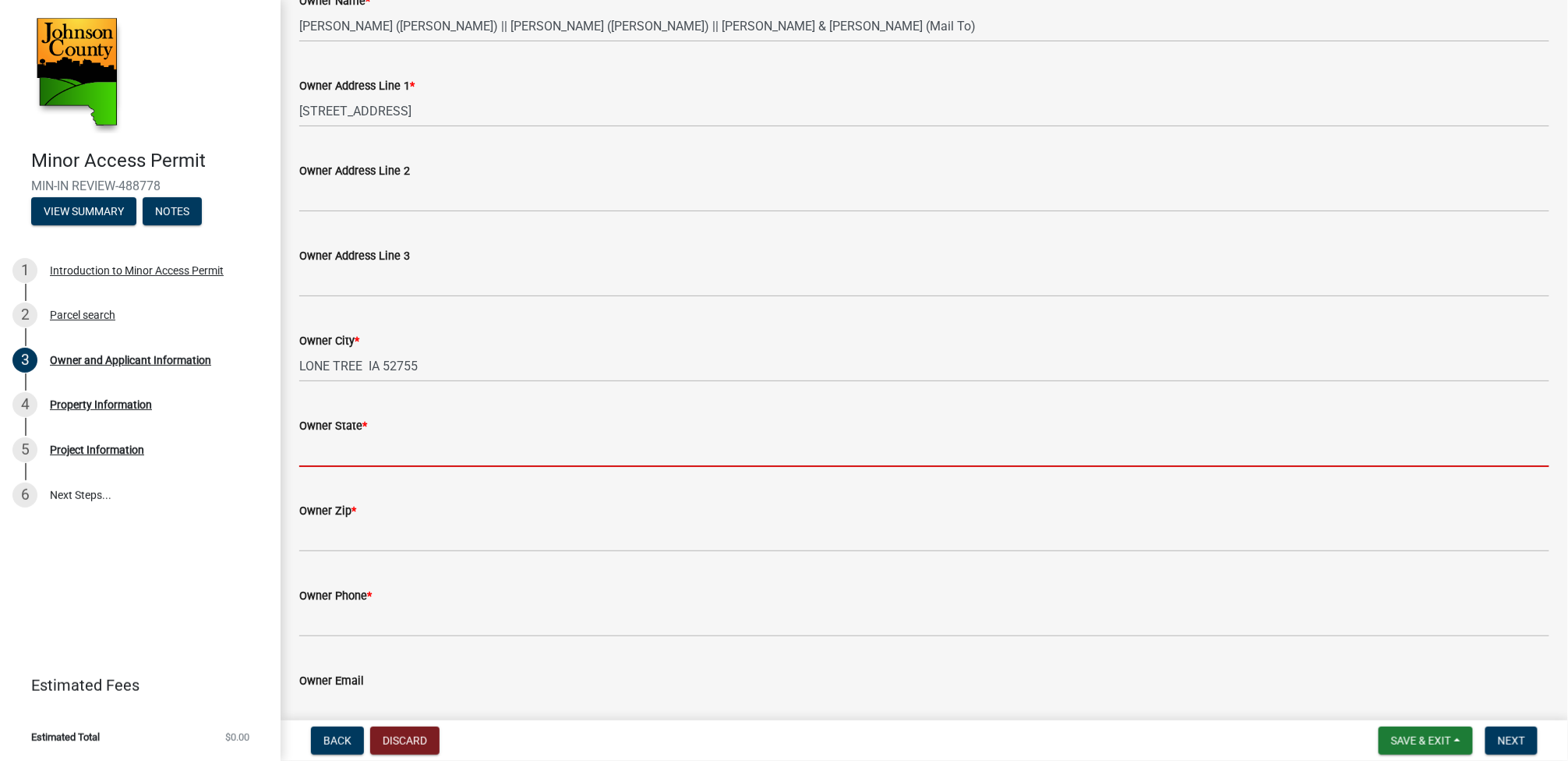
click at [332, 449] on input "Owner State *" at bounding box center [923, 451] width 1250 height 32
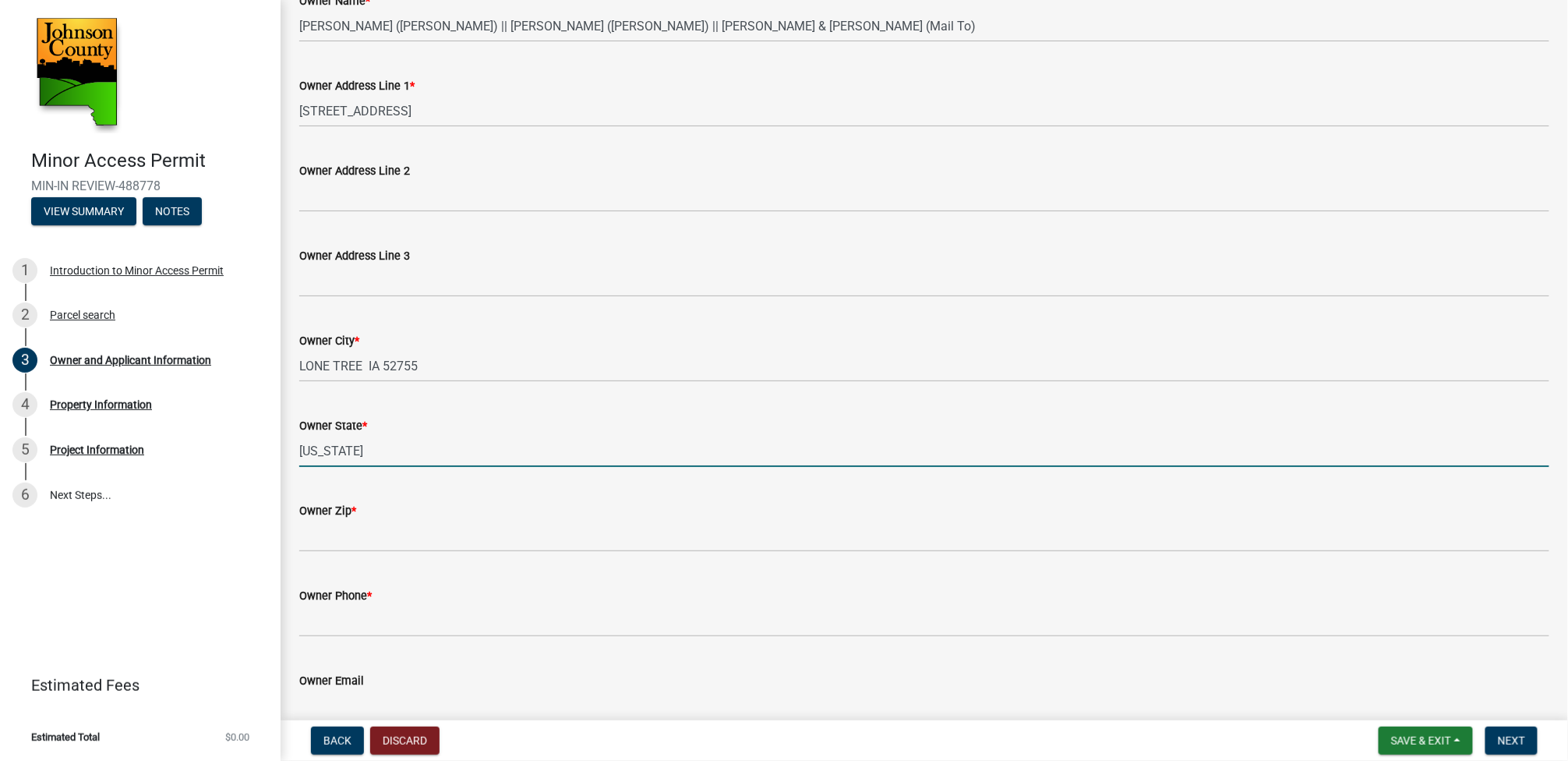
type input "[US_STATE]"
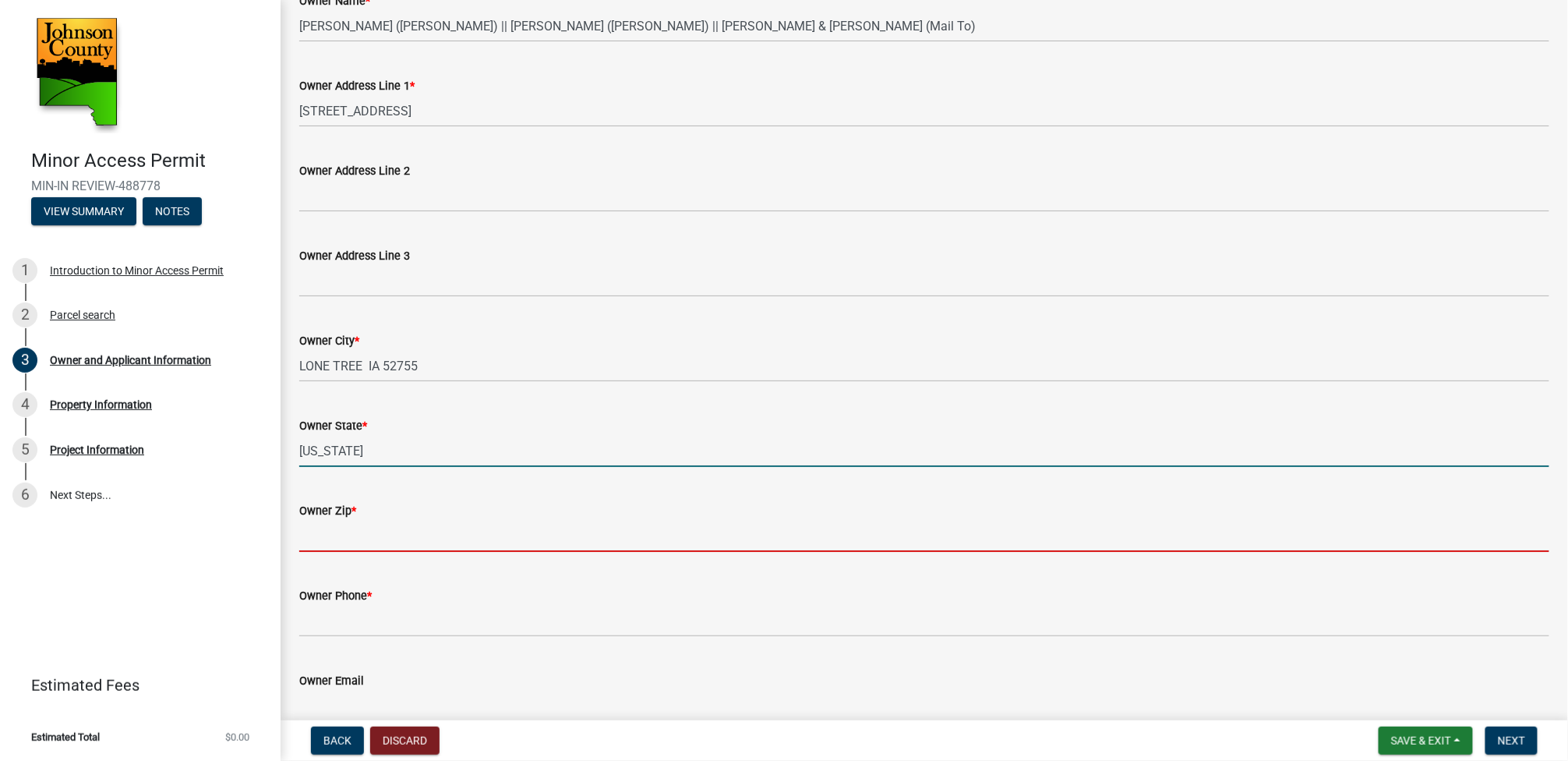
click at [330, 540] on input "Owner Zip *" at bounding box center [923, 535] width 1250 height 32
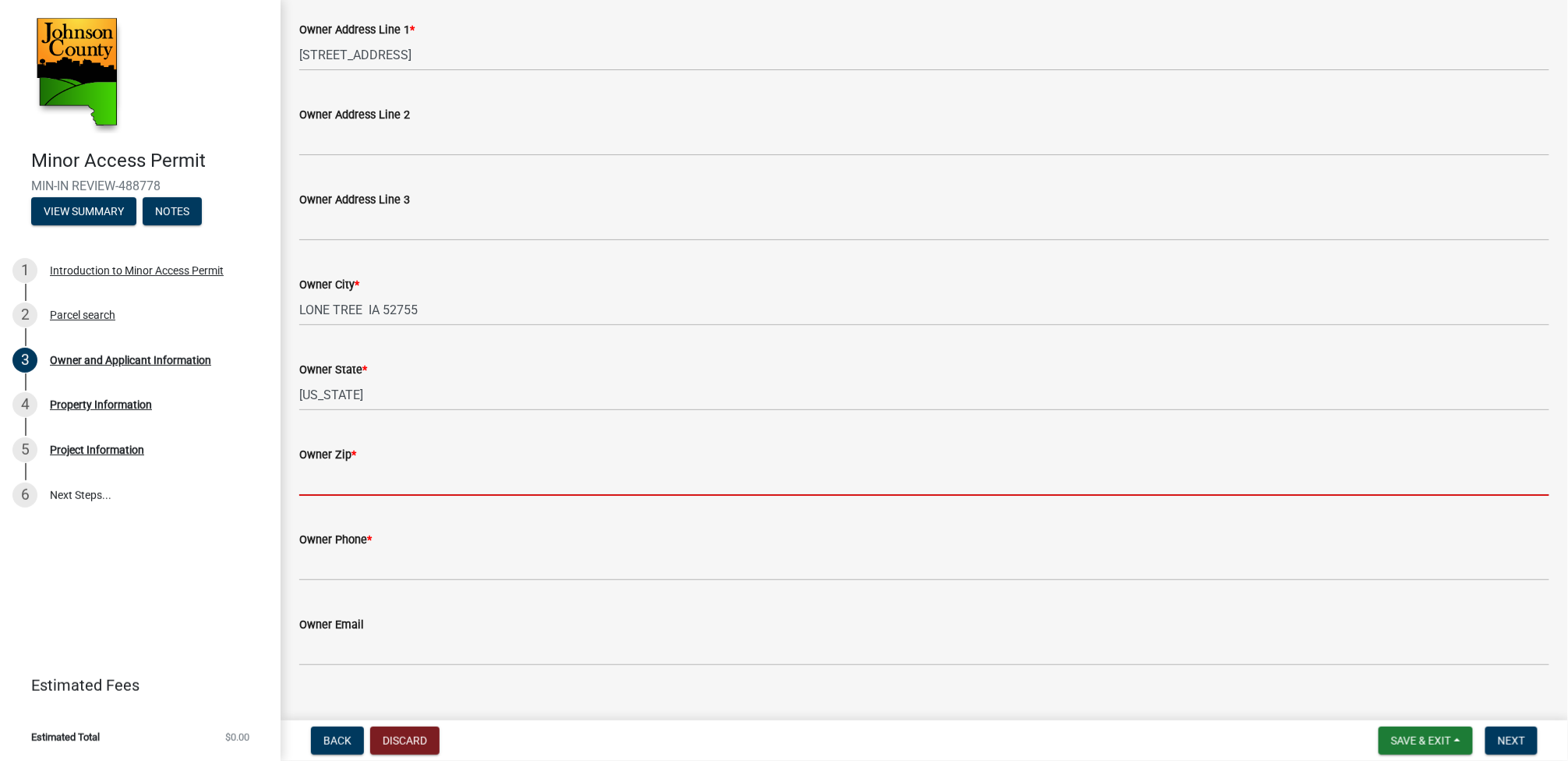
scroll to position [324, 0]
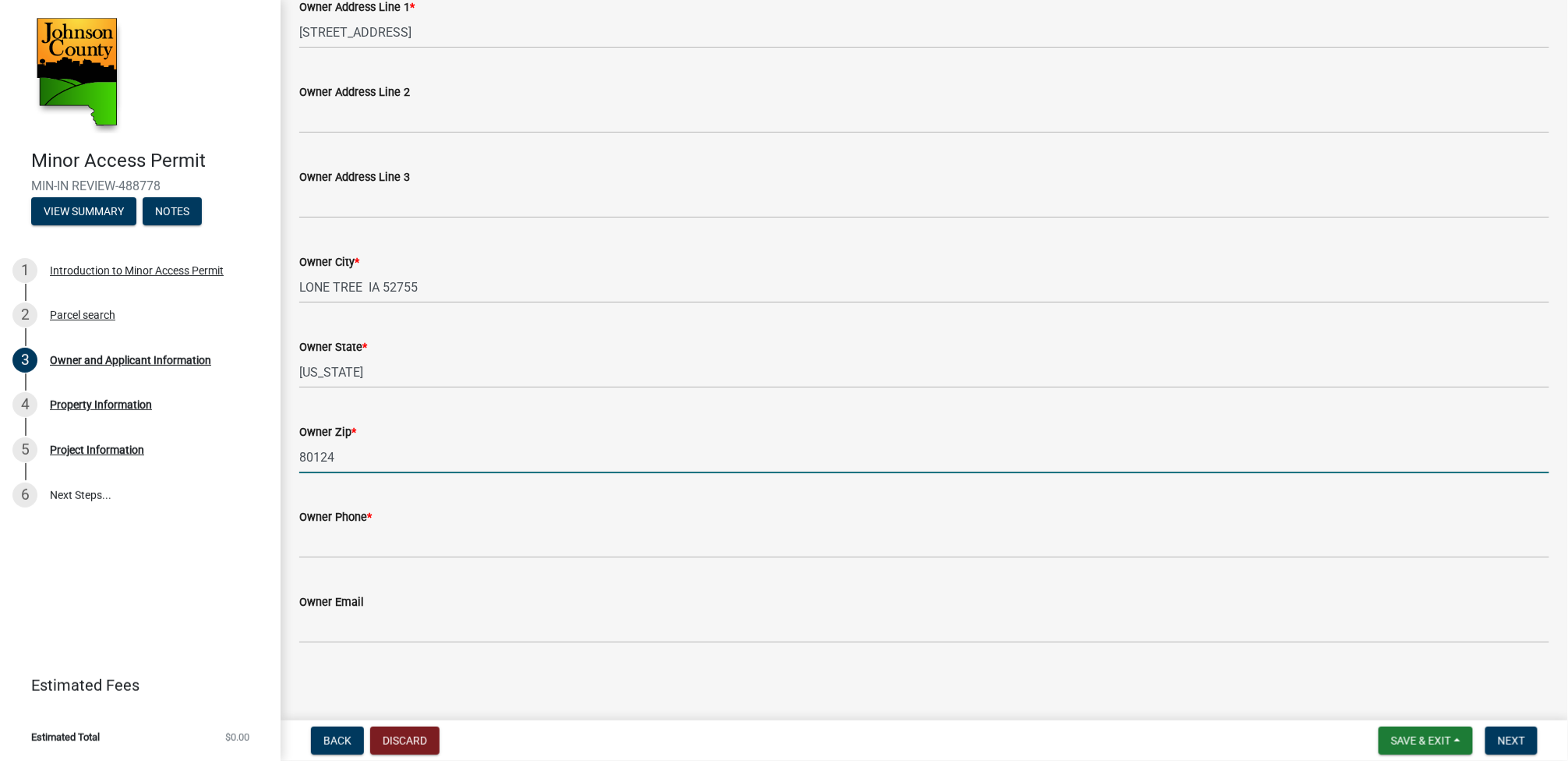
type input "80124"
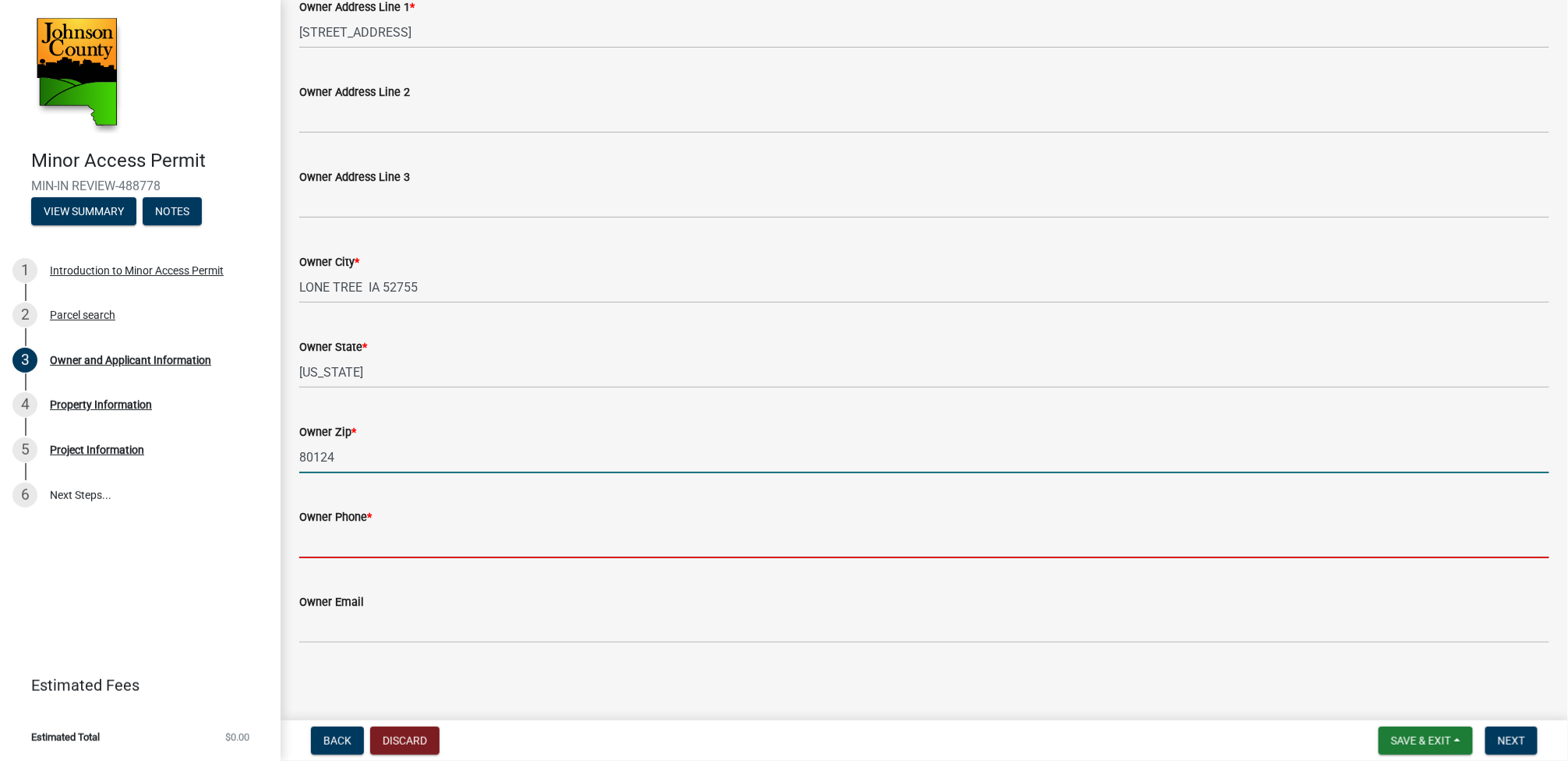
click at [312, 536] on input "Owner Phone *" at bounding box center [923, 542] width 1250 height 32
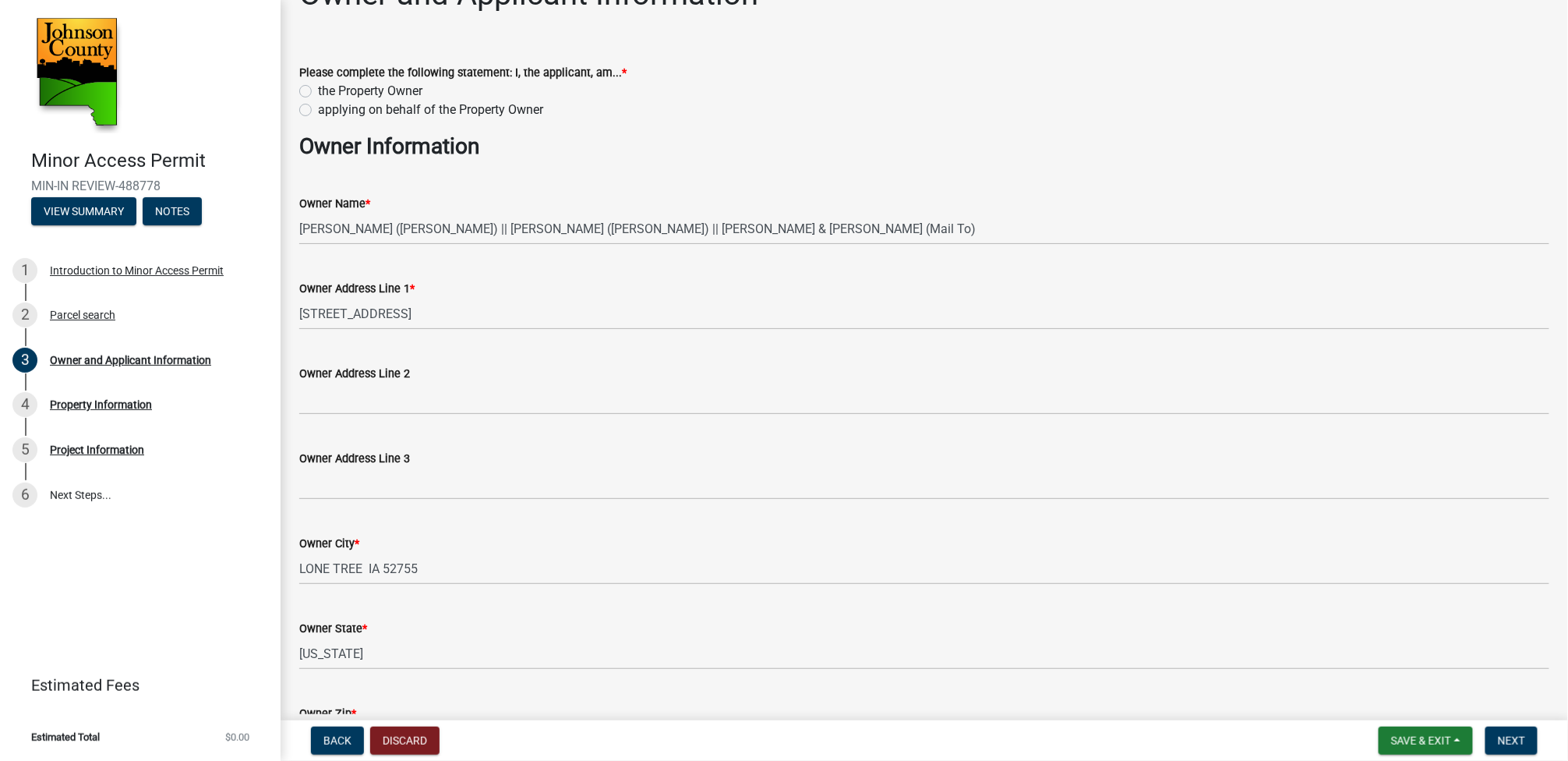
scroll to position [0, 0]
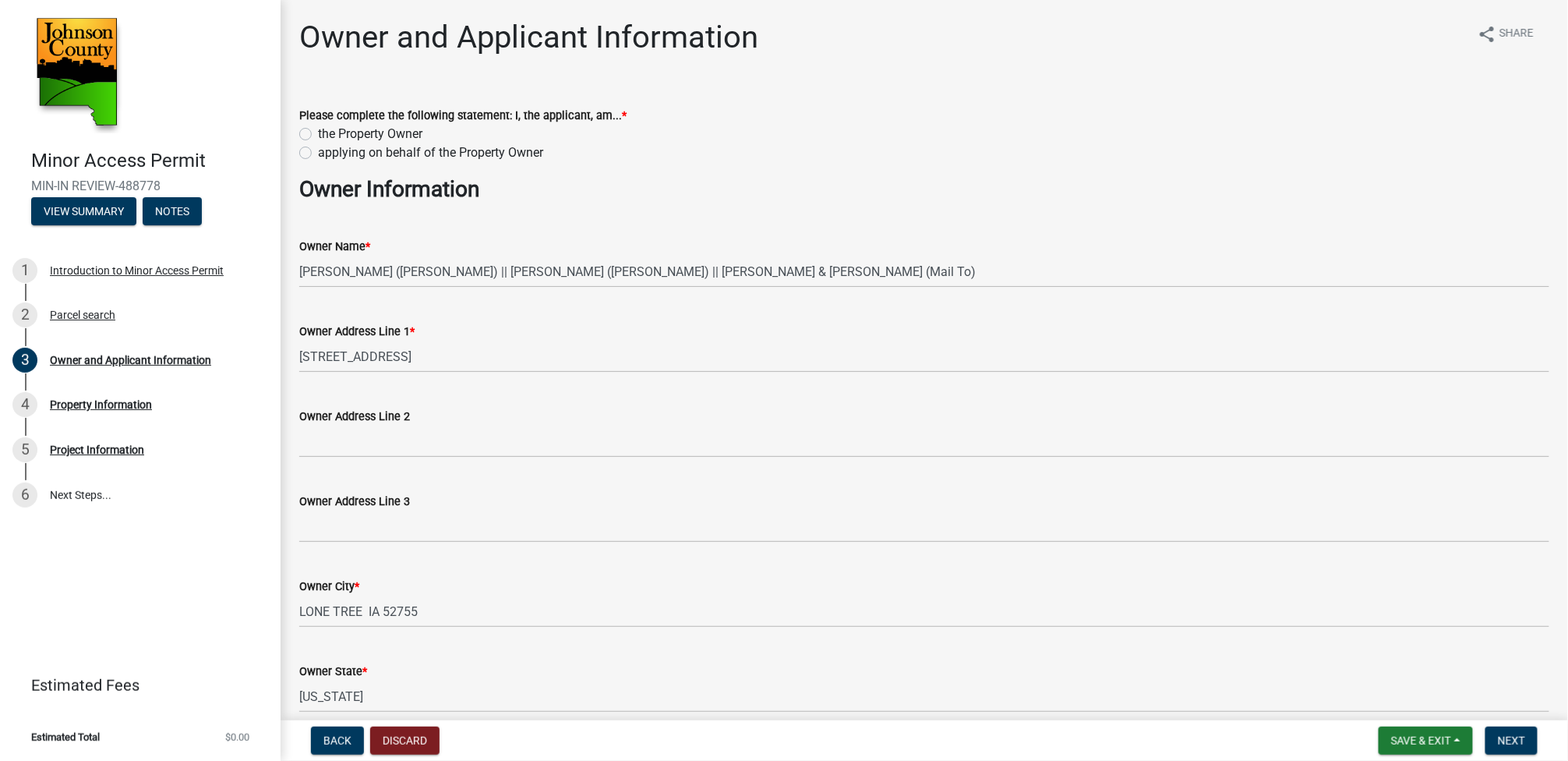
type input "3196311093"
click at [318, 154] on label "applying on behalf of the Property Owner" at bounding box center [431, 153] width 225 height 18
click at [318, 154] on input "applying on behalf of the Property Owner" at bounding box center [323, 149] width 10 height 10
radio input "true"
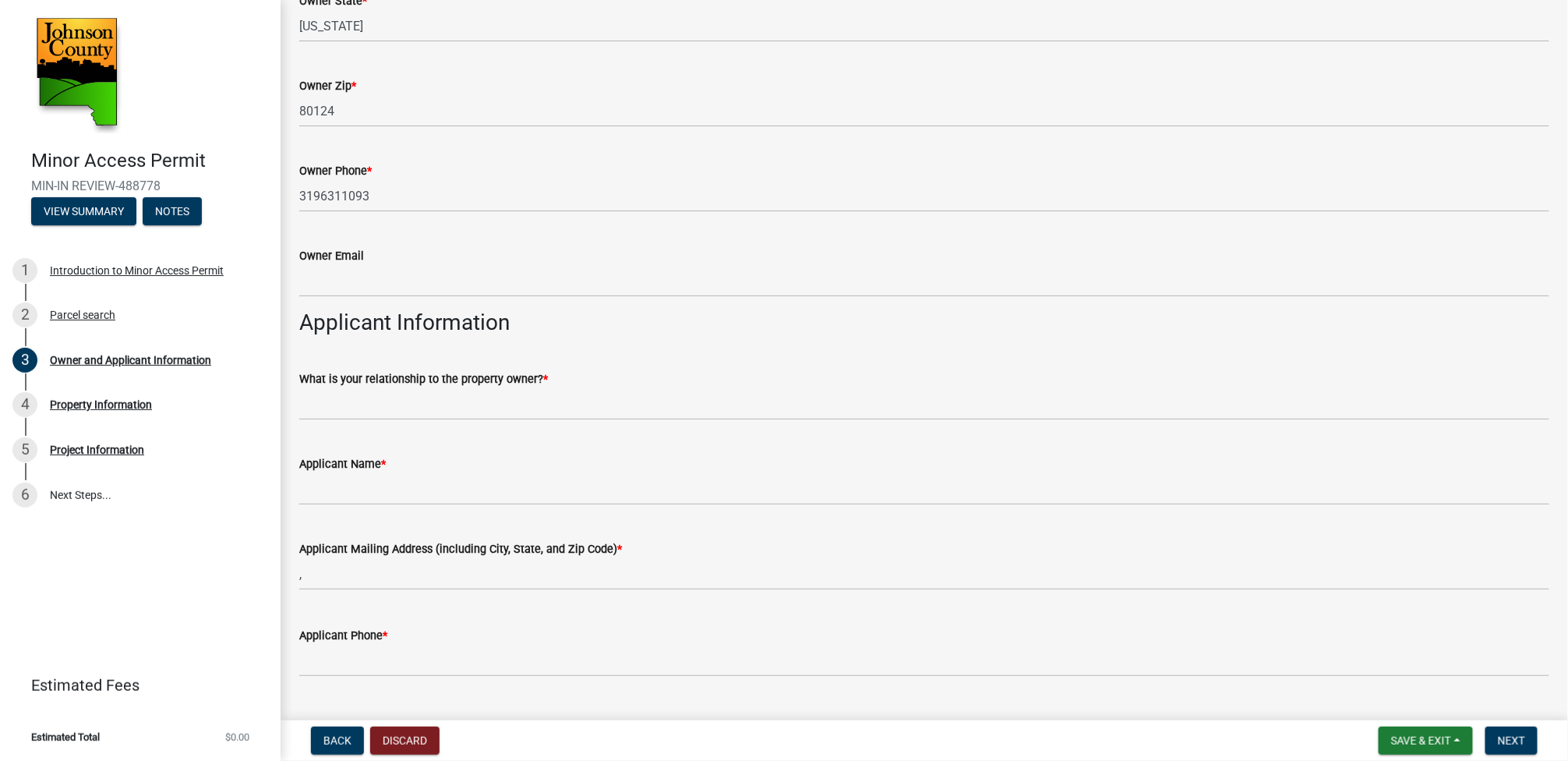
scroll to position [708, 0]
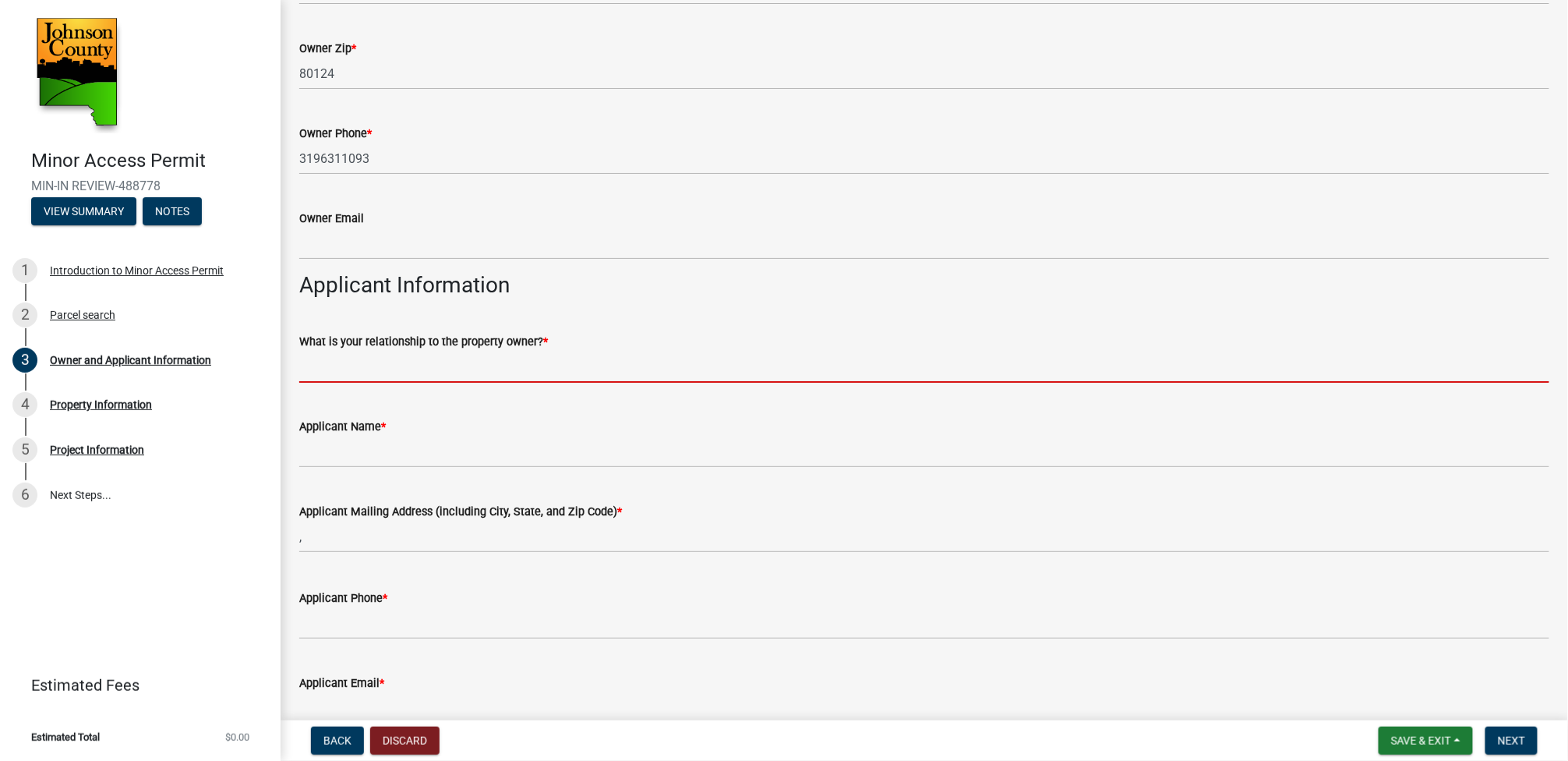
click at [358, 368] on input "What is your relationship to the property owner? *" at bounding box center [923, 367] width 1250 height 32
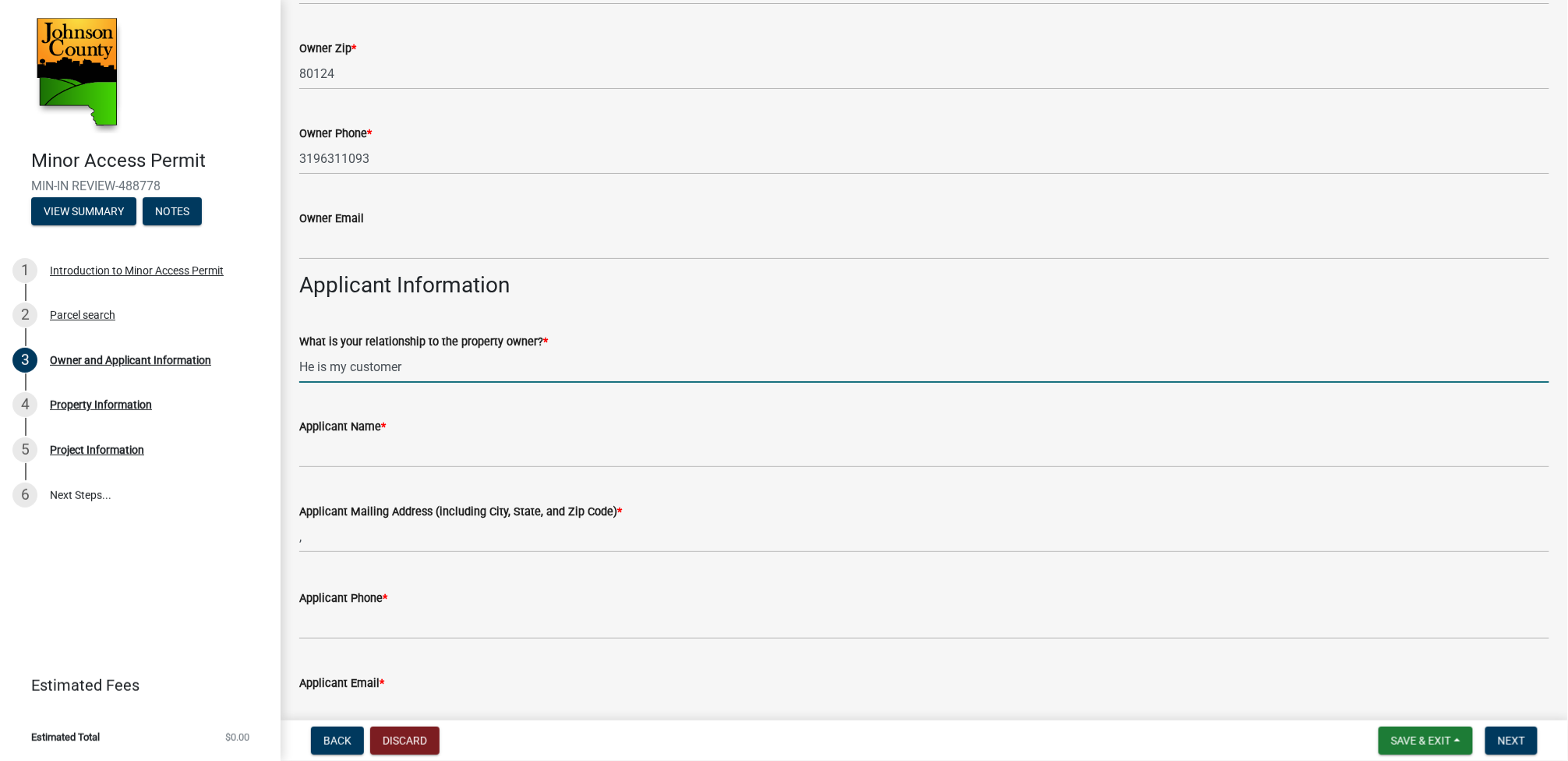
type input "He is my customer"
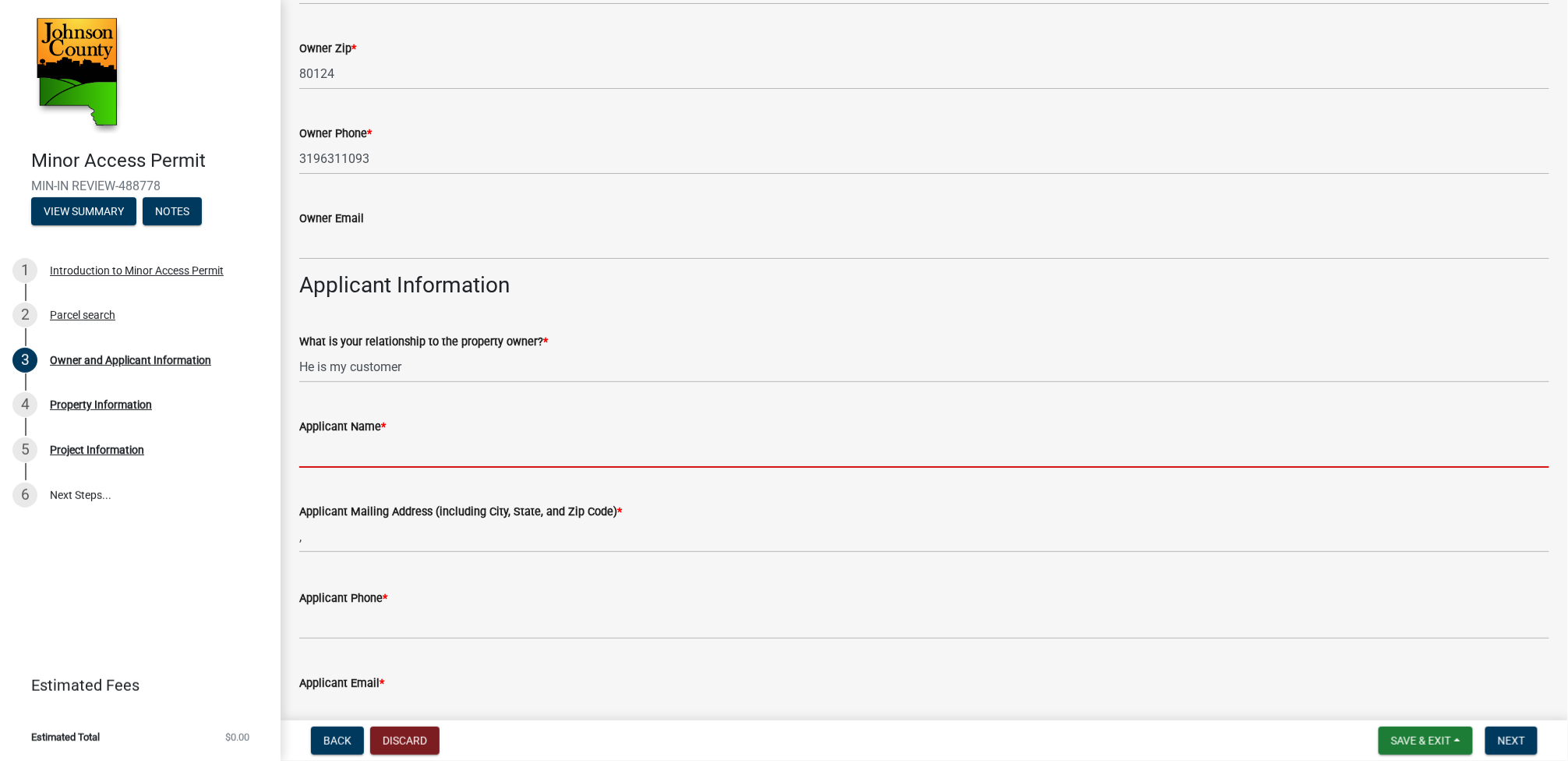
click at [356, 454] on input "Applicant Name *" at bounding box center [923, 452] width 1250 height 32
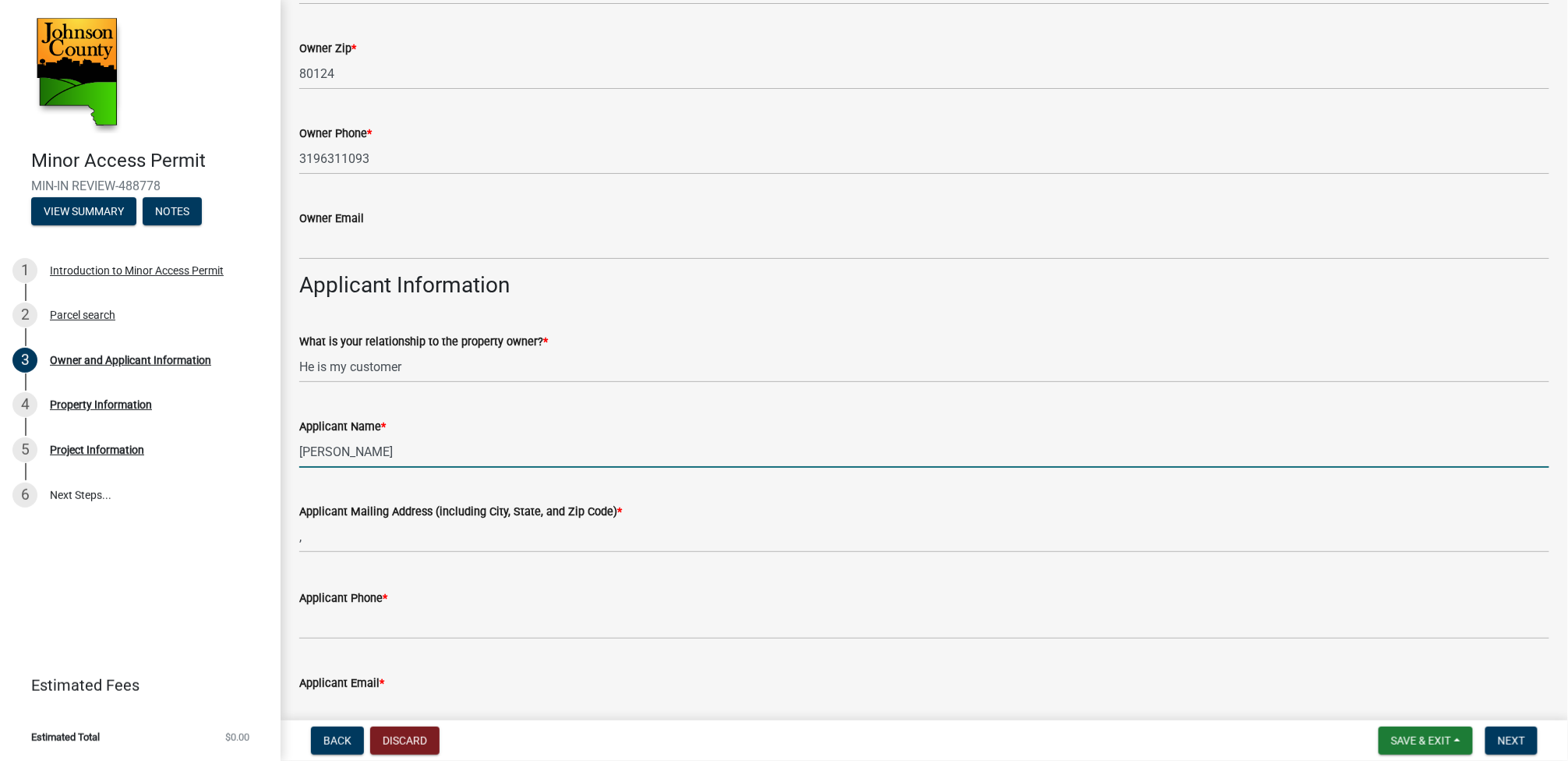
type input "Victor Gingerich"
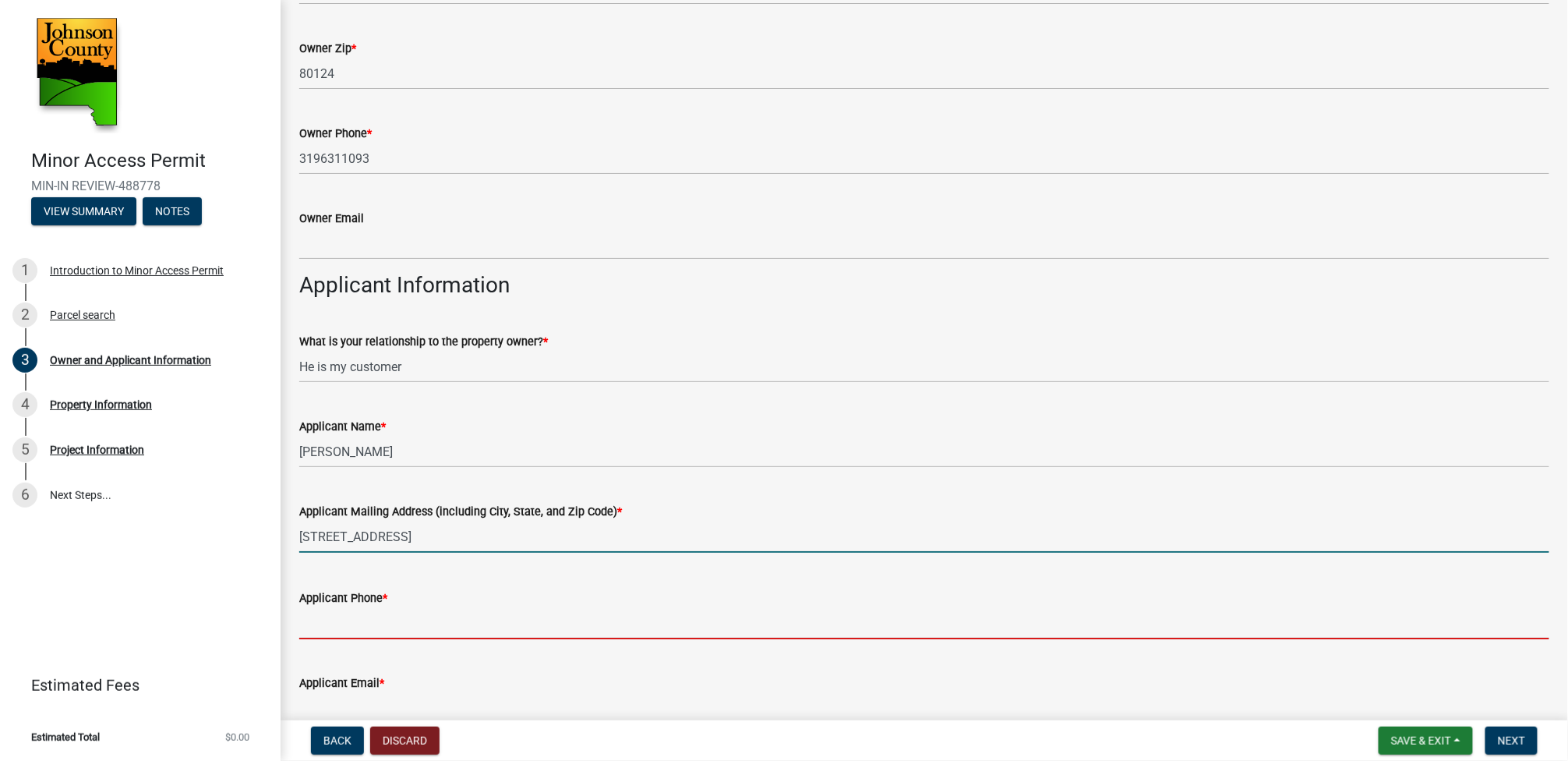
click at [463, 539] on input "2461 Hwy 22" at bounding box center [923, 536] width 1250 height 32
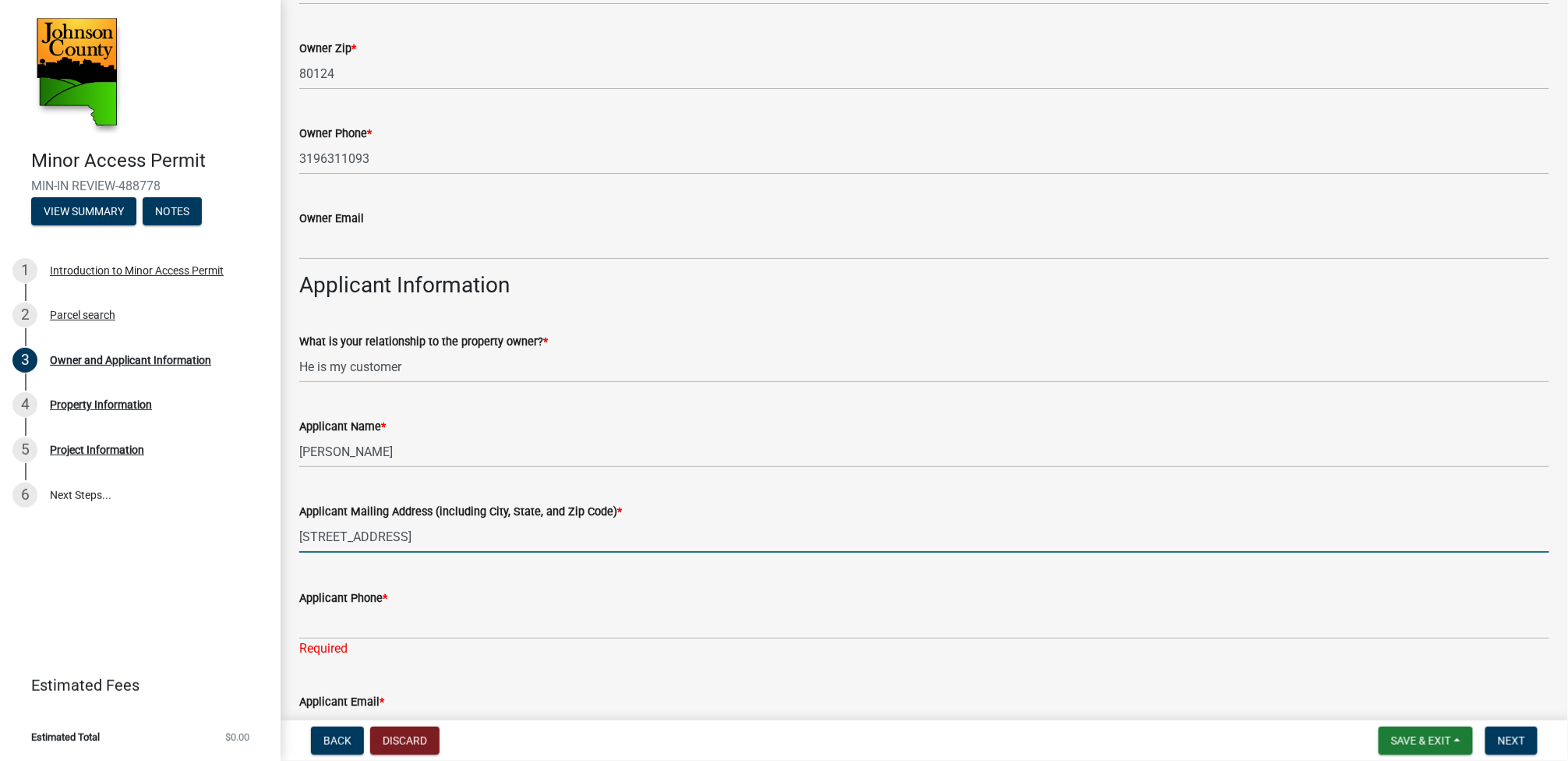
type input "2461 Hwy 22 Kalona, IA, 52247"
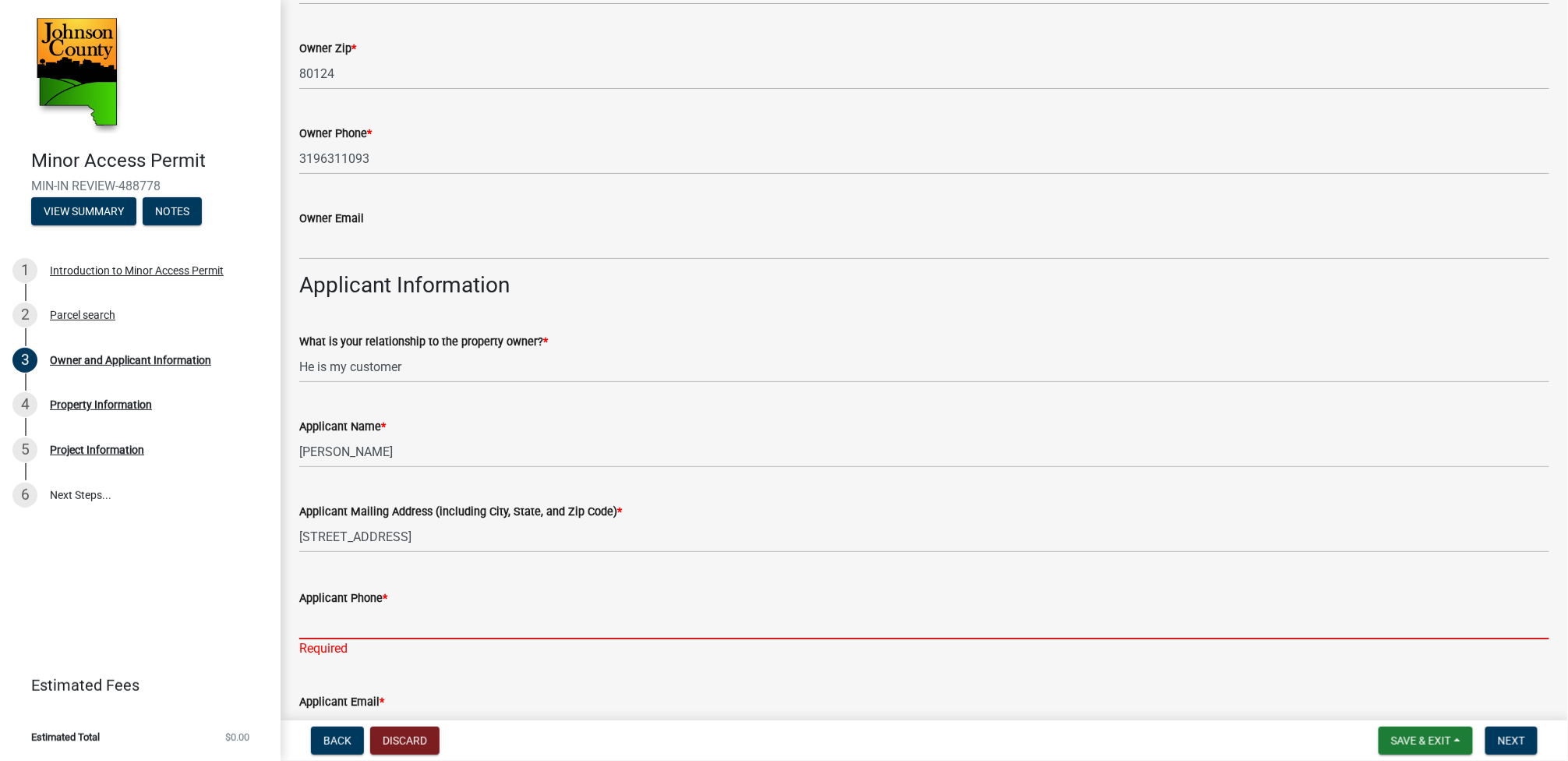
click at [418, 621] on input "Applicant Phone *" at bounding box center [923, 623] width 1250 height 32
type input "3199365292"
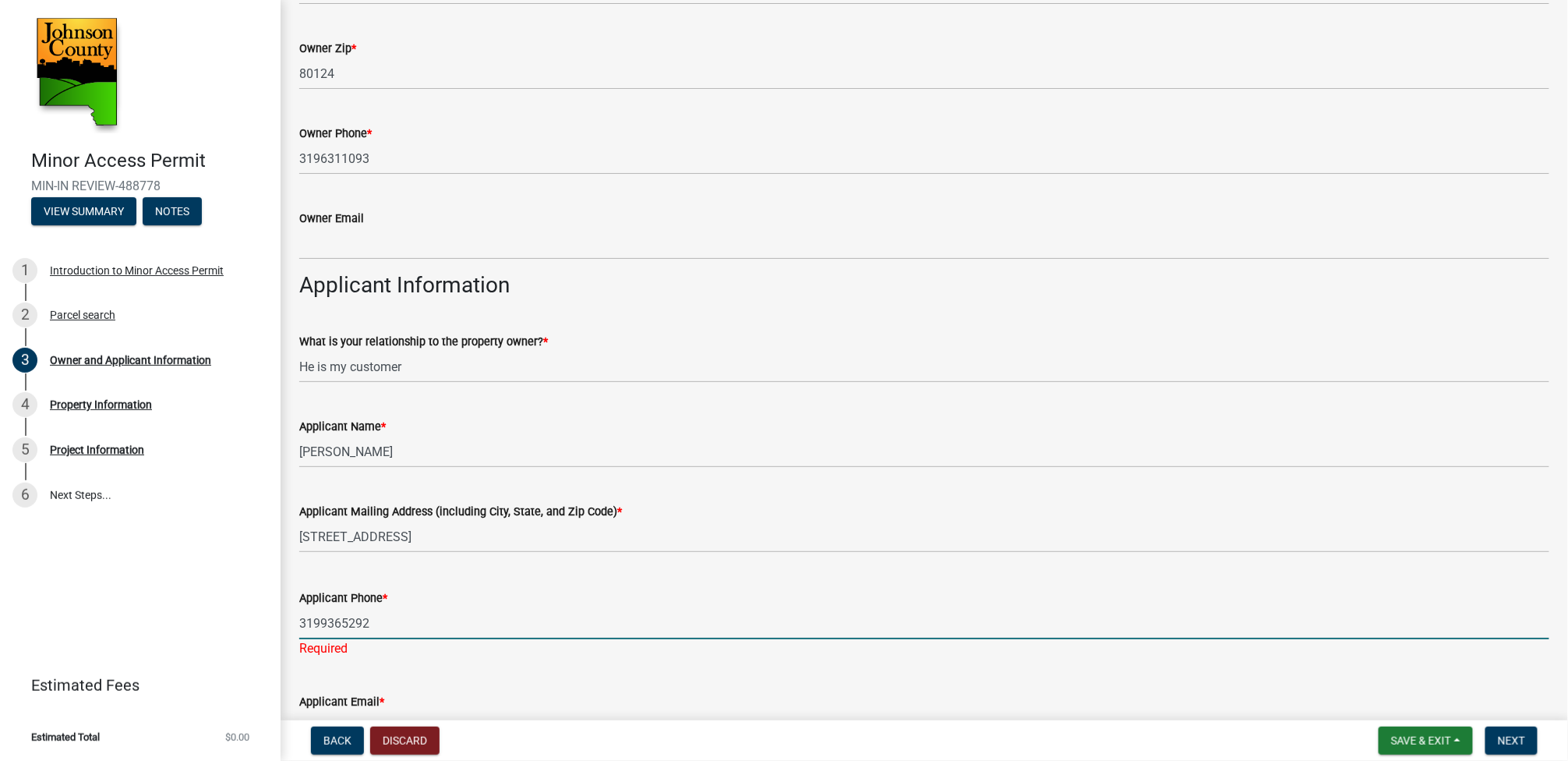
type input "victor@gingerich-tiling.com"
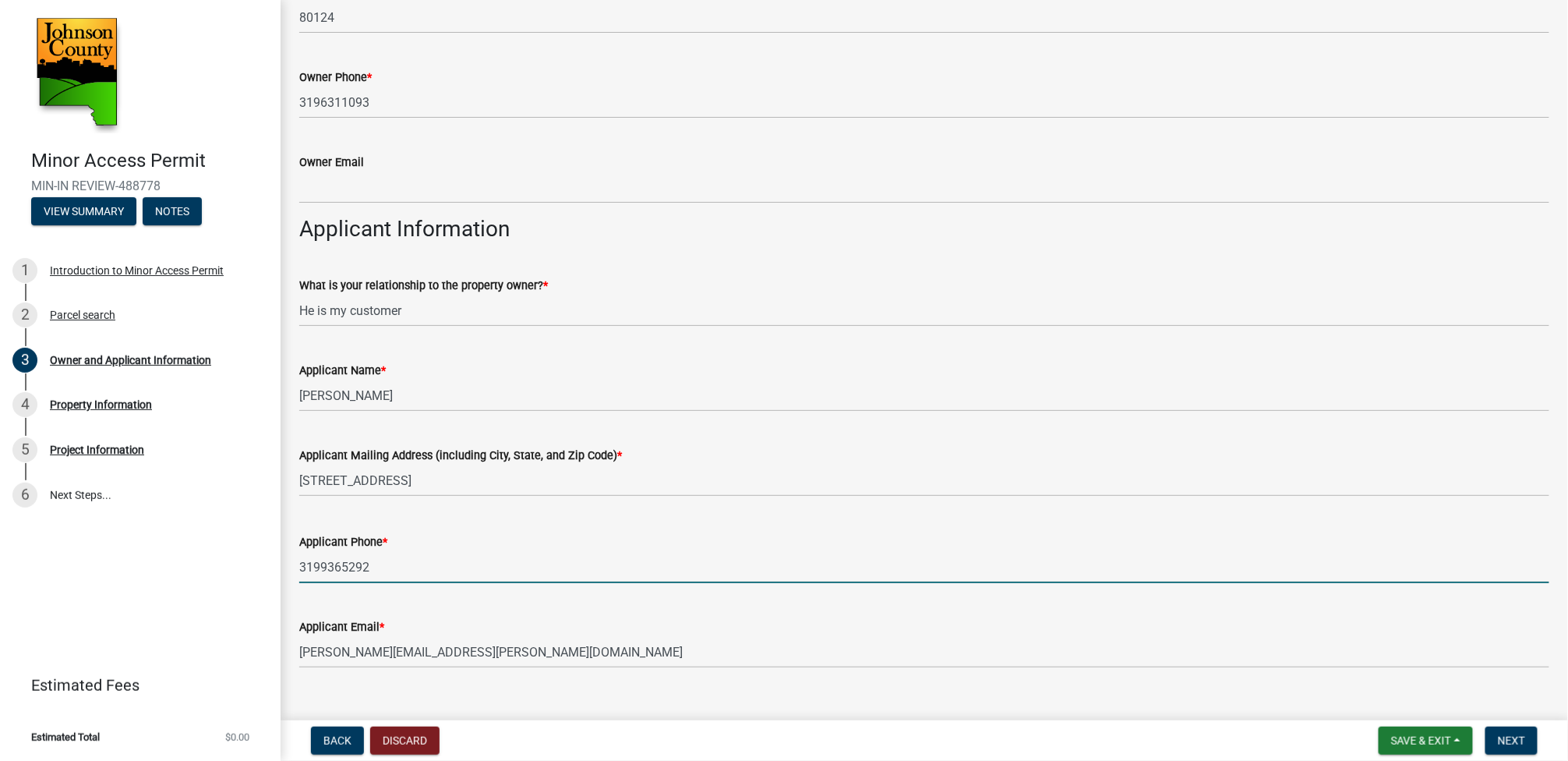
scroll to position [789, 0]
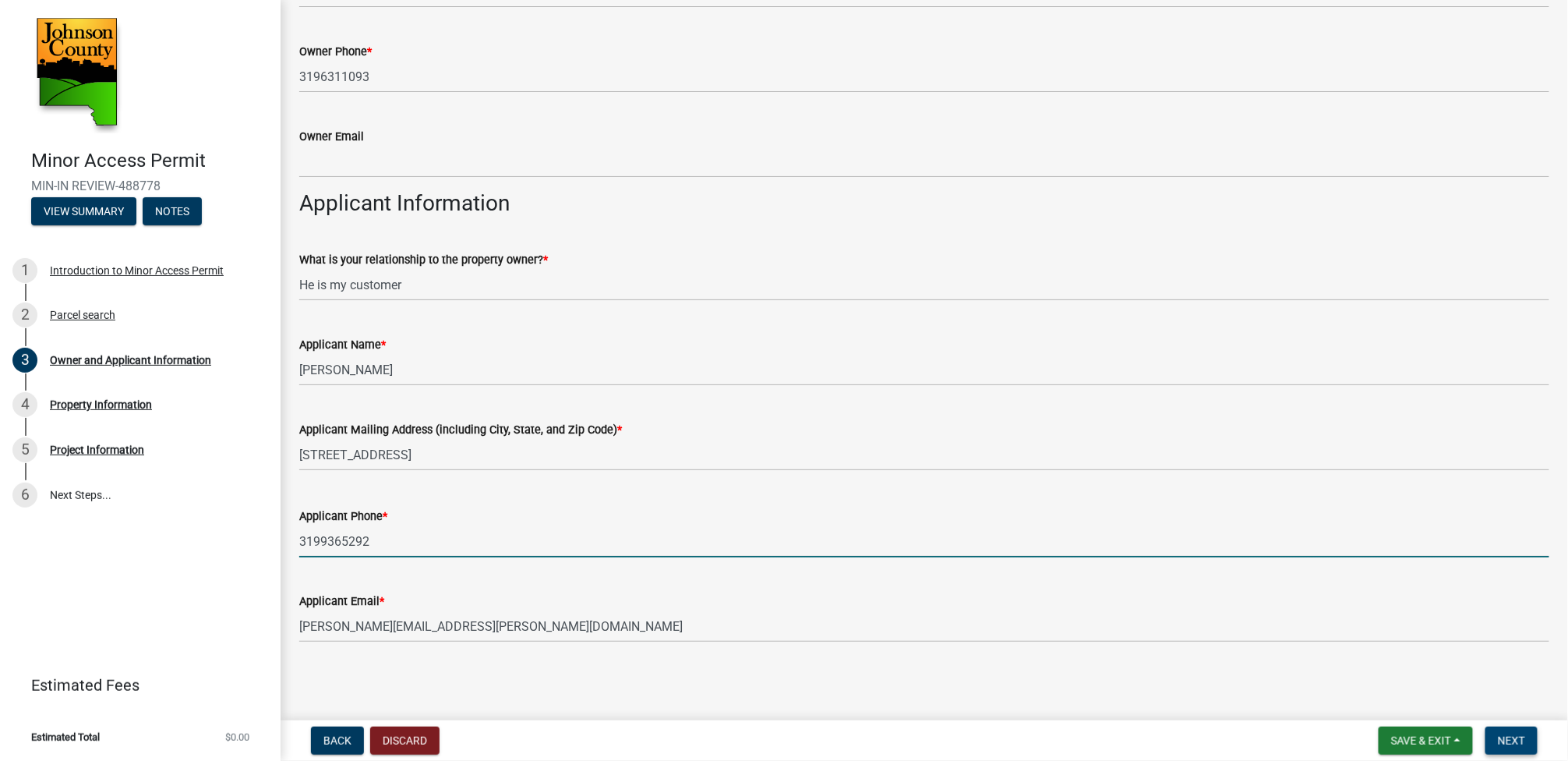
click at [1512, 740] on span "Next" at bounding box center [1511, 740] width 28 height 13
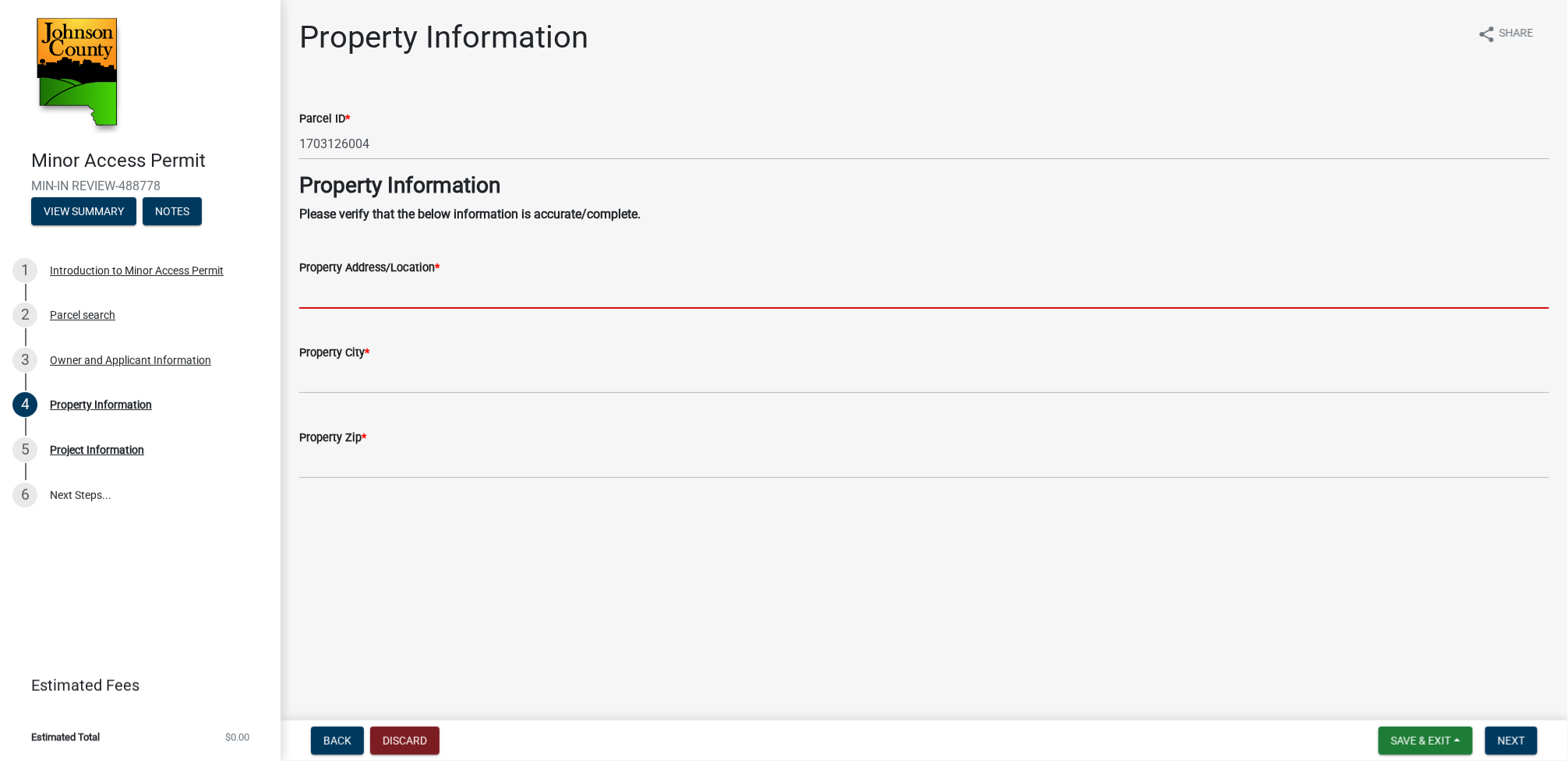
click at [370, 298] on input "Property Address/Location *" at bounding box center [923, 292] width 1250 height 32
click at [1492, 734] on button "Next" at bounding box center [1511, 741] width 53 height 28
click at [368, 287] on input "Property Address/Location *" at bounding box center [923, 292] width 1250 height 32
click at [329, 295] on input "Property Address/Location *" at bounding box center [923, 292] width 1250 height 32
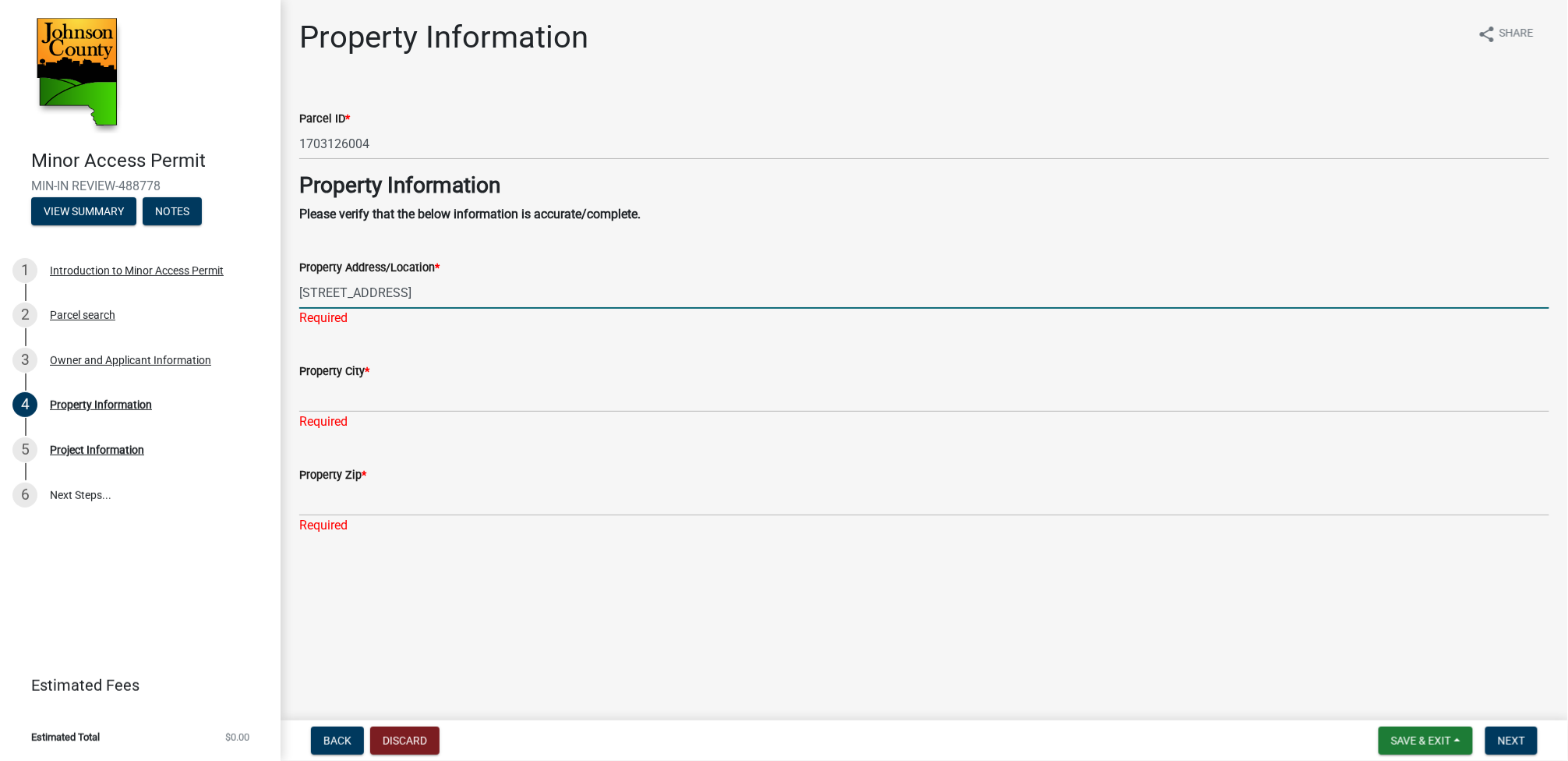
type input "5305 580th St SE"
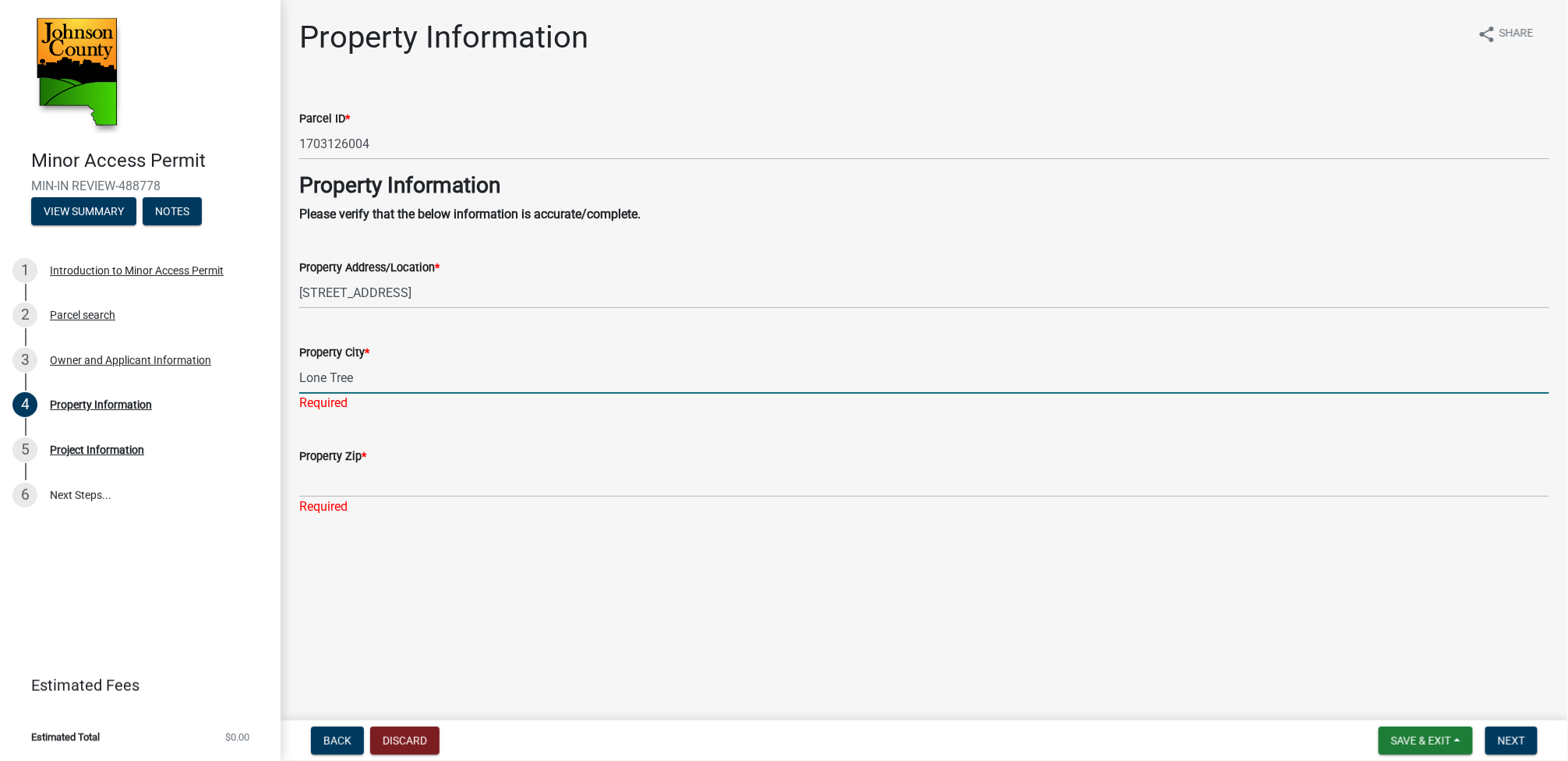
type input "Lone Tree"
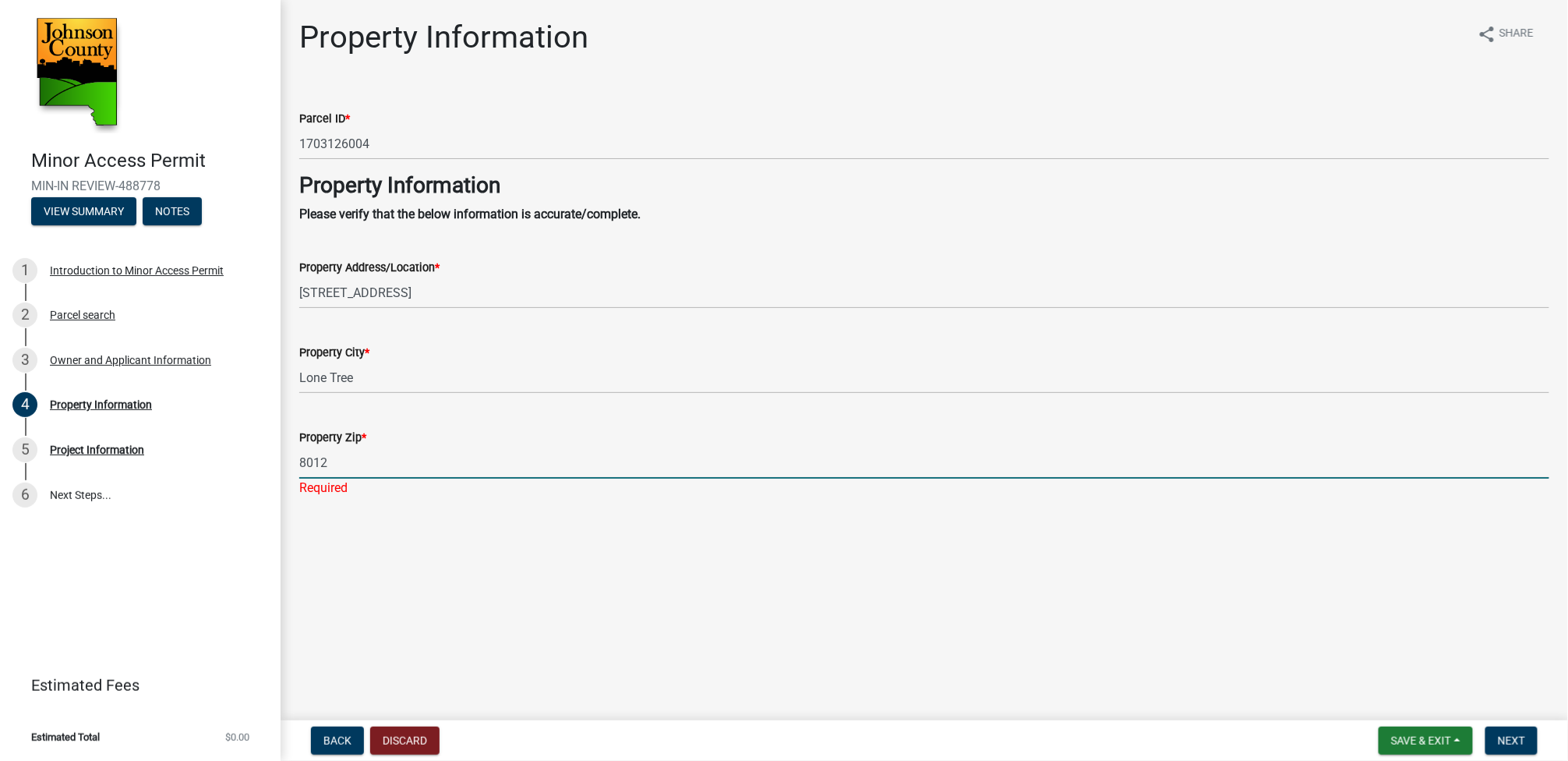
type input "80124"
click at [1505, 745] on span "Next" at bounding box center [1511, 740] width 28 height 13
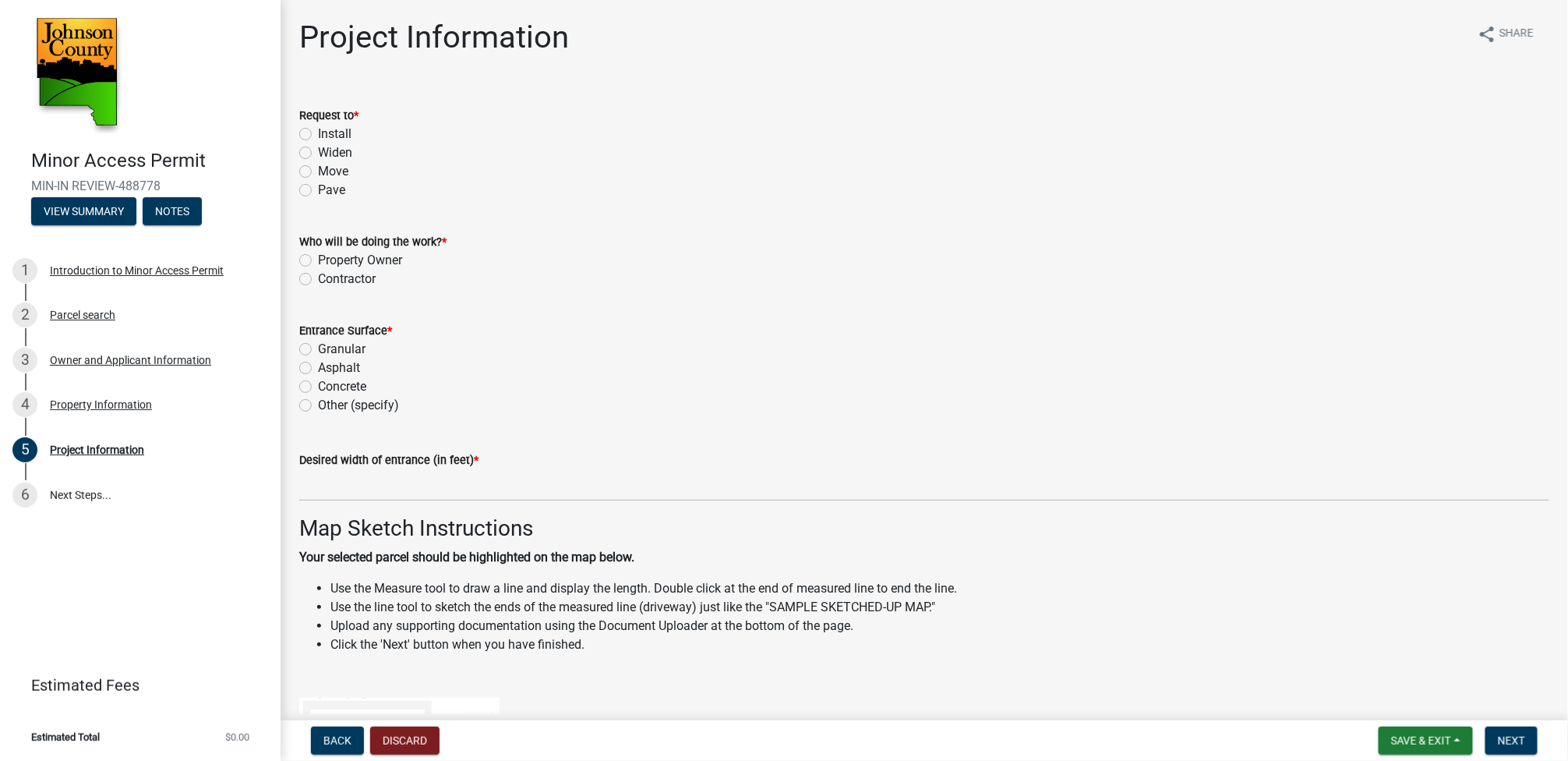
click at [318, 133] on label "Install" at bounding box center [335, 134] width 33 height 18
click at [318, 133] on input "Install" at bounding box center [323, 129] width 10 height 10
radio input "true"
click at [318, 278] on label "Contractor" at bounding box center [346, 279] width 58 height 18
click at [318, 278] on input "Contractor" at bounding box center [323, 275] width 10 height 10
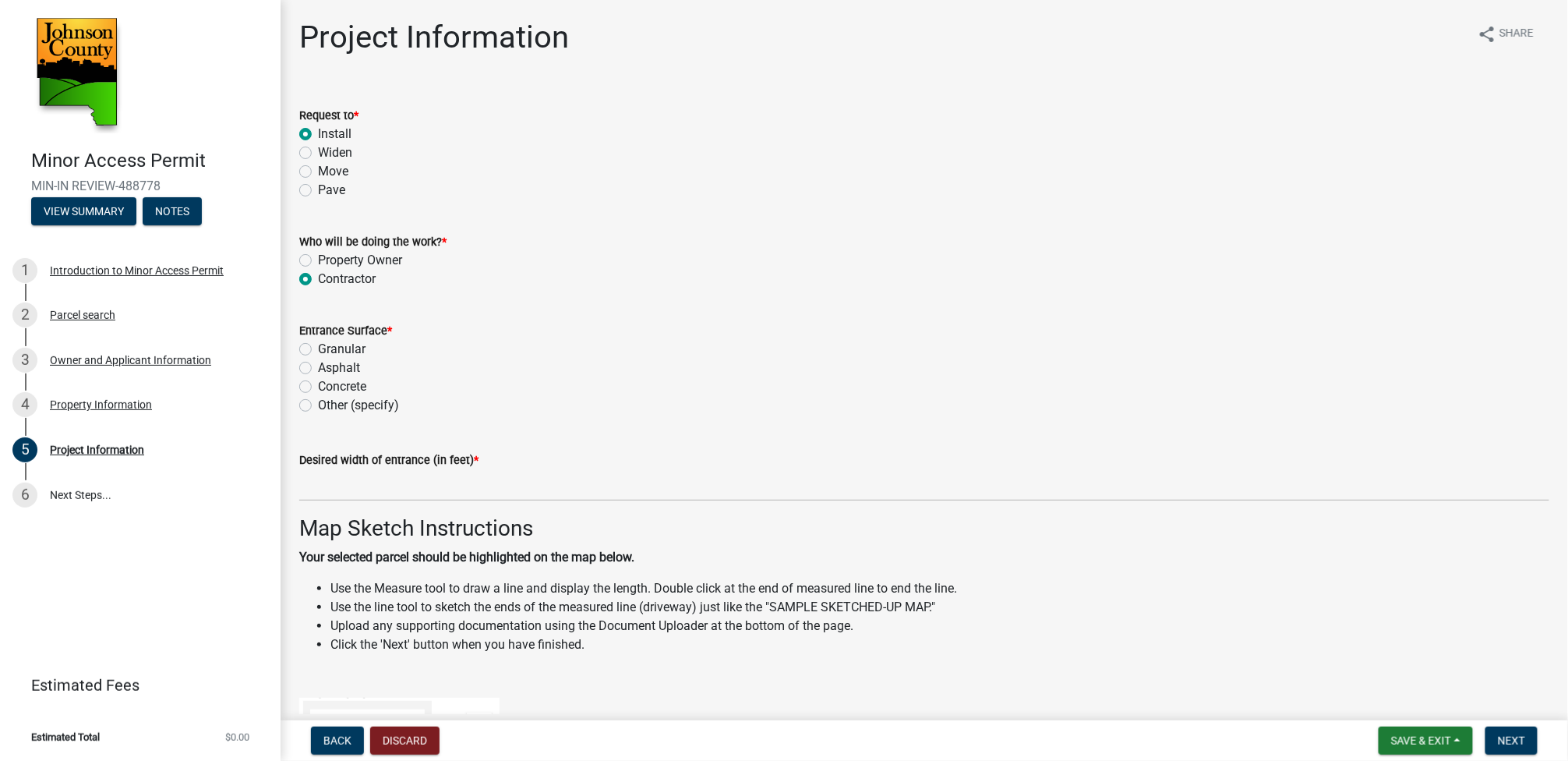
radio input "true"
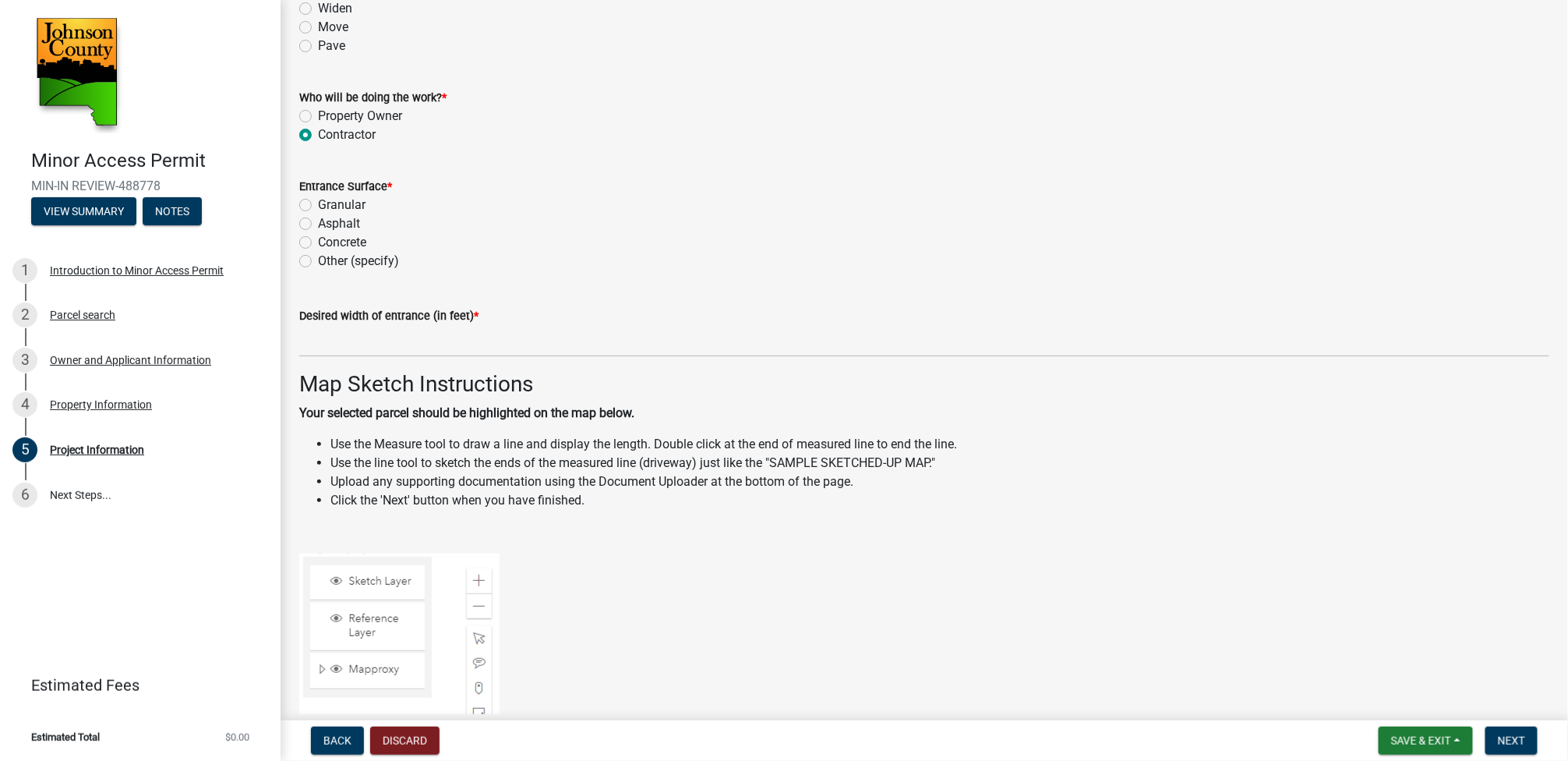
scroll to position [164, 0]
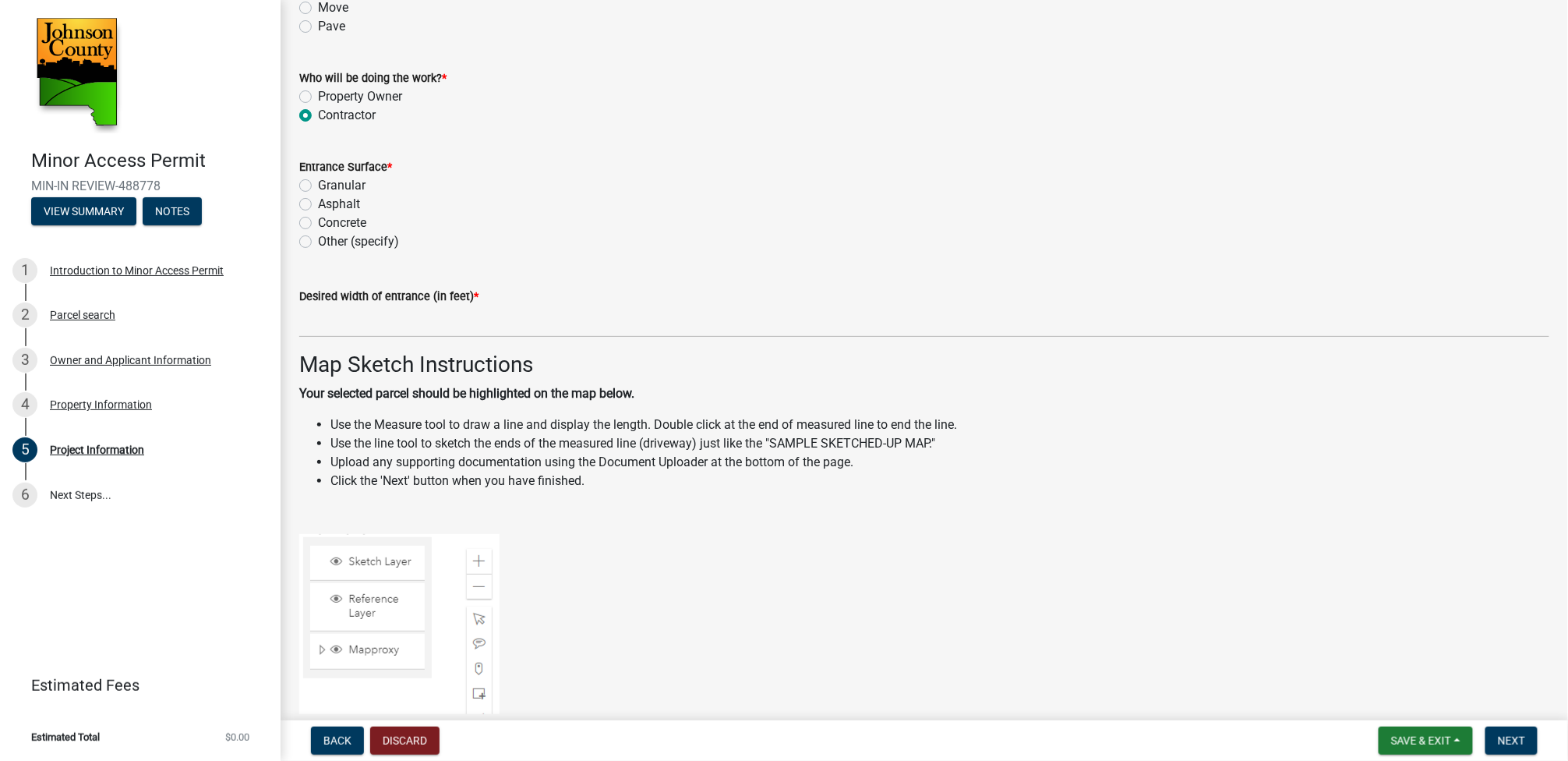
click at [318, 185] on label "Granular" at bounding box center [341, 185] width 48 height 18
click at [318, 185] on input "Granular" at bounding box center [323, 181] width 10 height 10
radio input "true"
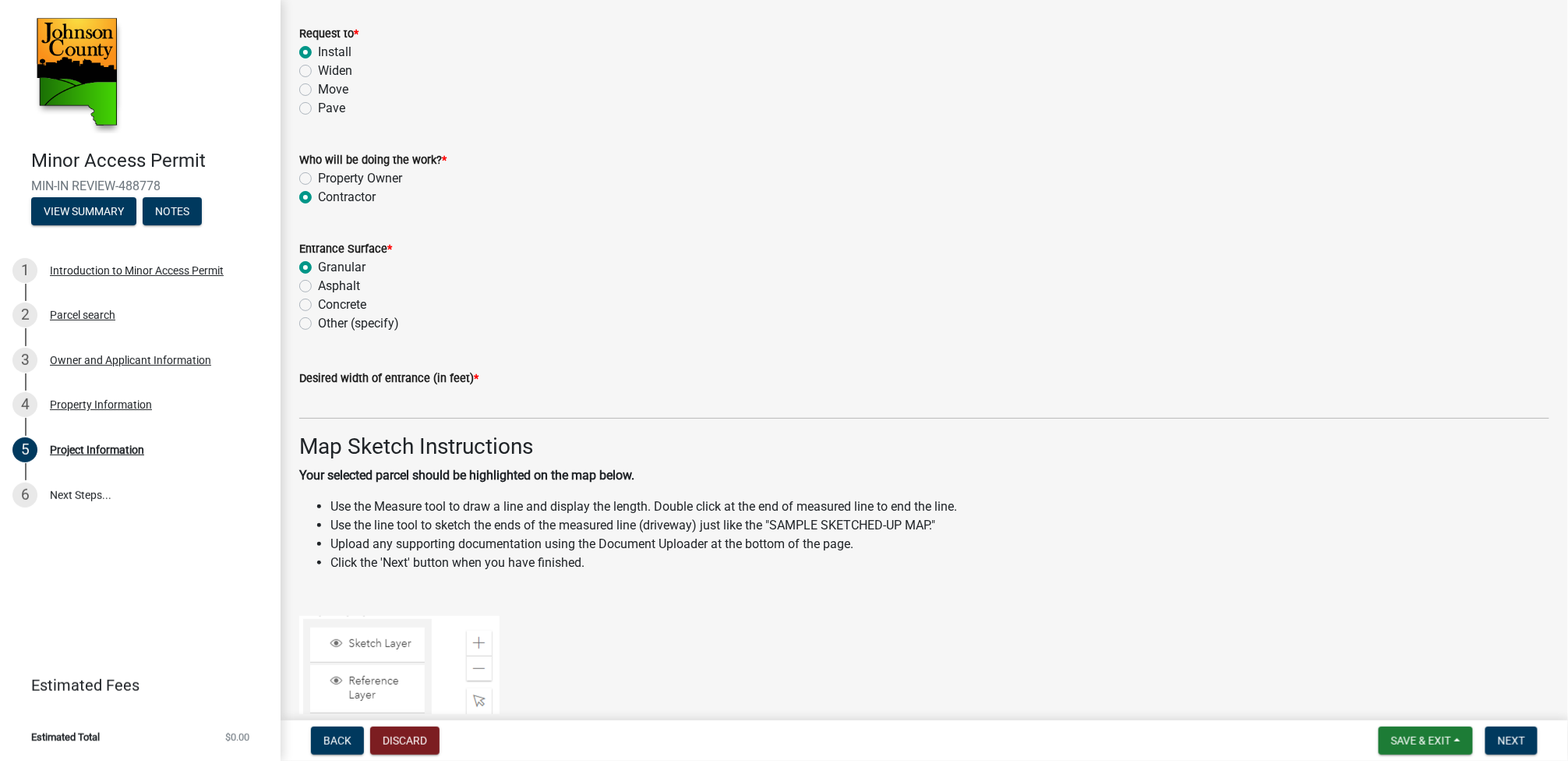
click at [439, 380] on label "Desired width of entrance (in feet) *" at bounding box center [388, 378] width 180 height 11
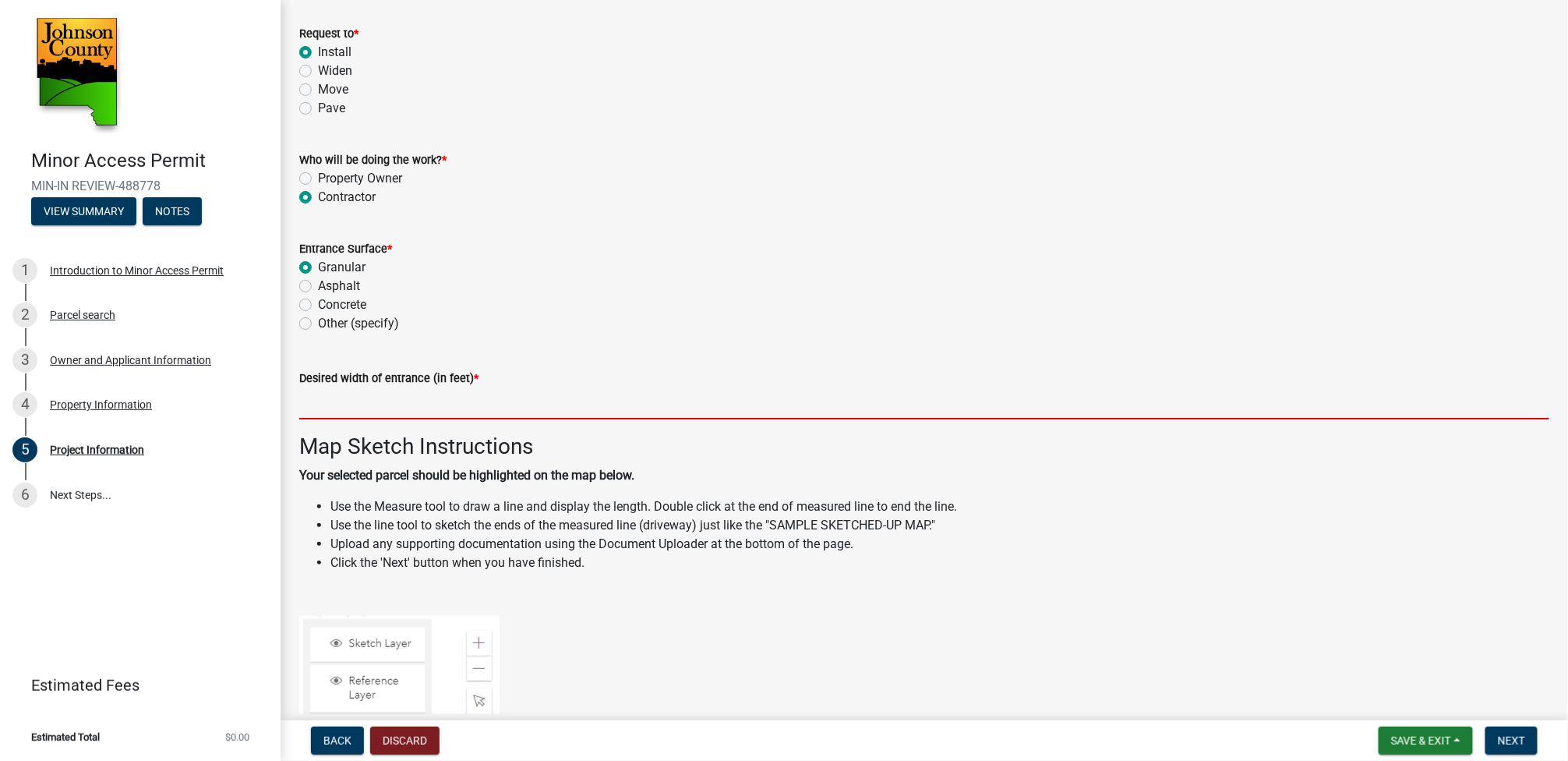
drag, startPoint x: 439, startPoint y: 380, endPoint x: 427, endPoint y: 391, distance: 16.3
click at [427, 391] on input "text" at bounding box center [923, 403] width 1250 height 32
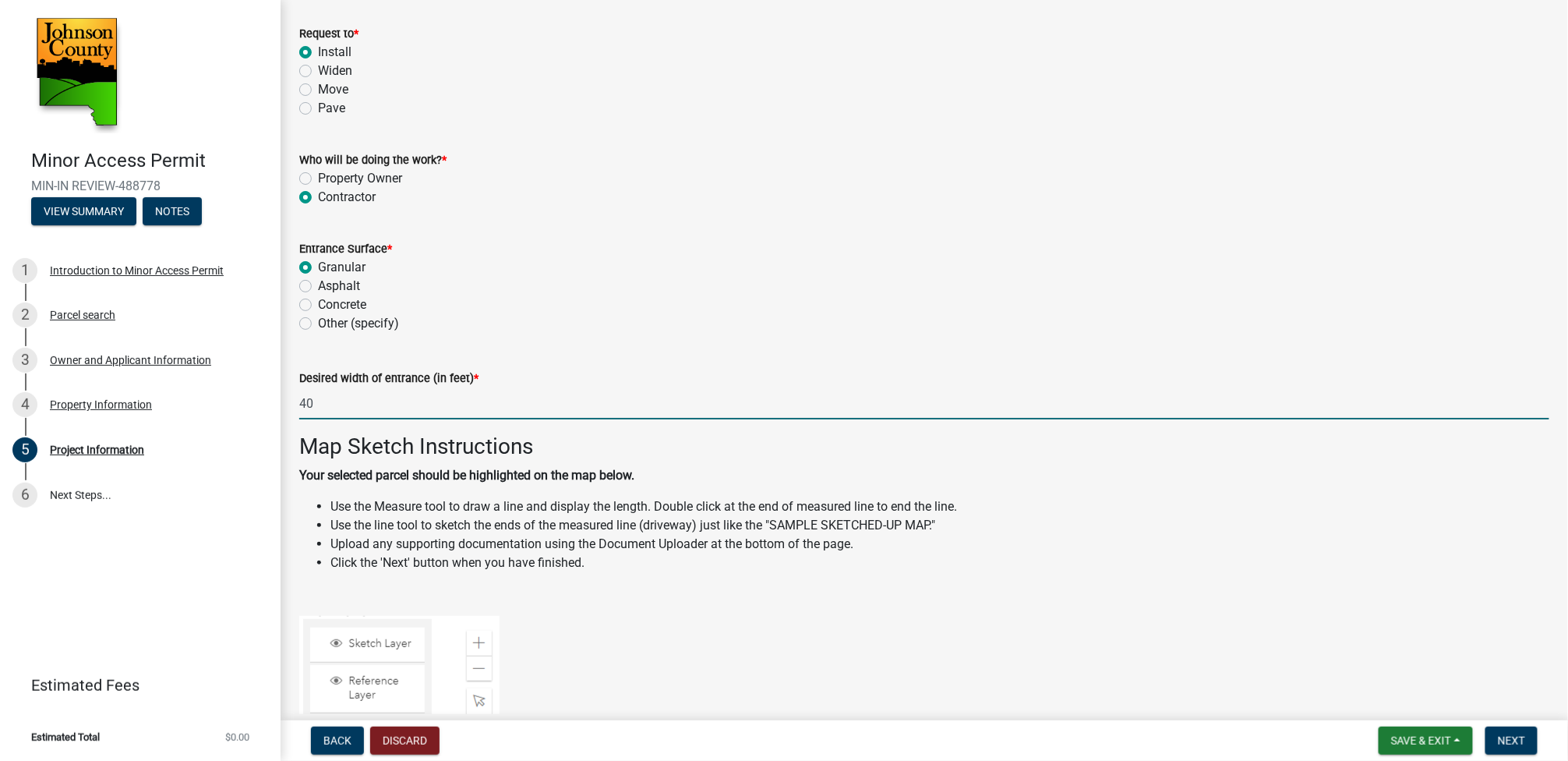
type input "4"
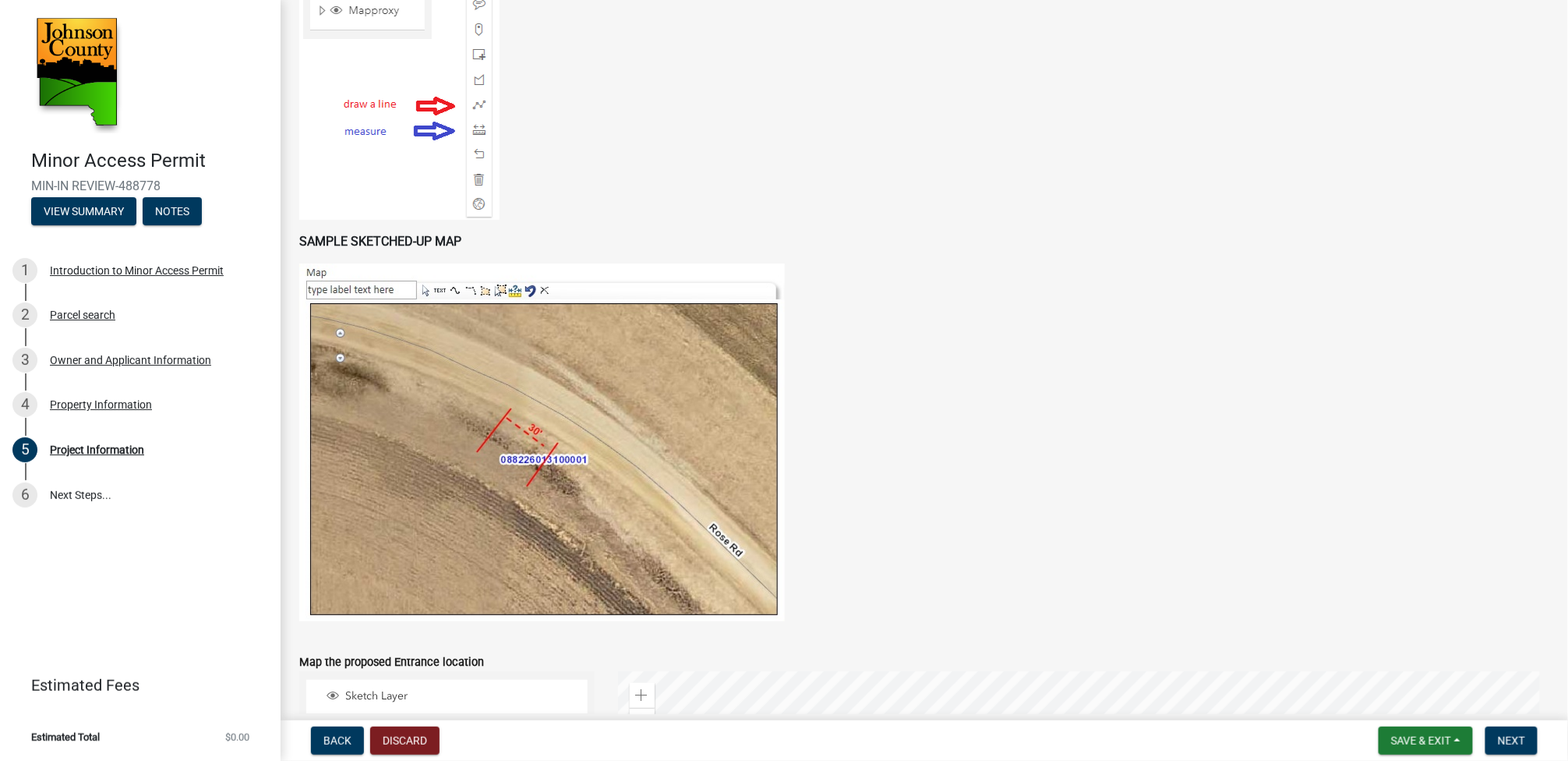
scroll to position [820, 0]
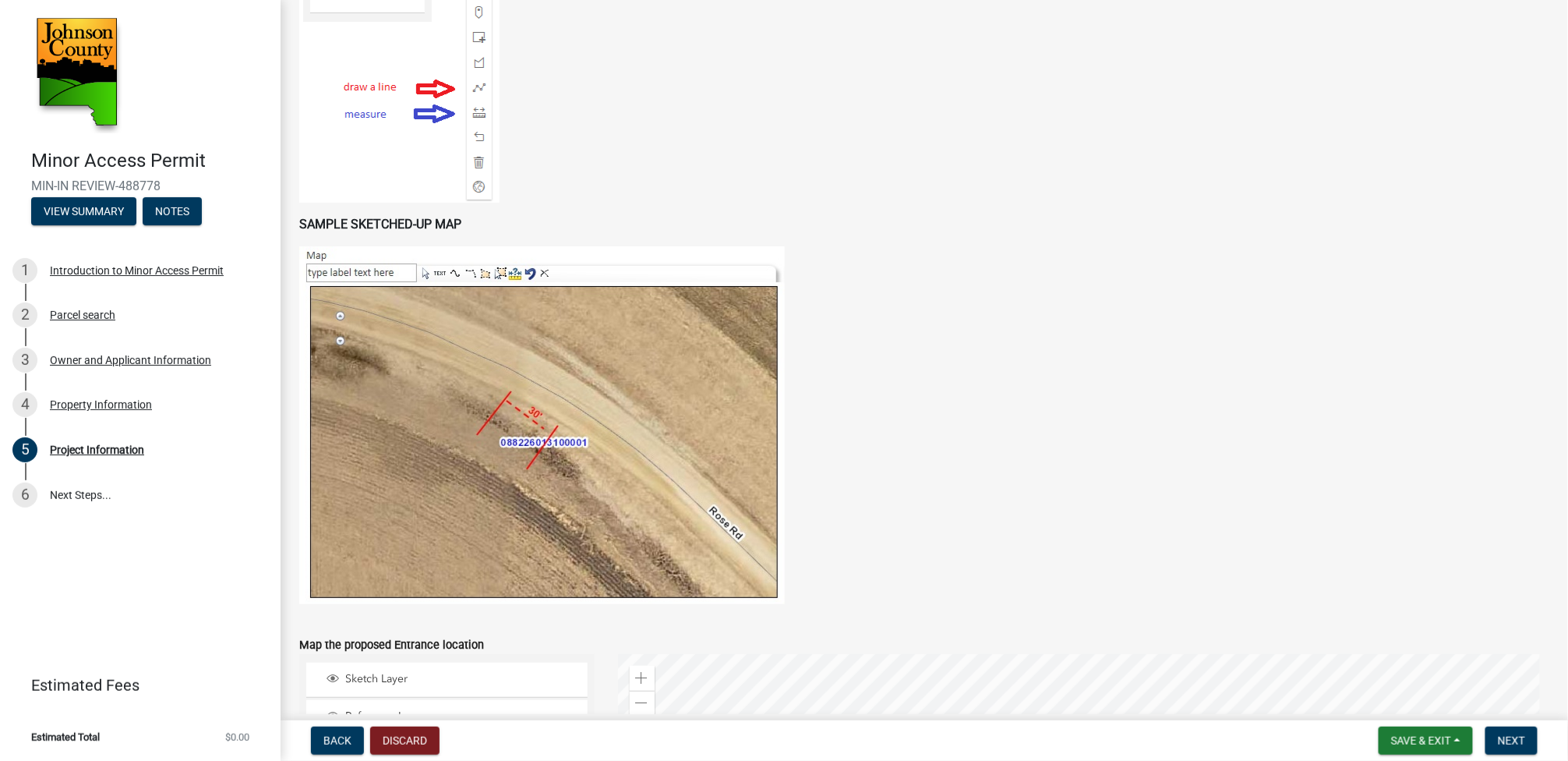
type input "50"
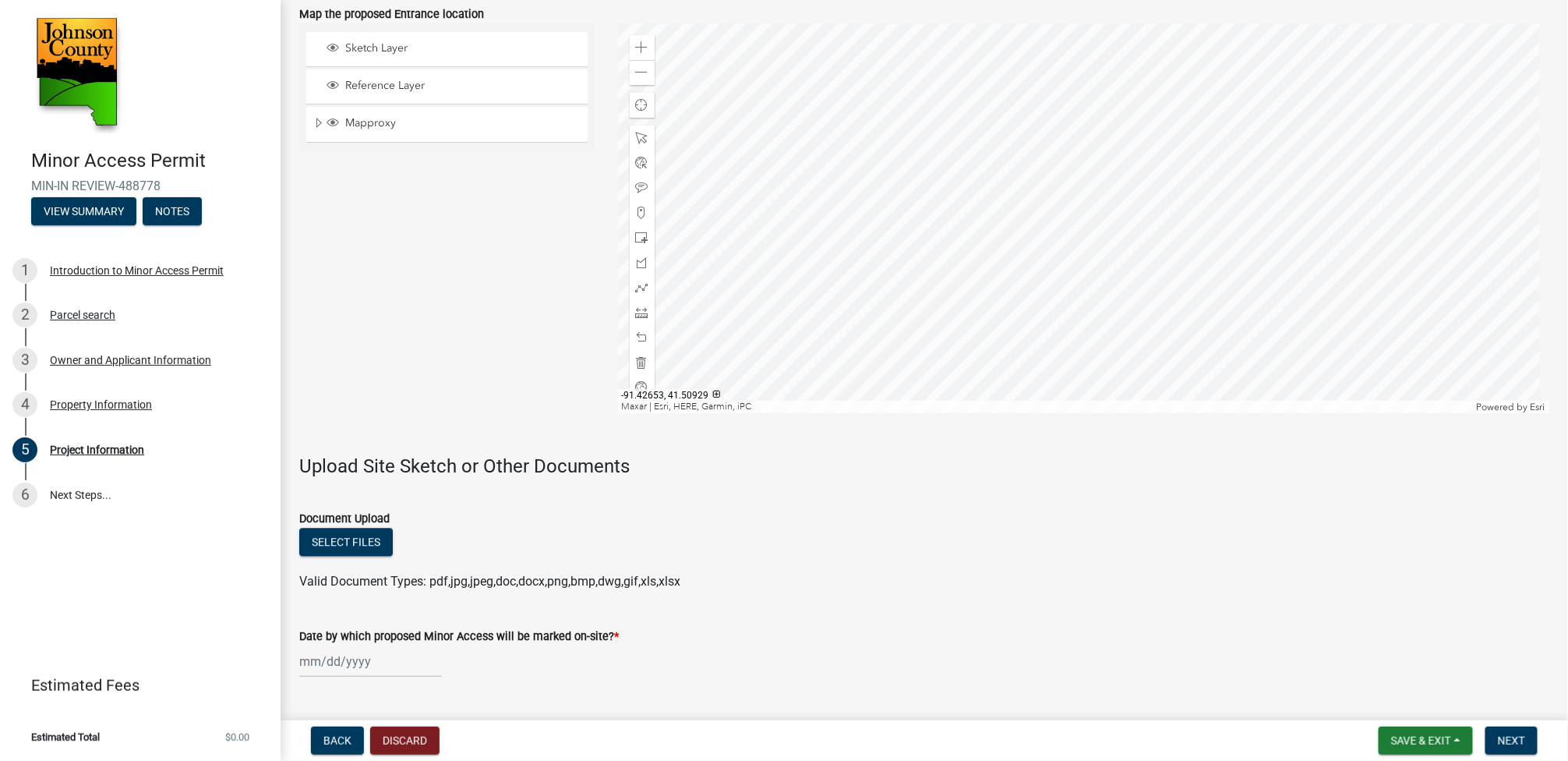
scroll to position [1489, 0]
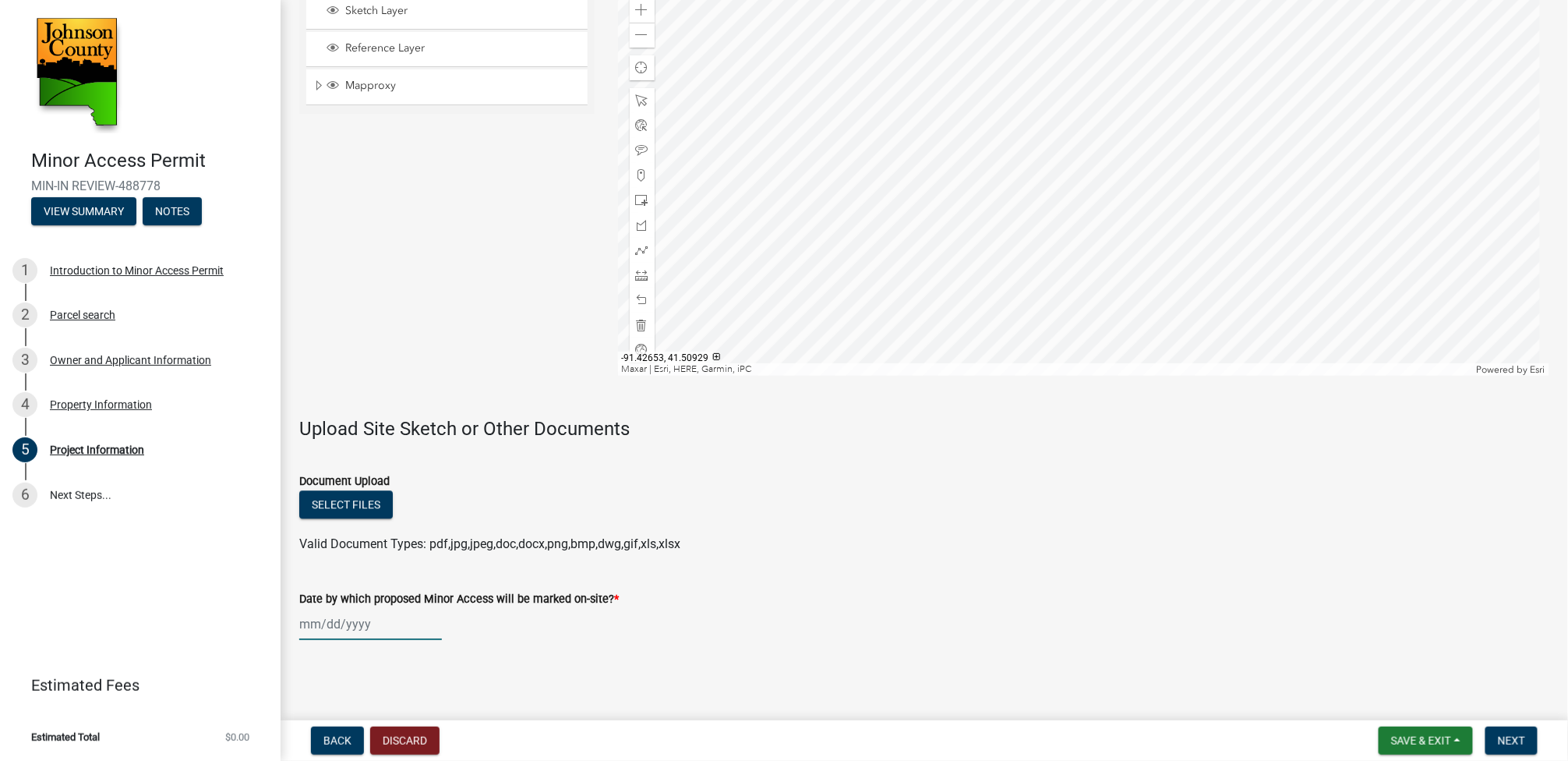
click at [401, 622] on div at bounding box center [370, 624] width 143 height 32
select select "10"
select select "2025"
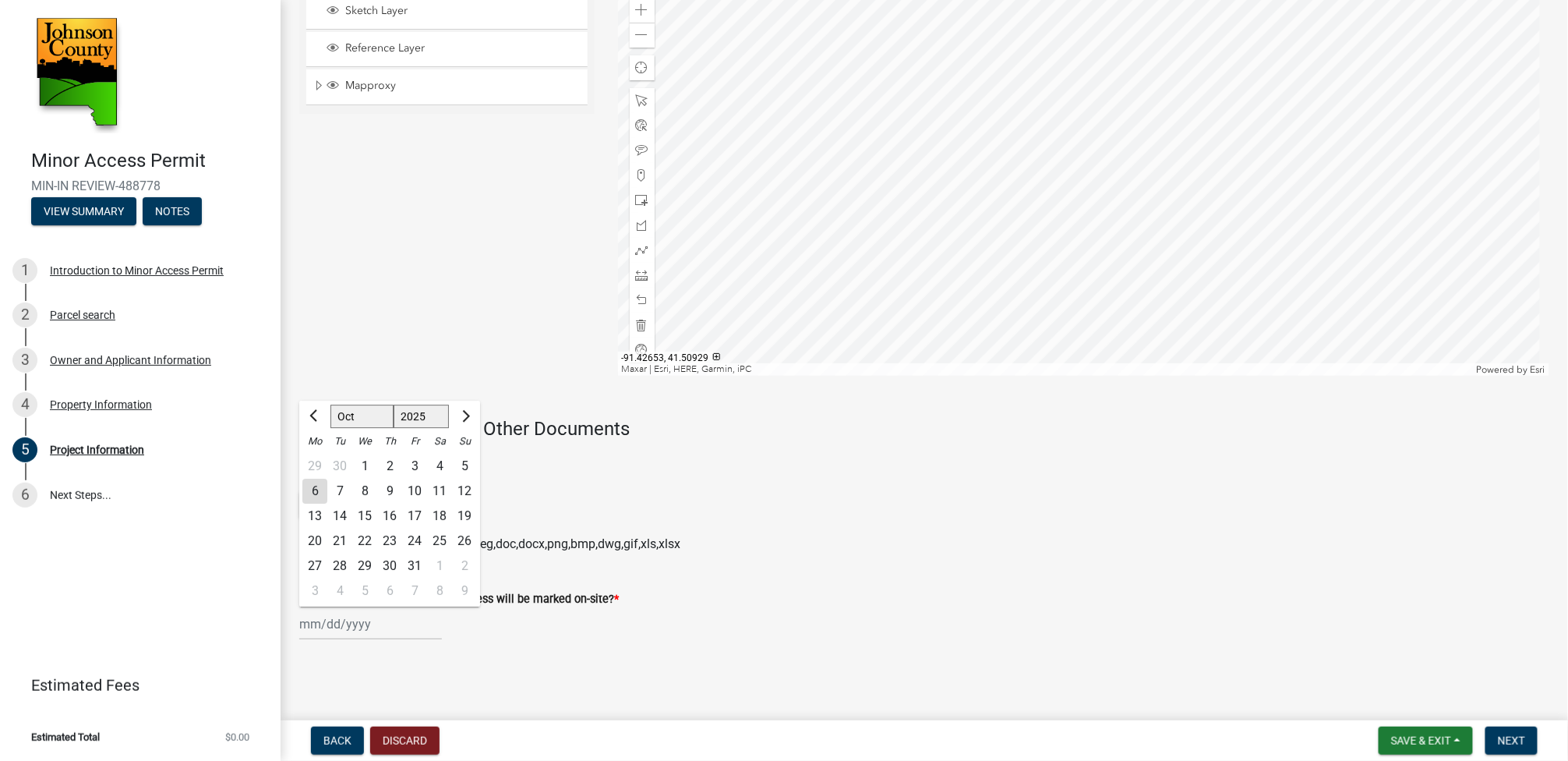
click at [336, 489] on div "7" at bounding box center [340, 491] width 25 height 25
type input "10/07/2025"
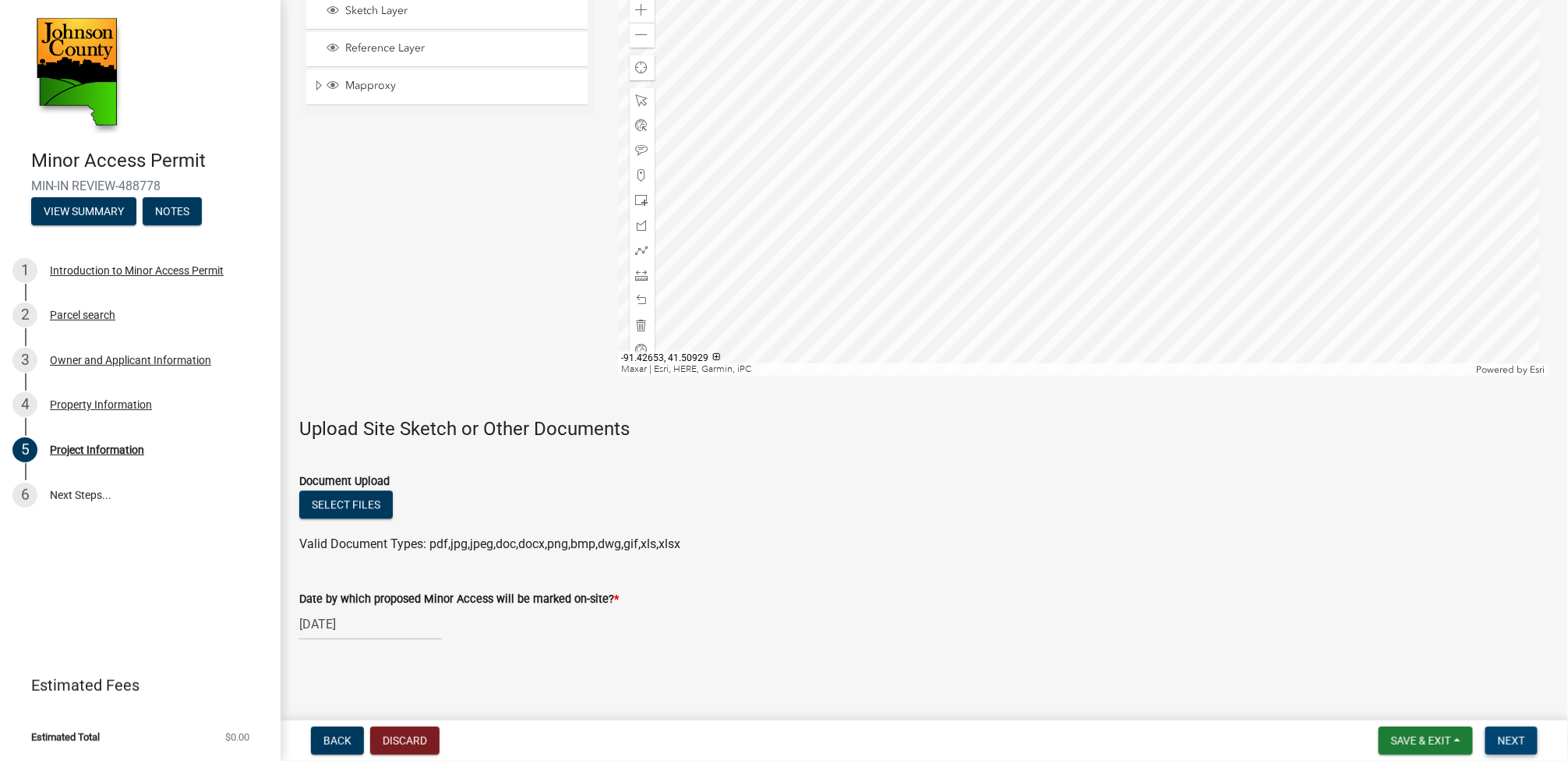
click at [1521, 744] on span "Next" at bounding box center [1511, 740] width 28 height 13
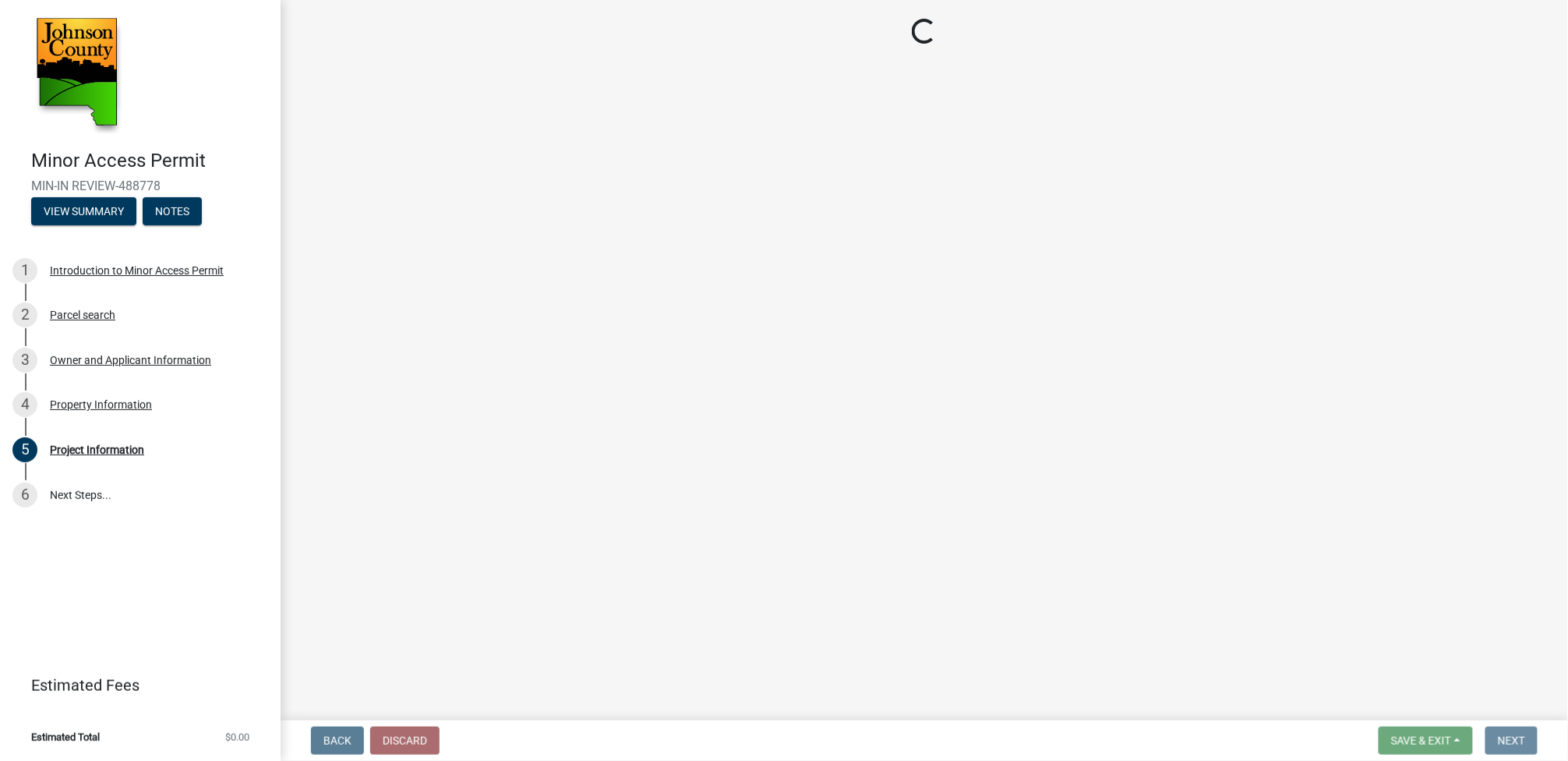
scroll to position [0, 0]
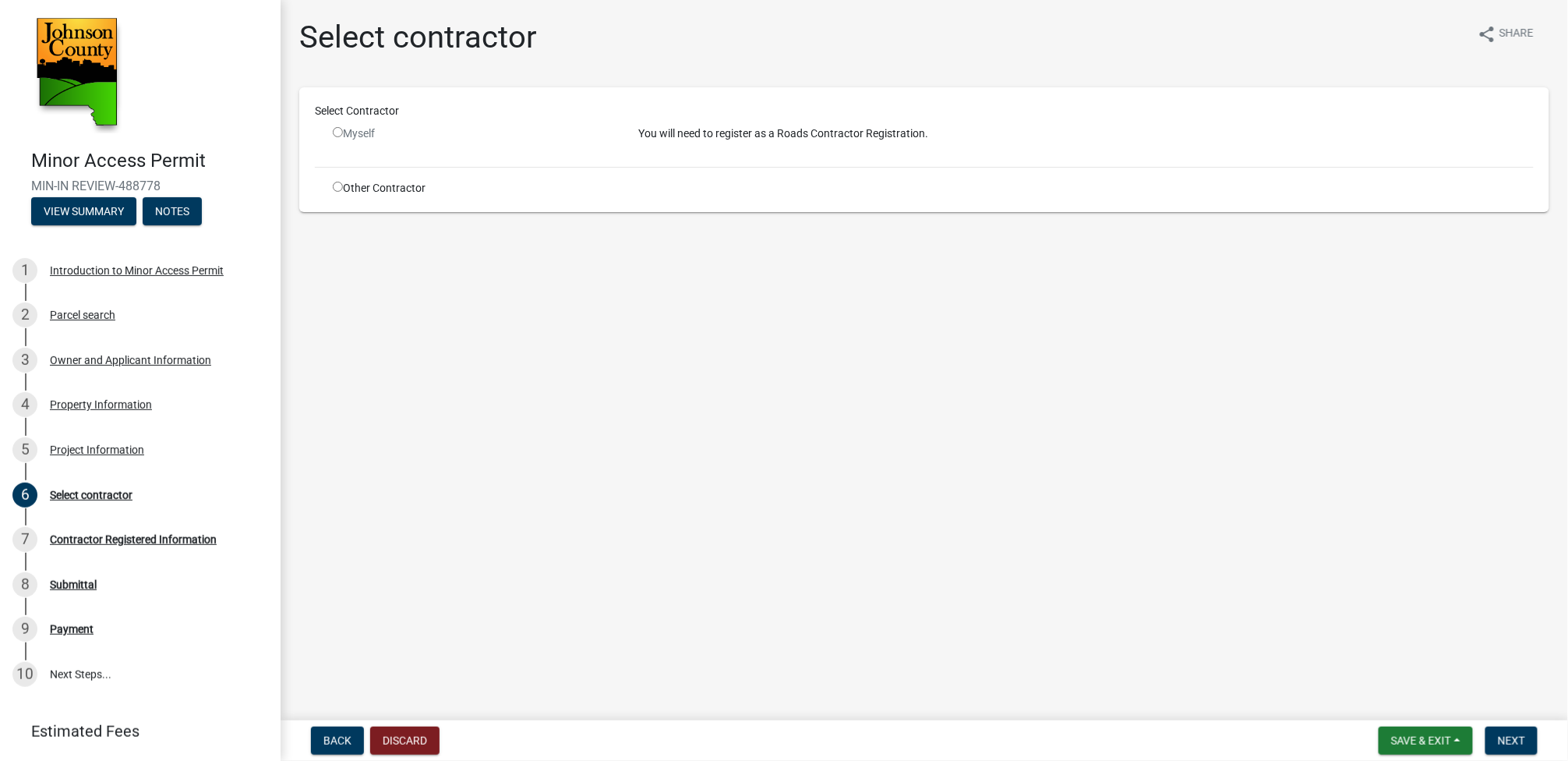
click at [337, 129] on input "radio" at bounding box center [337, 132] width 10 height 10
radio input "false"
click at [334, 185] on input "radio" at bounding box center [337, 186] width 10 height 10
radio input "true"
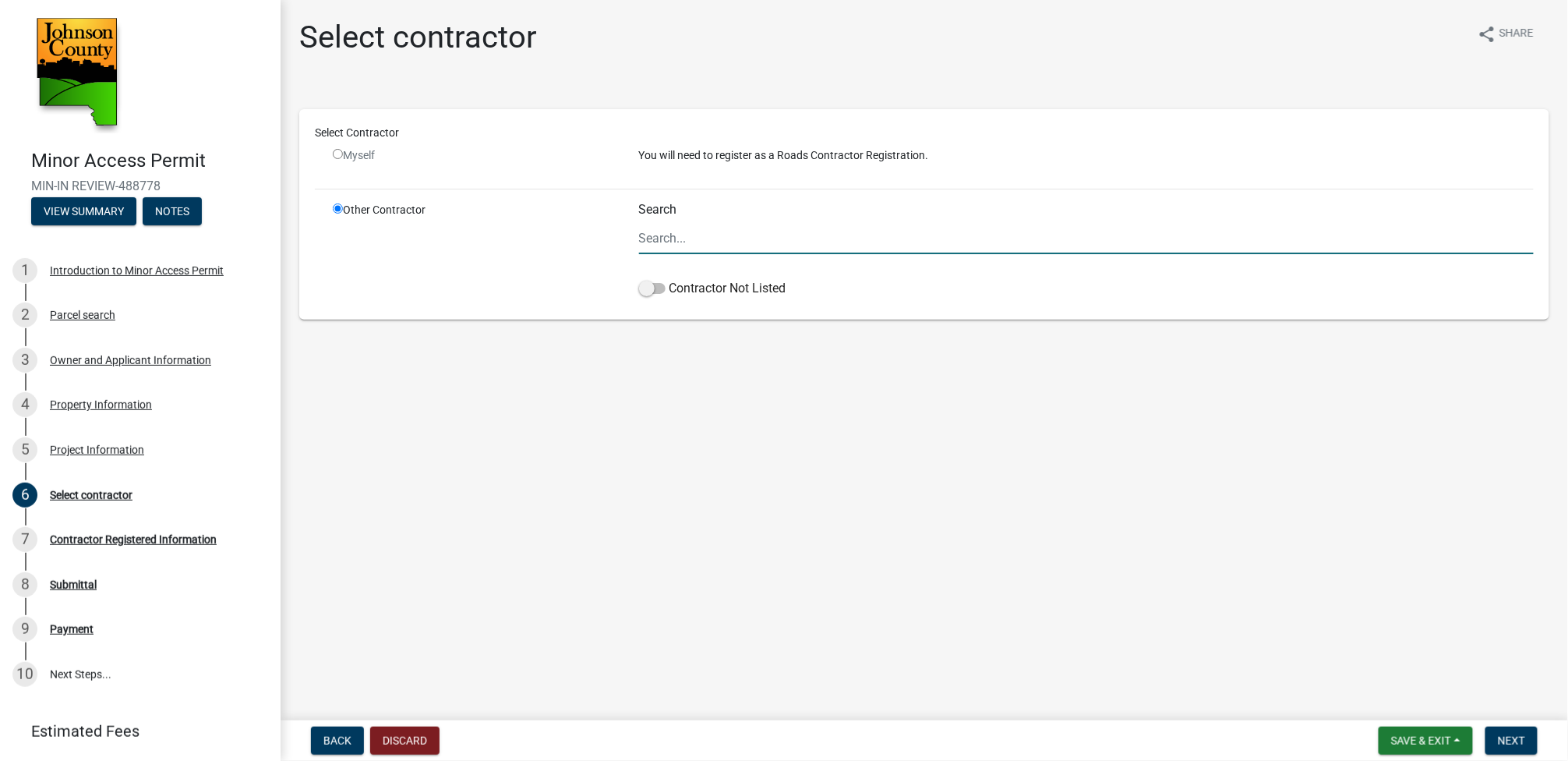
click at [696, 241] on input "Search" at bounding box center [1085, 238] width 894 height 32
type input "Gingerich Tiling & Earthmoving"
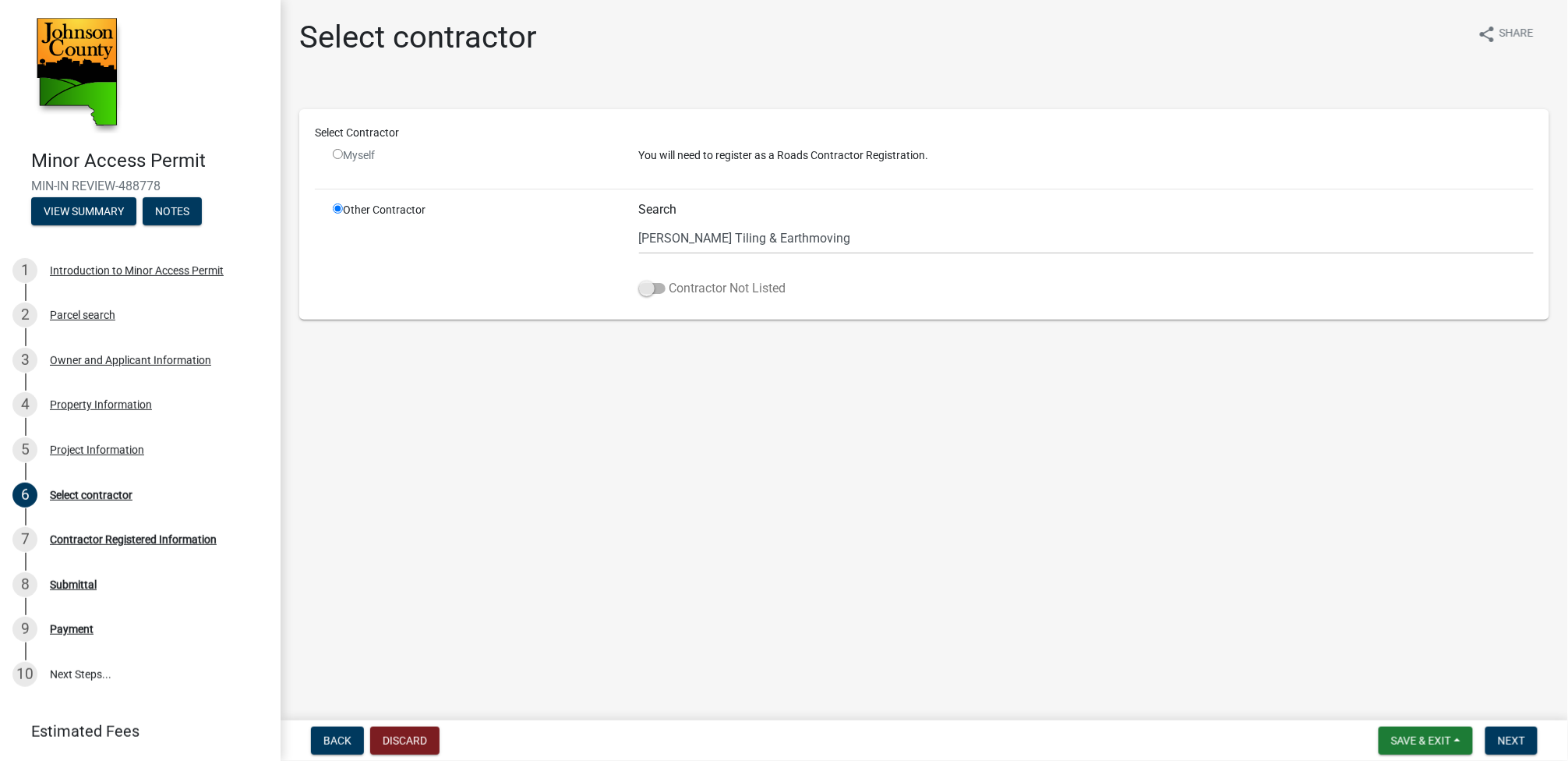
click at [655, 291] on span at bounding box center [652, 288] width 27 height 11
click at [670, 279] on input "Contractor Not Listed" at bounding box center [670, 279] width 0 height 0
click at [1505, 738] on span "Next" at bounding box center [1511, 740] width 28 height 13
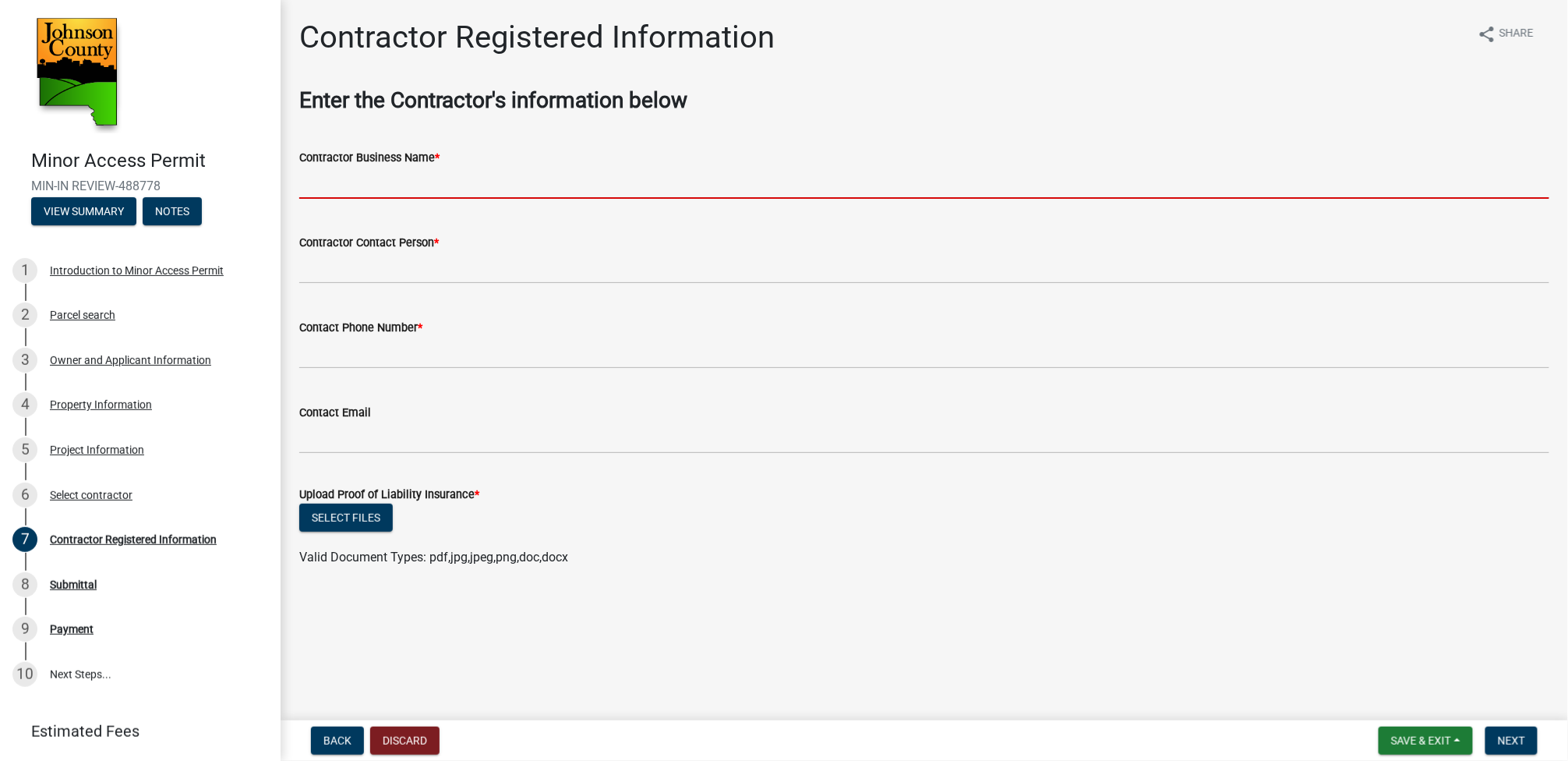
click at [356, 193] on input "Contractor Business Name *" at bounding box center [923, 183] width 1250 height 32
click at [318, 190] on input "Contractor Business Name *" at bounding box center [923, 183] width 1250 height 32
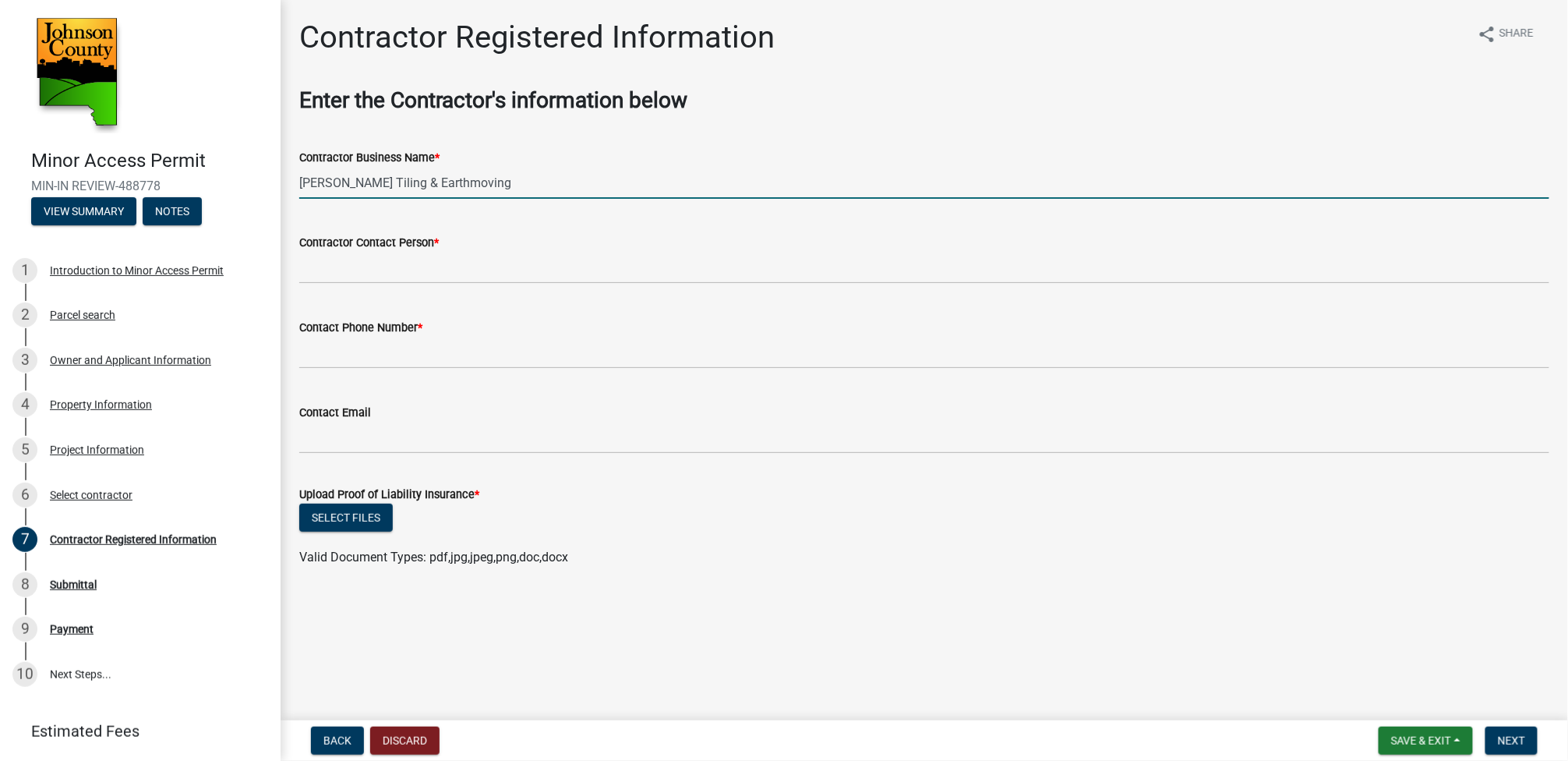
type input "Gingerich Tiling & Earthmoving"
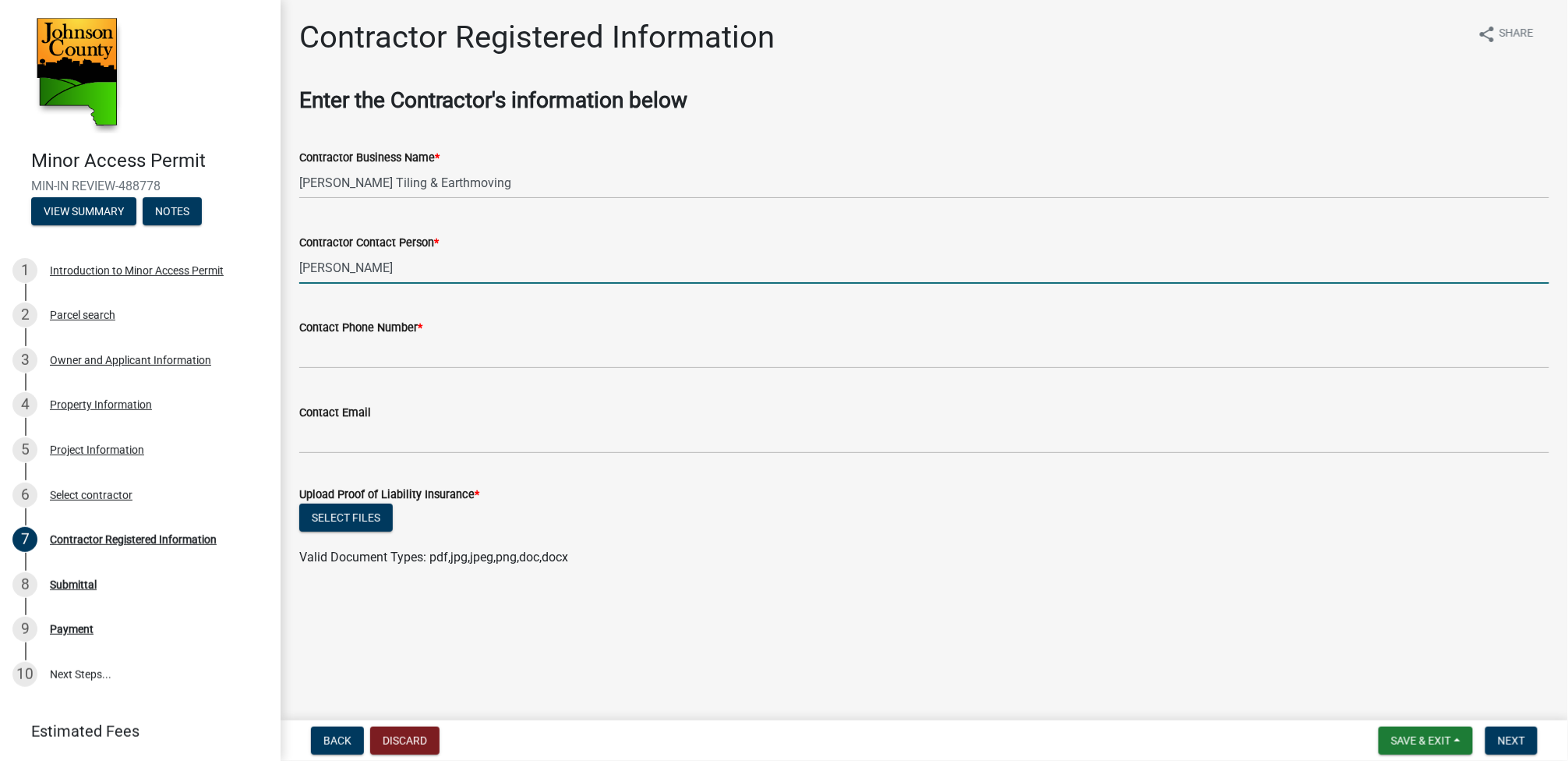
type input "Victor Gingerich"
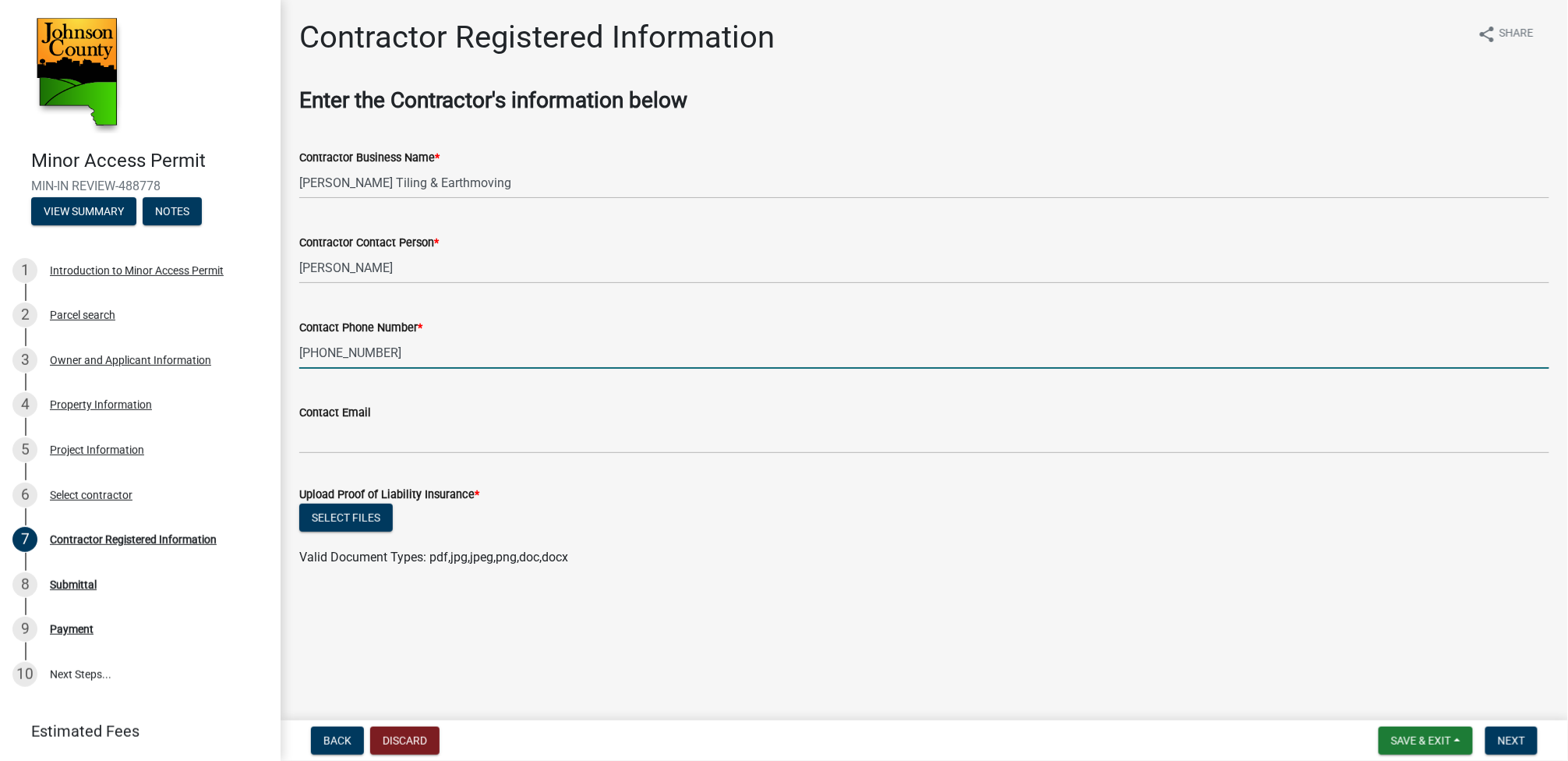
type input "319-936-5292"
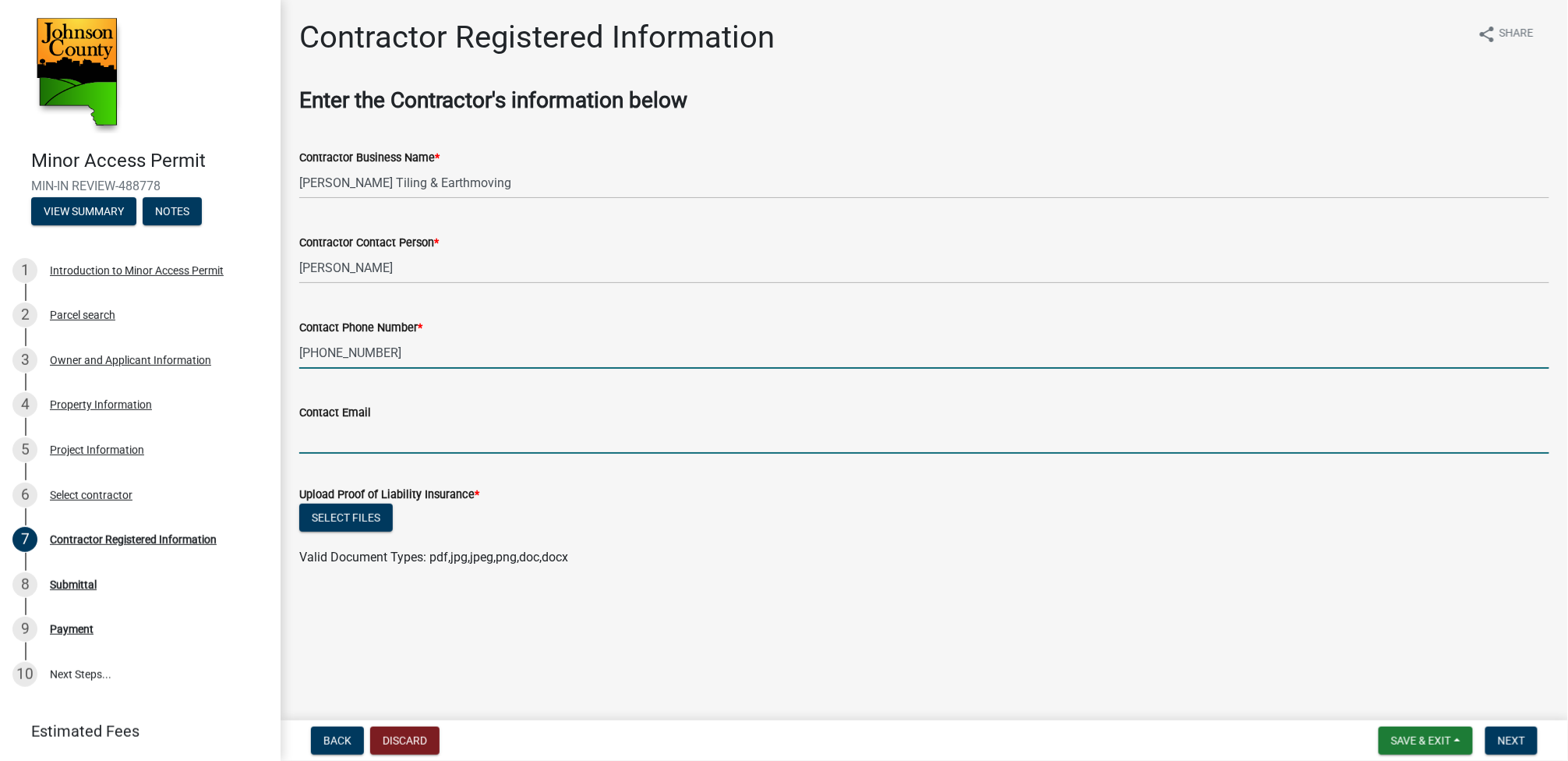
click at [311, 439] on input "Contact Email" at bounding box center [923, 438] width 1250 height 32
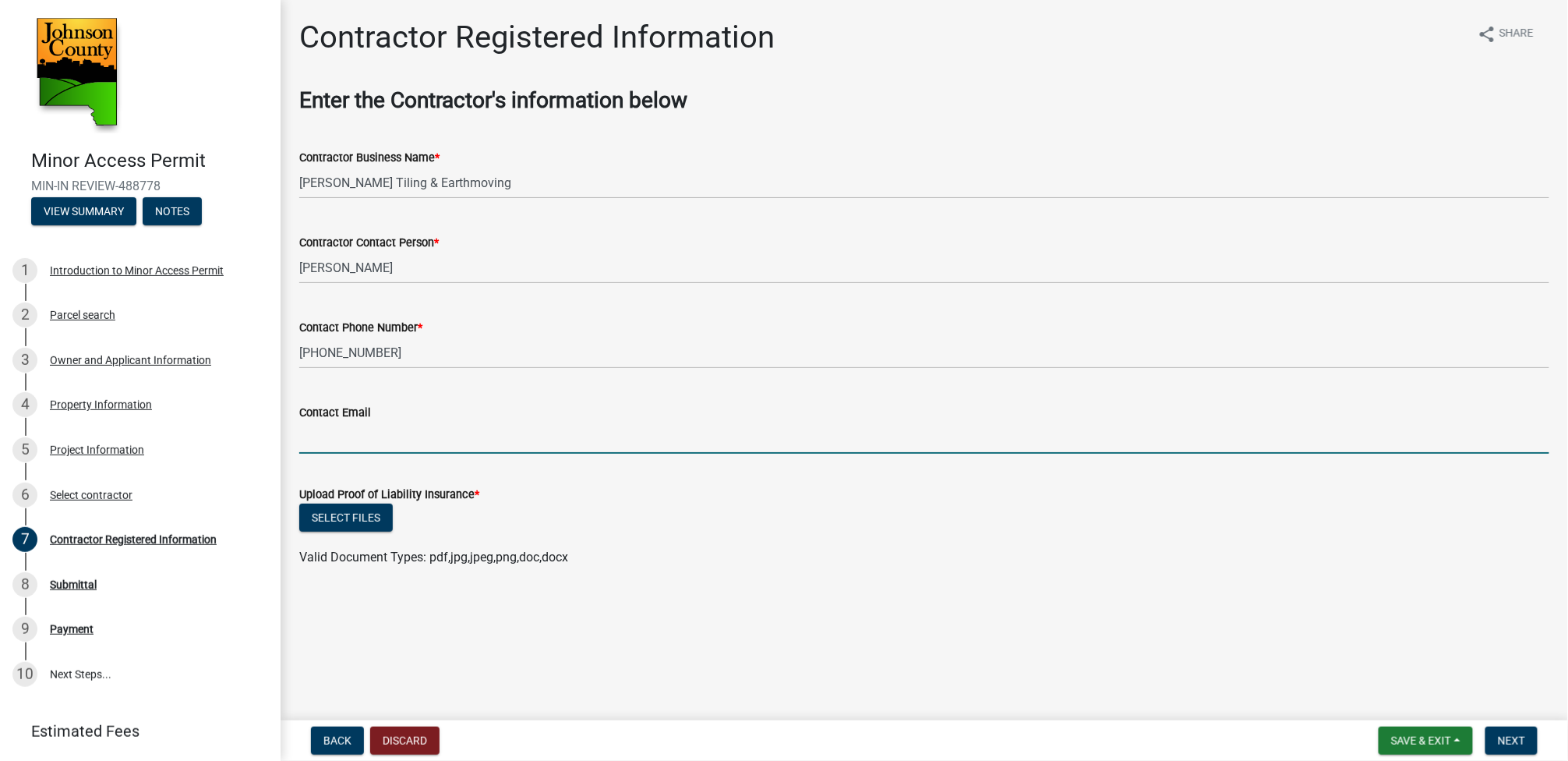
type input "victor@gingerich-tiling.com"
click at [375, 521] on button "Select files" at bounding box center [346, 518] width 94 height 28
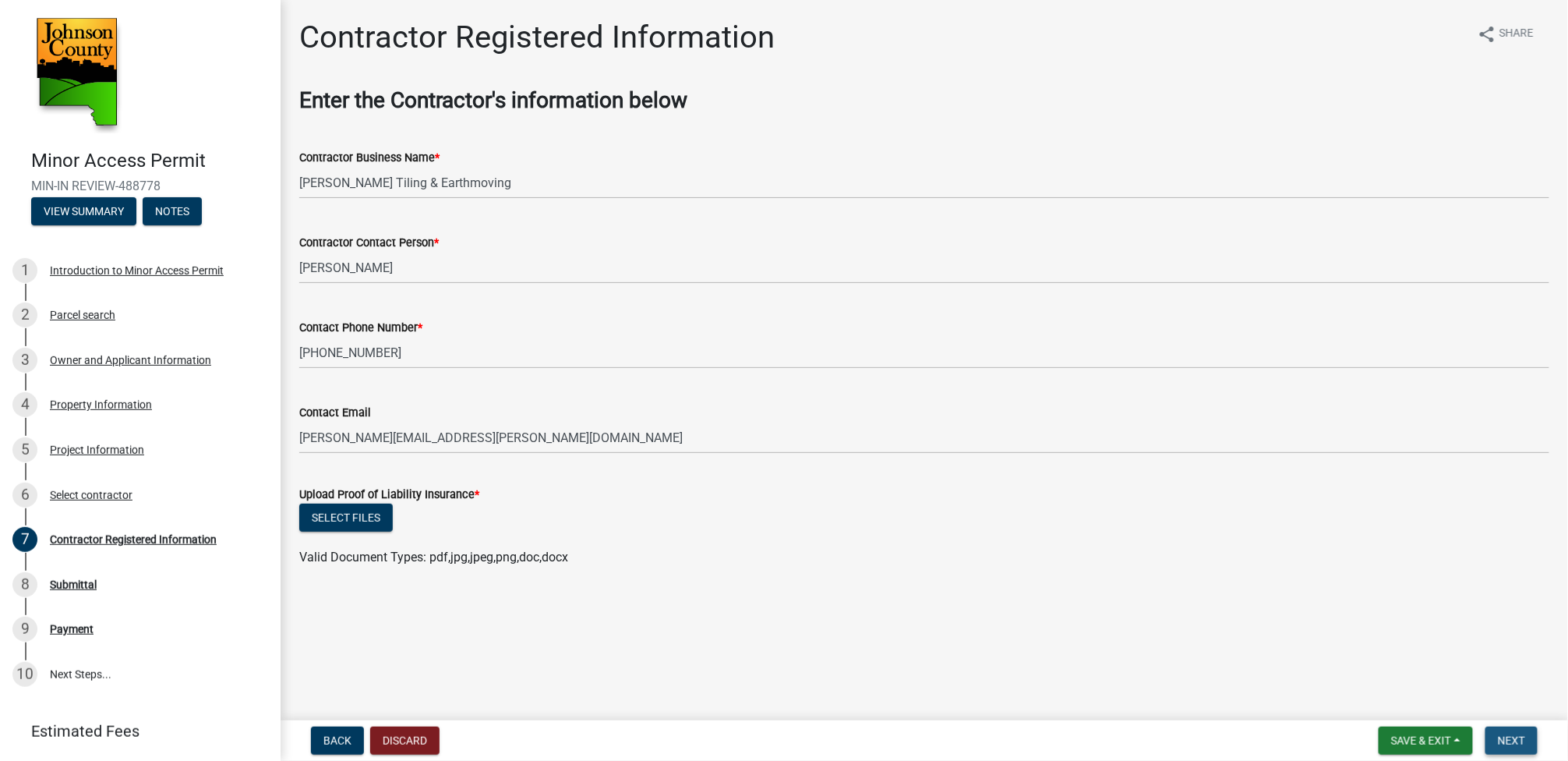
click at [1521, 742] on span "Next" at bounding box center [1511, 740] width 28 height 13
click at [323, 587] on div "Required" at bounding box center [923, 590] width 1250 height 18
click at [367, 523] on button "Select files" at bounding box center [346, 518] width 94 height 28
click at [377, 508] on button "Select files" at bounding box center [346, 518] width 94 height 28
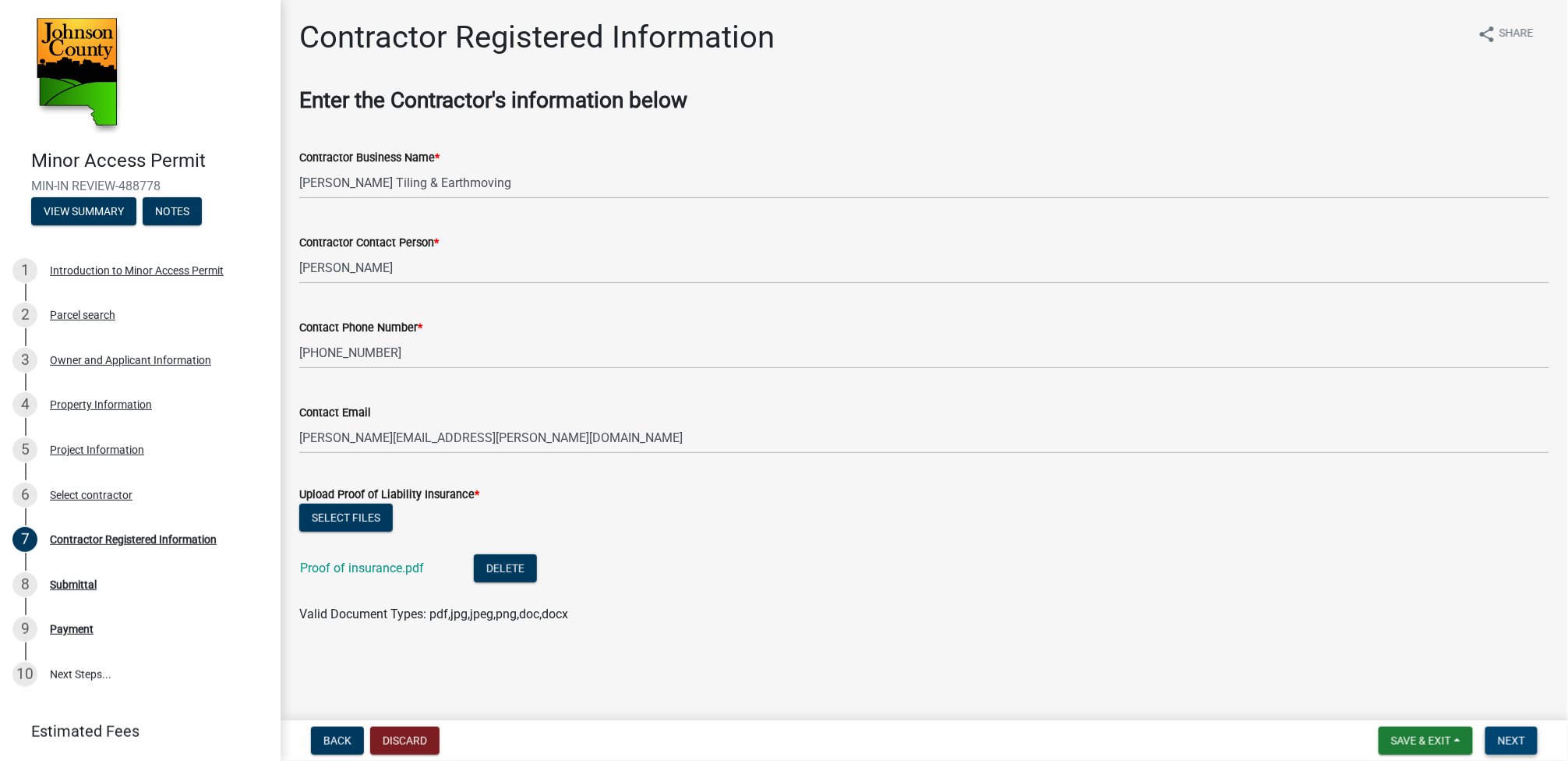
click at [1513, 743] on span "Next" at bounding box center [1511, 740] width 28 height 13
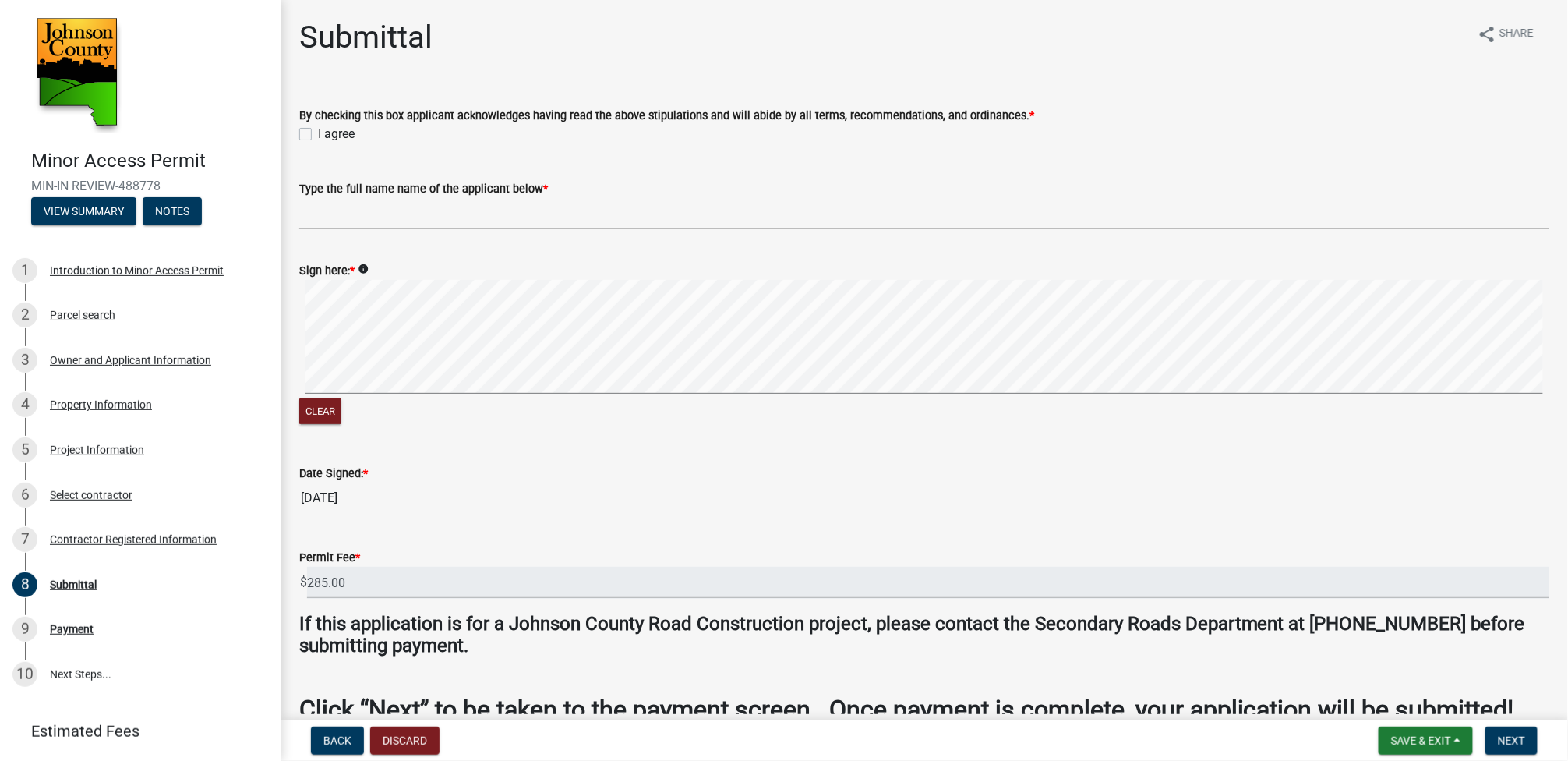
click at [318, 132] on label "I agree" at bounding box center [336, 134] width 37 height 18
click at [318, 132] on input "I agree" at bounding box center [323, 129] width 10 height 10
checkbox input "true"
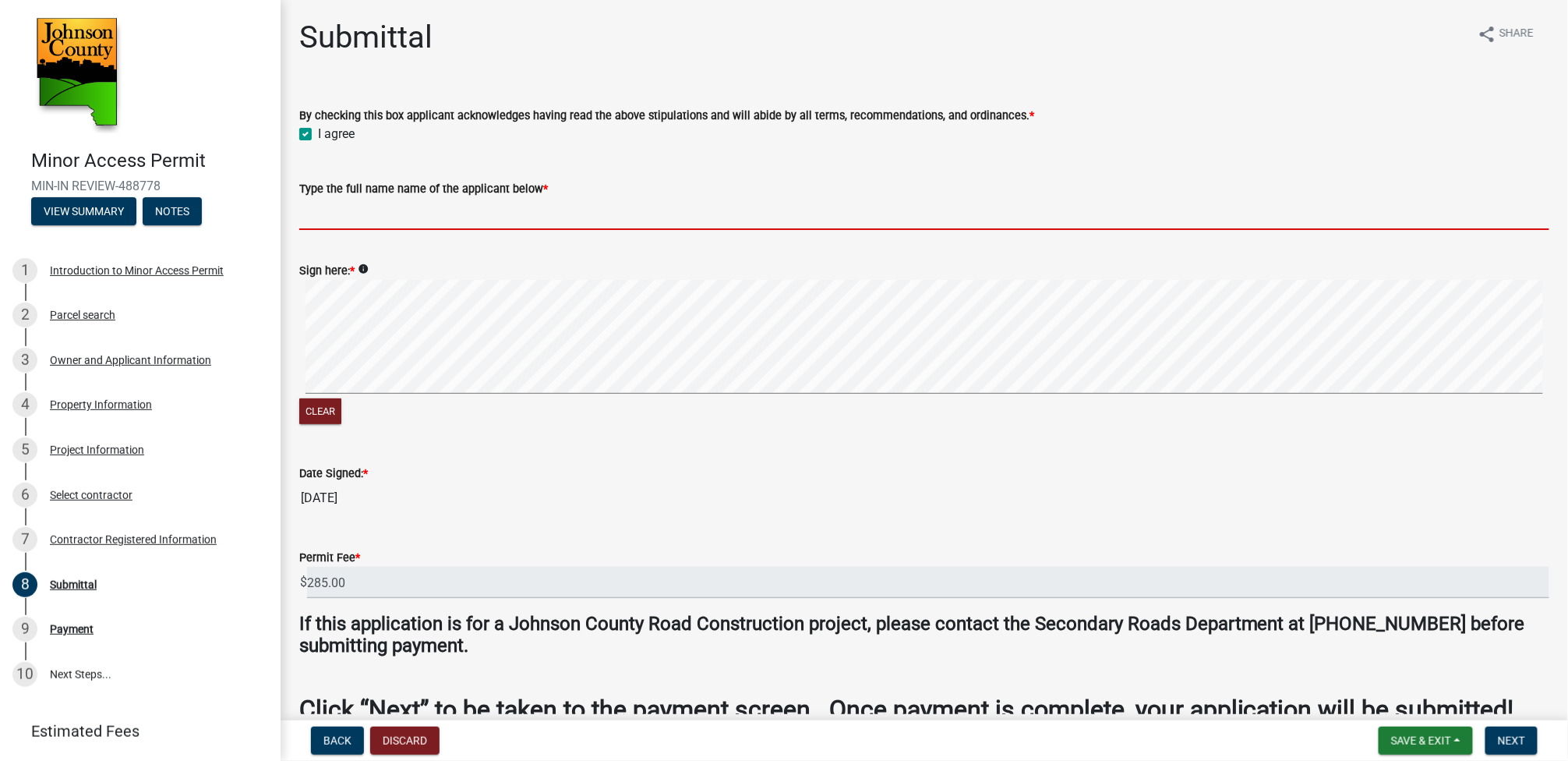
click at [333, 211] on input "Type the full name name of the applicant below *" at bounding box center [923, 214] width 1250 height 32
click at [309, 196] on div "Type the full name name of the applicant below *" at bounding box center [923, 189] width 1250 height 18
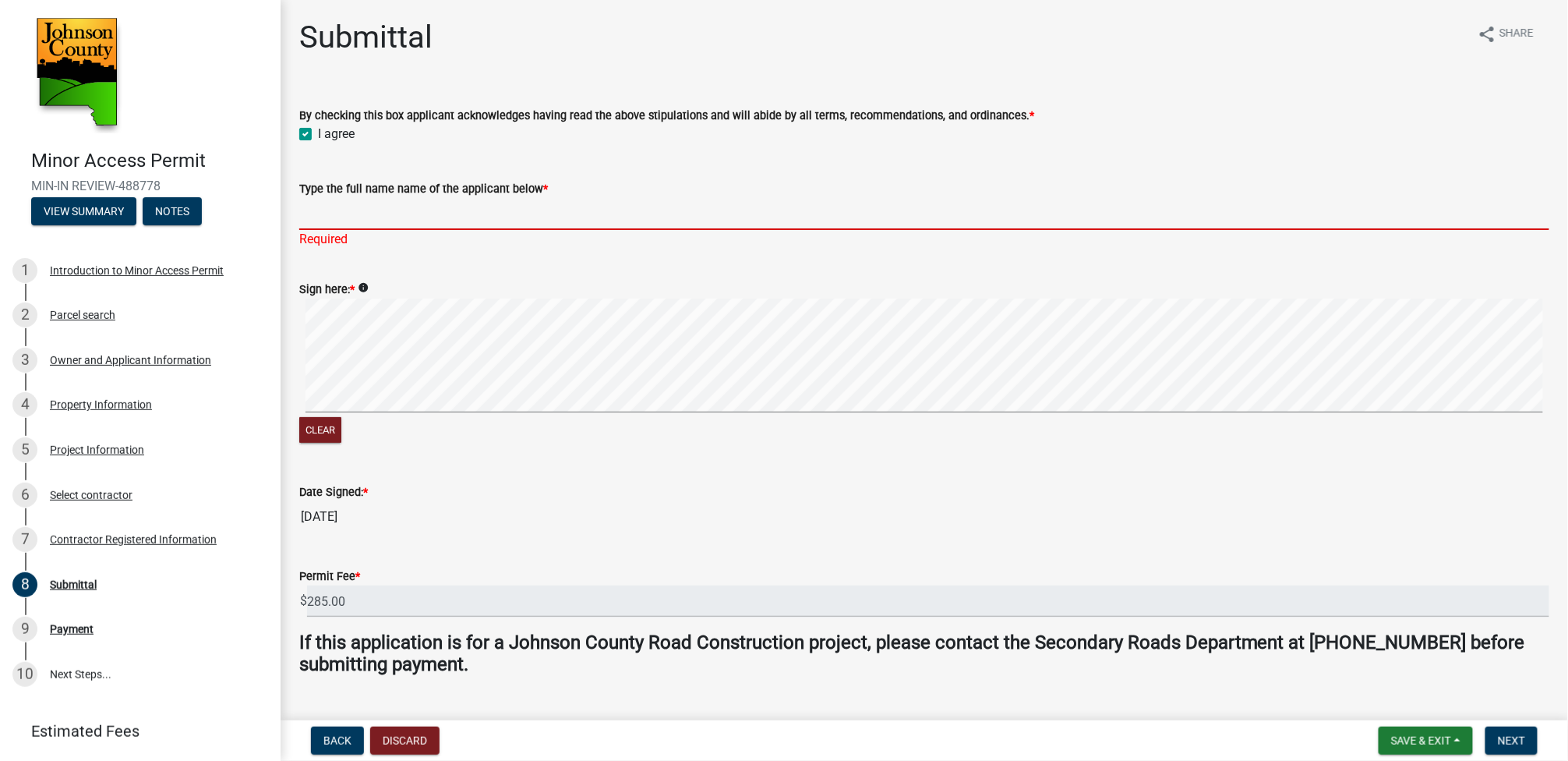
click at [316, 213] on input "Type the full name name of the applicant below *" at bounding box center [923, 214] width 1250 height 32
click at [316, 432] on button "Clear" at bounding box center [320, 429] width 42 height 26
click at [312, 206] on input "Type the full name name of the applicant below *" at bounding box center [923, 214] width 1250 height 32
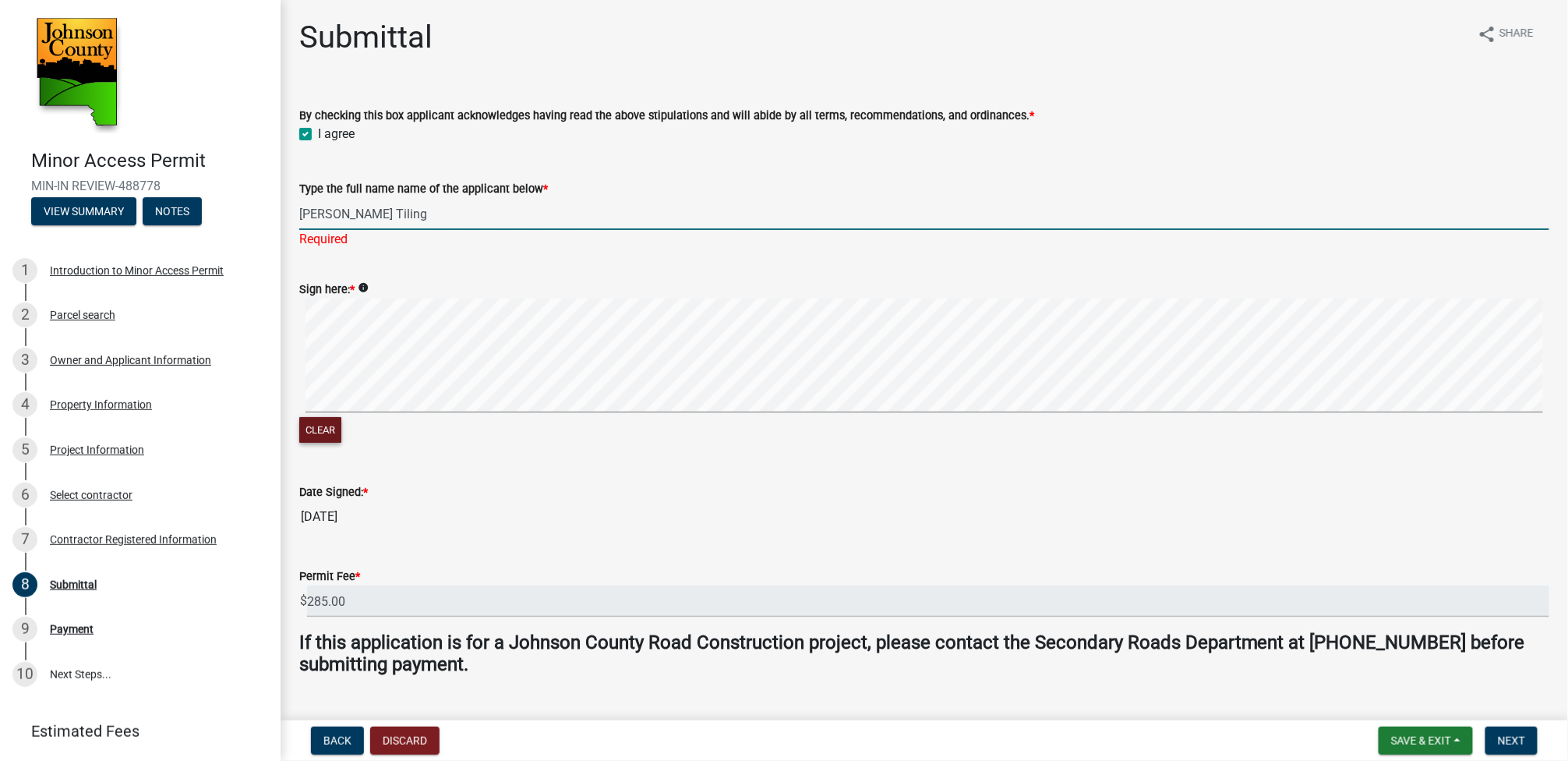
type input "Gingerich Tiling"
click at [308, 428] on wm-data-entity-input "Sign here: * info Clear" at bounding box center [923, 361] width 1250 height 200
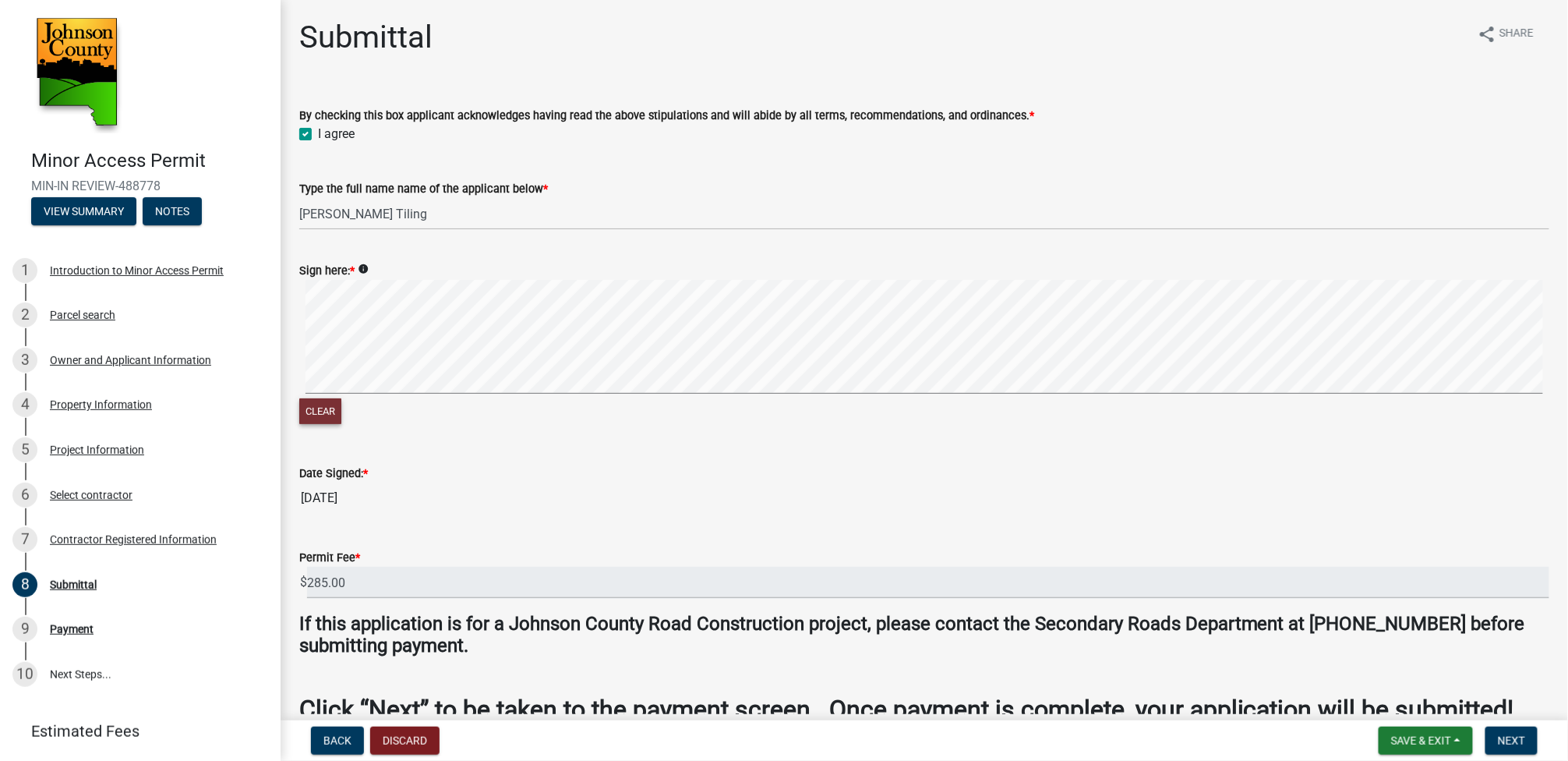
click at [321, 413] on button "Clear" at bounding box center [320, 411] width 42 height 26
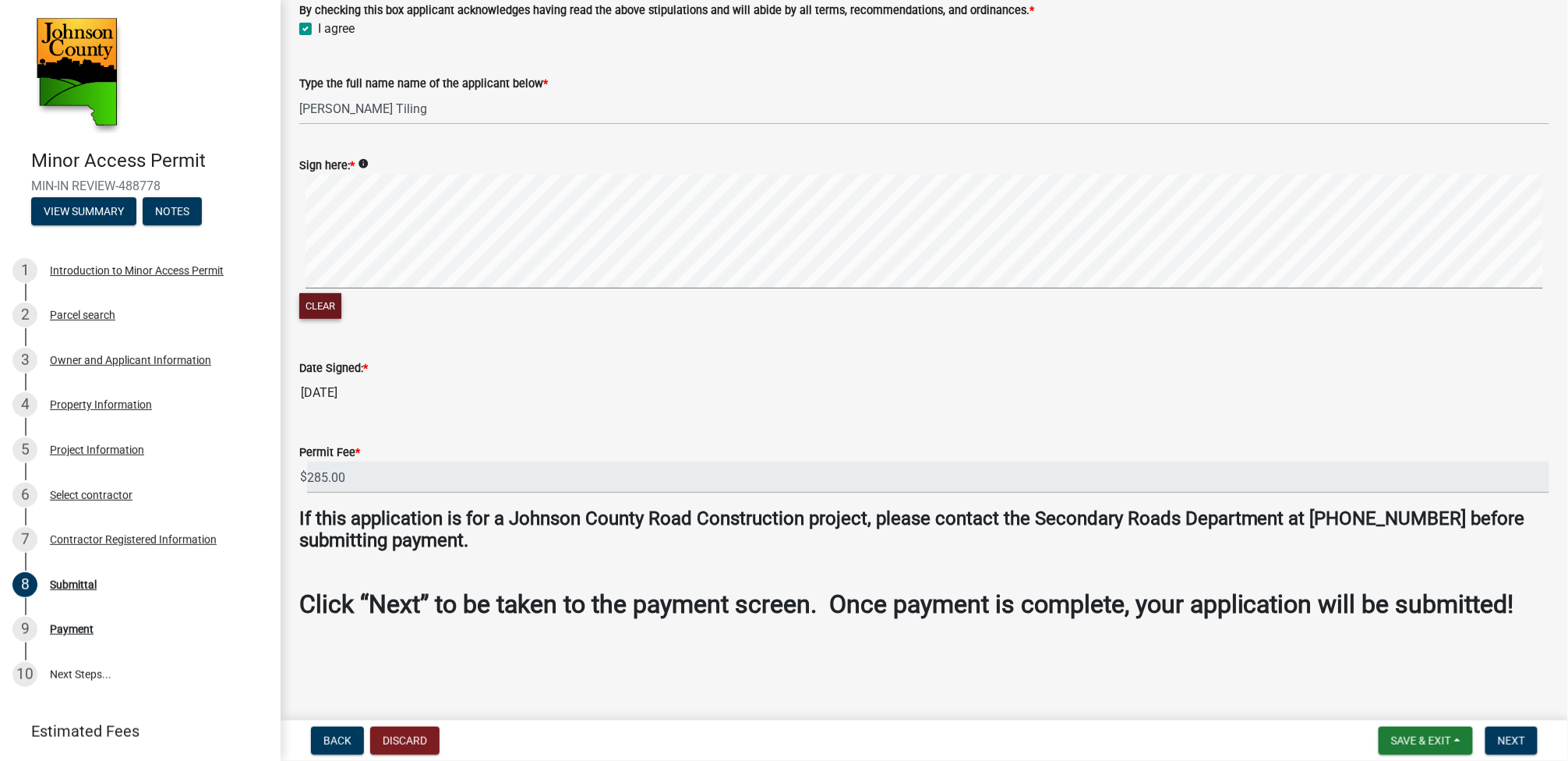
scroll to position [119, 0]
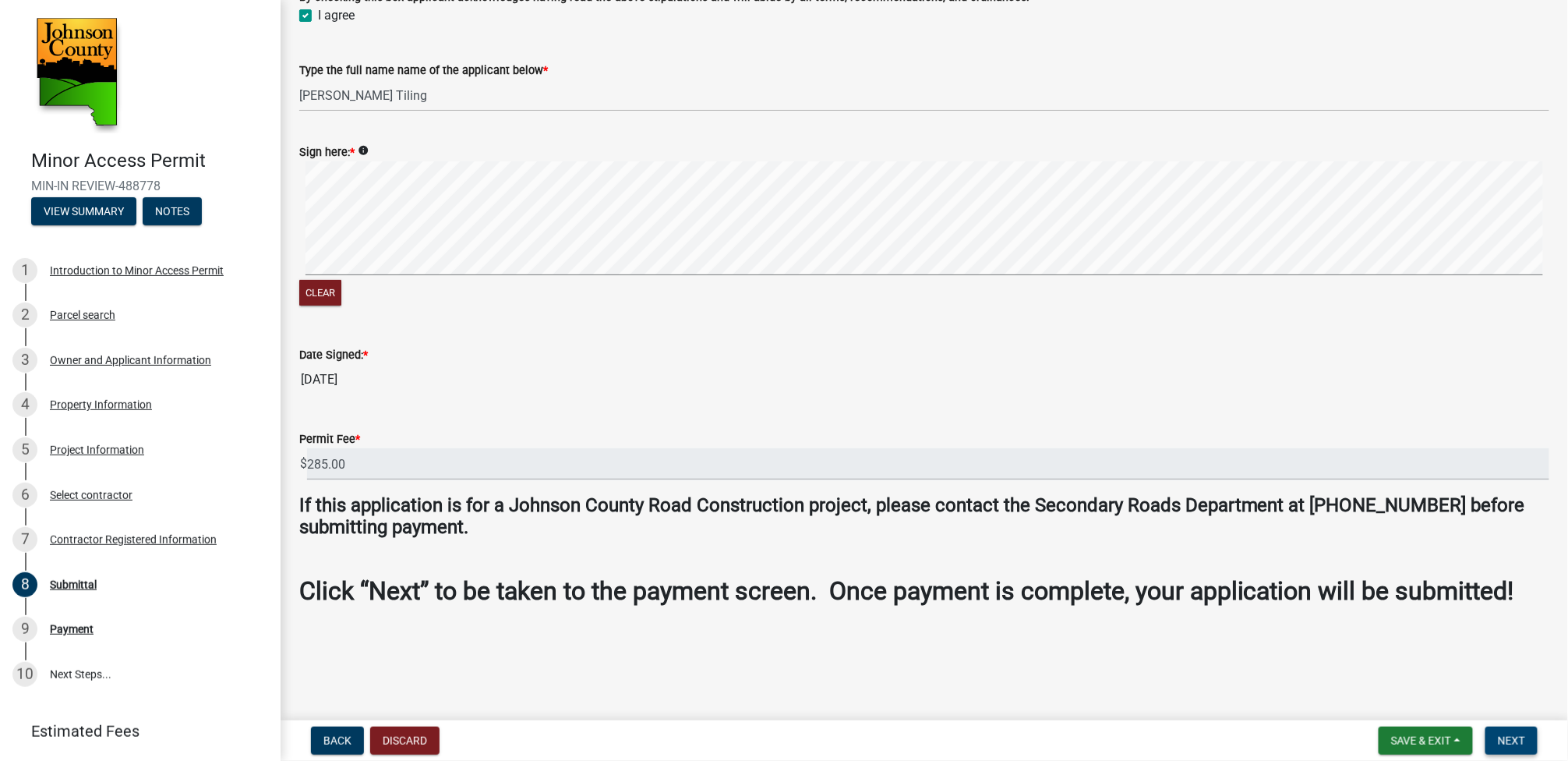
click at [1512, 741] on span "Next" at bounding box center [1511, 740] width 28 height 13
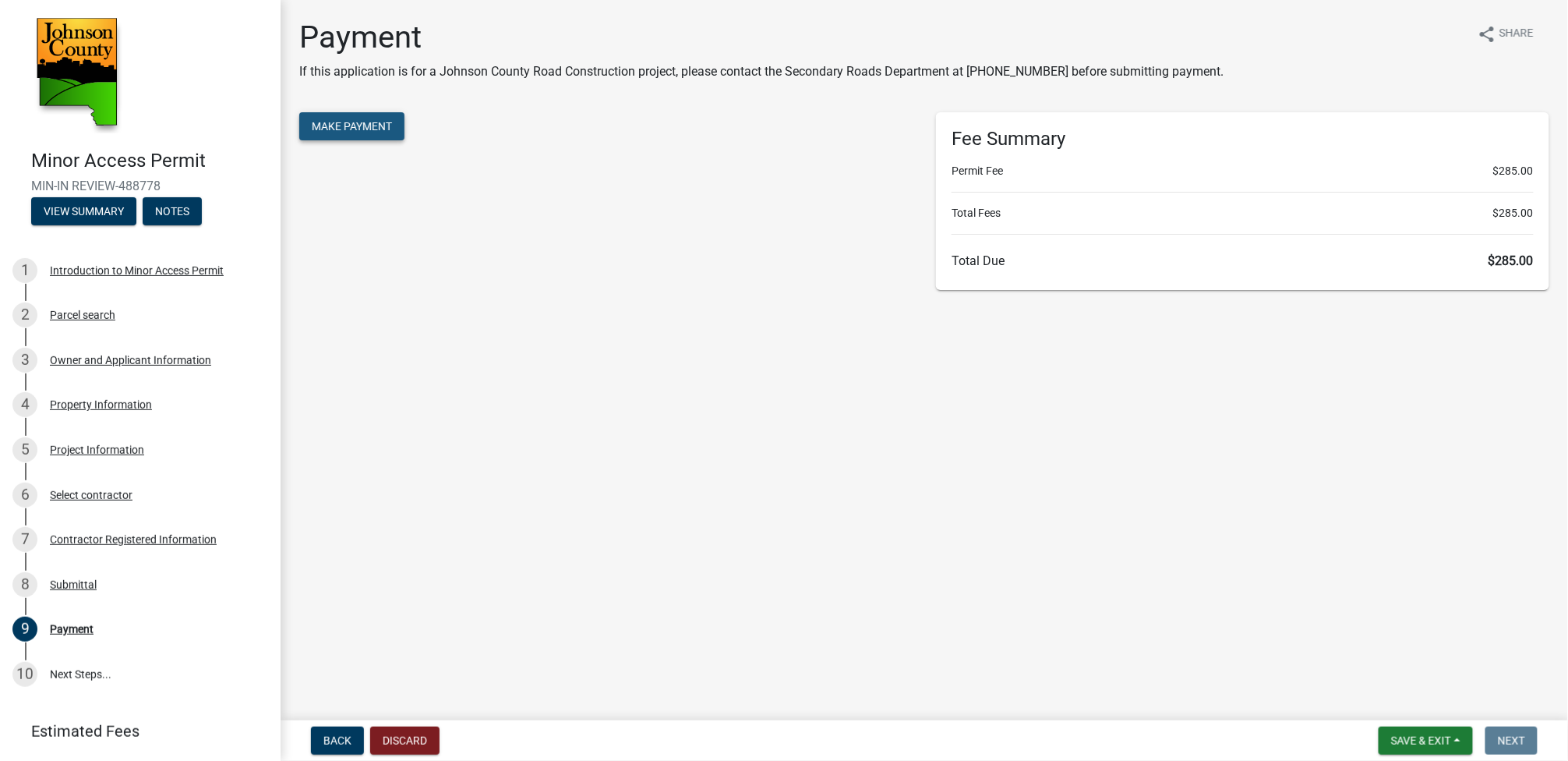
click at [341, 121] on span "Make Payment" at bounding box center [352, 126] width 80 height 13
